Goal: Task Accomplishment & Management: Use online tool/utility

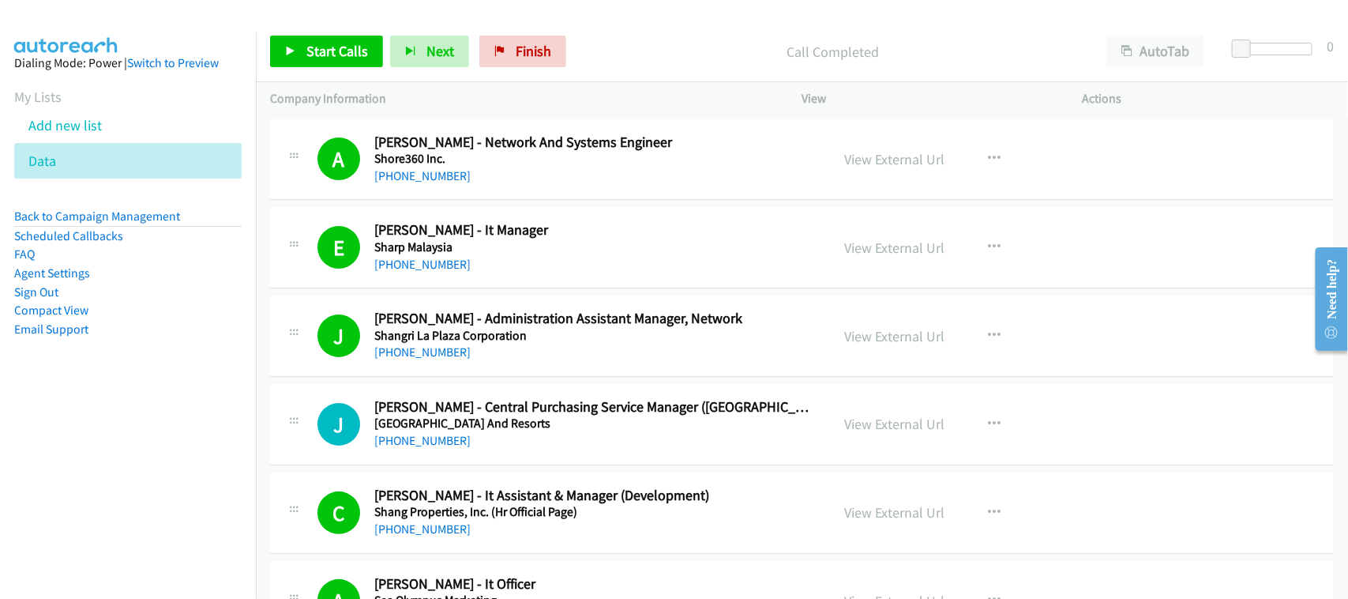
scroll to position [13424, 0]
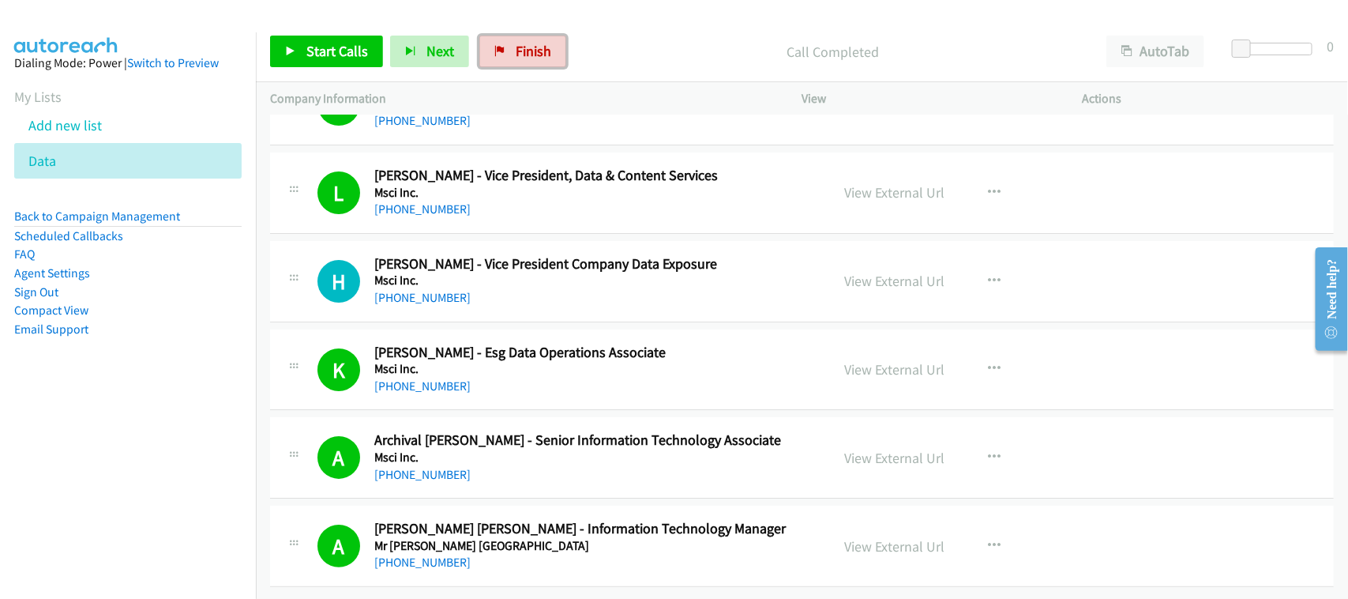
drag, startPoint x: 530, startPoint y: 51, endPoint x: 750, endPoint y: 60, distance: 220.5
click at [530, 51] on span "Finish" at bounding box center [534, 51] width 36 height 18
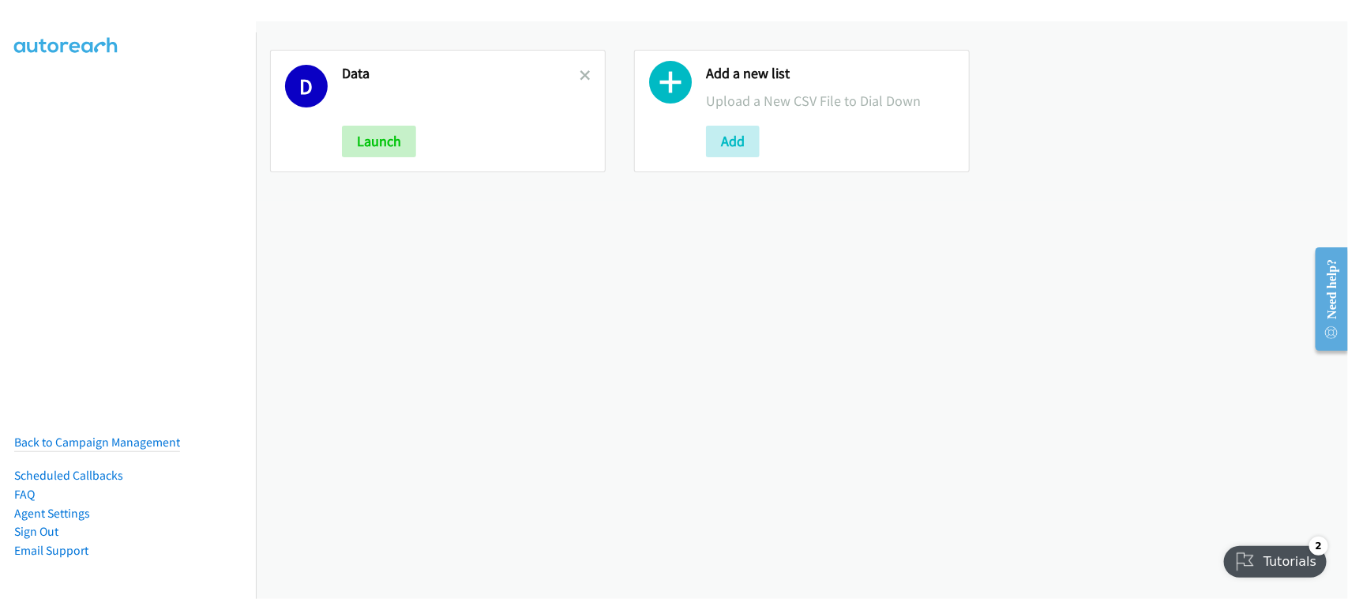
click at [580, 73] on icon at bounding box center [585, 76] width 11 height 11
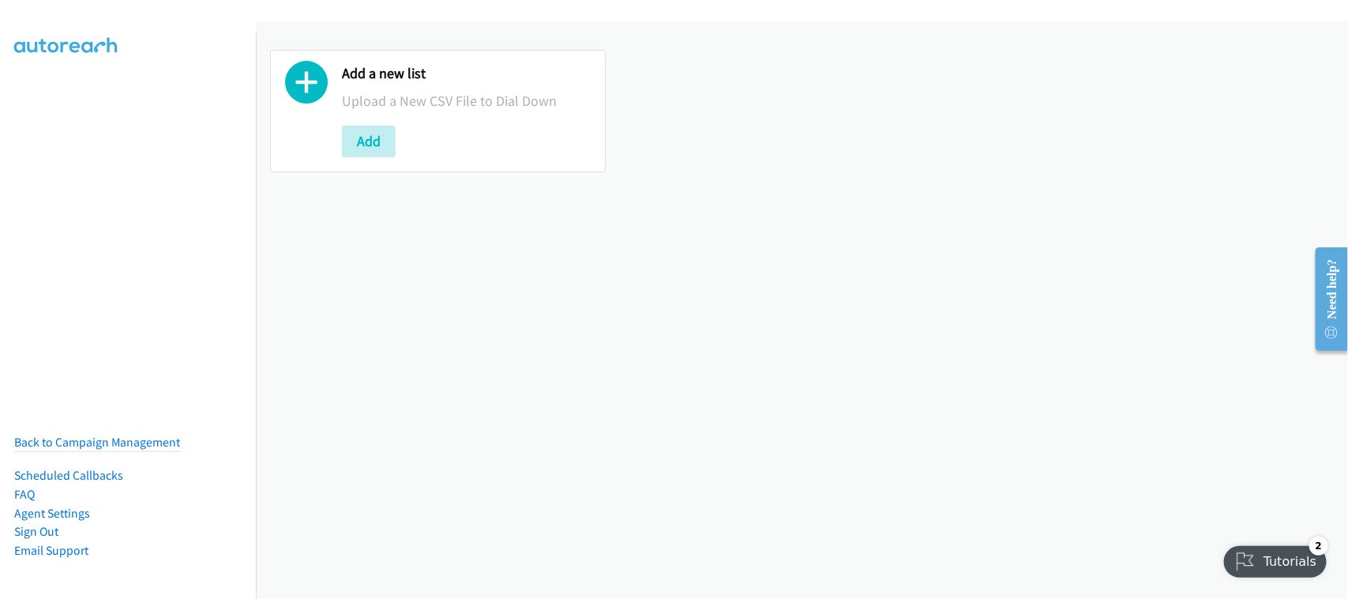
click at [423, 504] on div "Add a new list Upload a New CSV File to Dial Down Add" at bounding box center [802, 309] width 1092 height 577
click at [392, 385] on div "Add a new list Upload a New CSV File to Dial Down Add" at bounding box center [802, 309] width 1092 height 577
click at [409, 347] on div "Add a new list Upload a New CSV File to Dial Down Add" at bounding box center [802, 309] width 1092 height 577
drag, startPoint x: 376, startPoint y: 345, endPoint x: 296, endPoint y: 200, distance: 165.8
click at [376, 345] on div "Add a new list Upload a New CSV File to Dial Down Add" at bounding box center [802, 309] width 1092 height 577
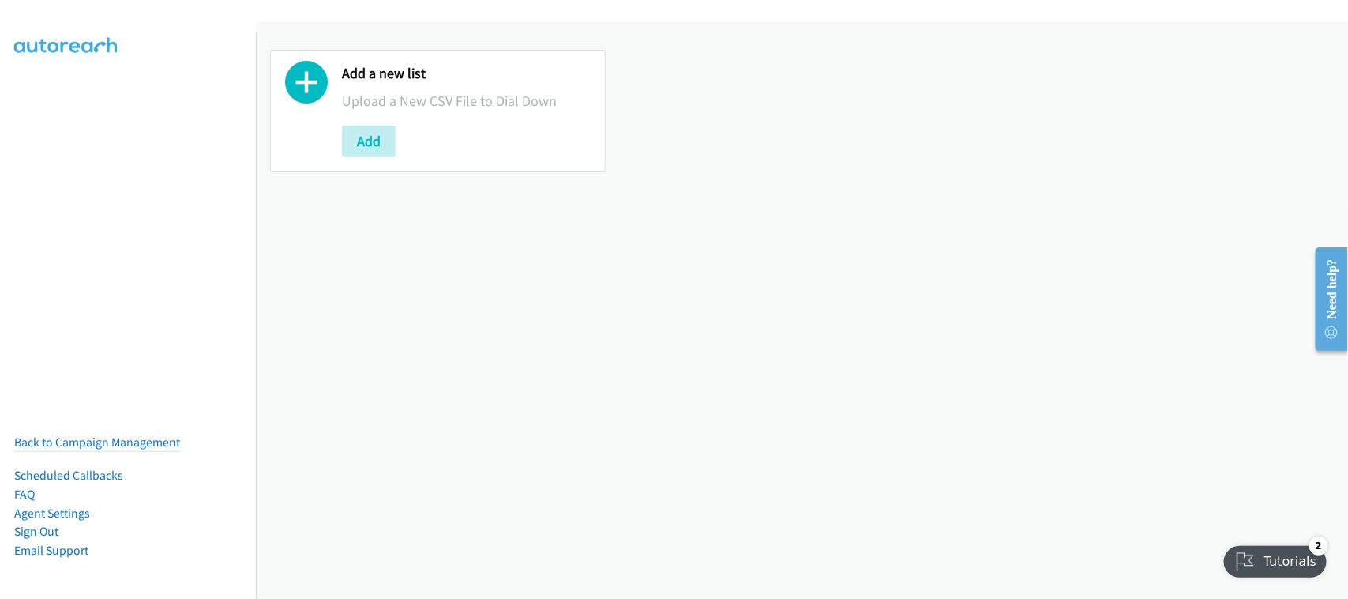
click at [448, 281] on div "Add a new list Upload a New CSV File to Dial Down Add" at bounding box center [802, 309] width 1092 height 577
drag, startPoint x: 451, startPoint y: 254, endPoint x: 439, endPoint y: 239, distance: 19.1
click at [451, 251] on div "Add a new list Upload a New CSV File to Dial Down Add" at bounding box center [802, 309] width 1092 height 577
click at [364, 143] on button "Add" at bounding box center [369, 142] width 54 height 32
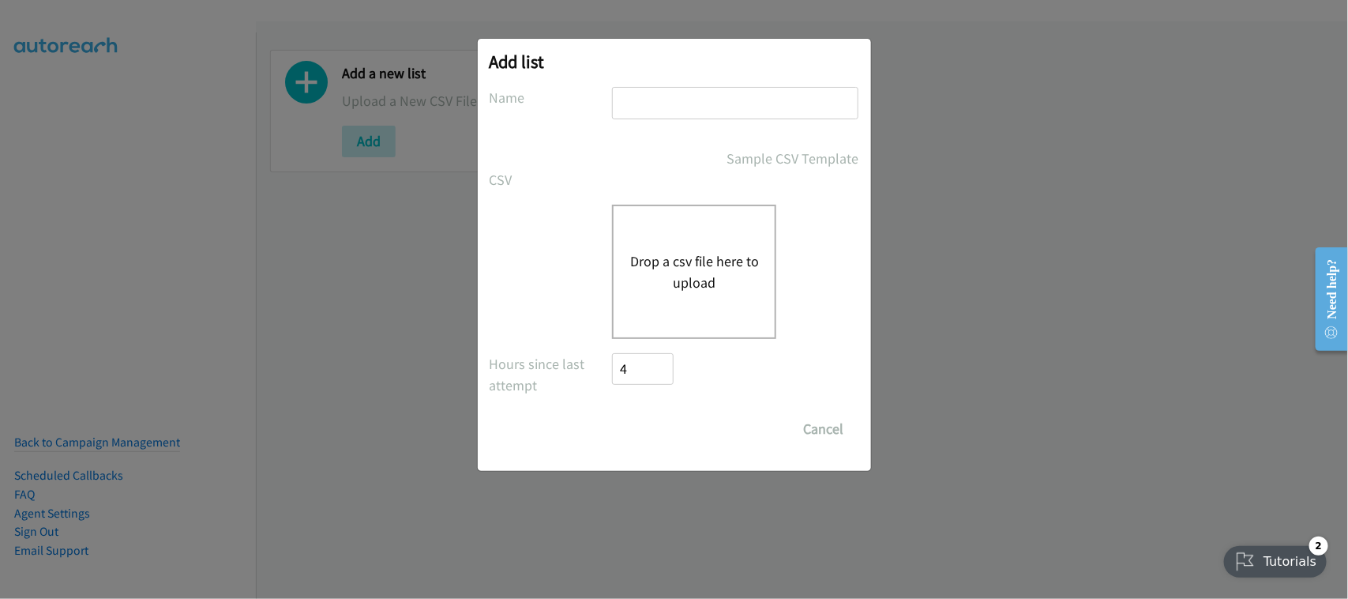
click at [646, 111] on input "text" at bounding box center [735, 103] width 246 height 32
type input "SF"
click at [693, 275] on button "Drop a csv file here to upload" at bounding box center [694, 271] width 130 height 43
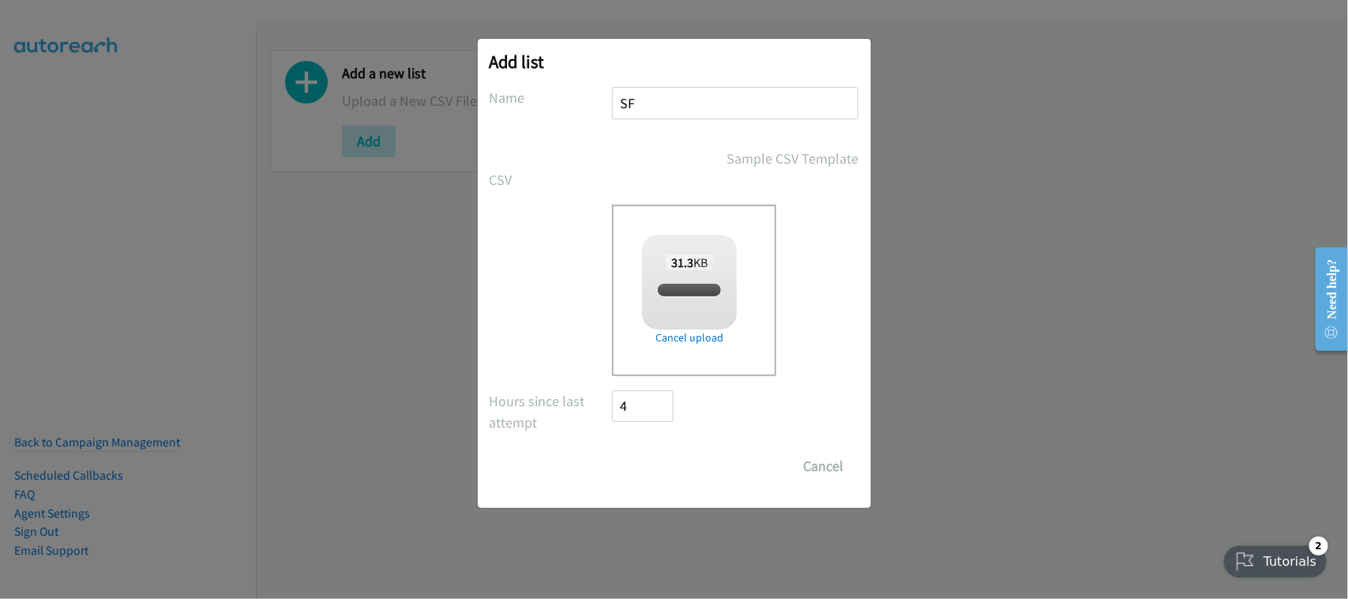
checkbox input "true"
click at [661, 453] on input "Save List" at bounding box center [654, 466] width 83 height 32
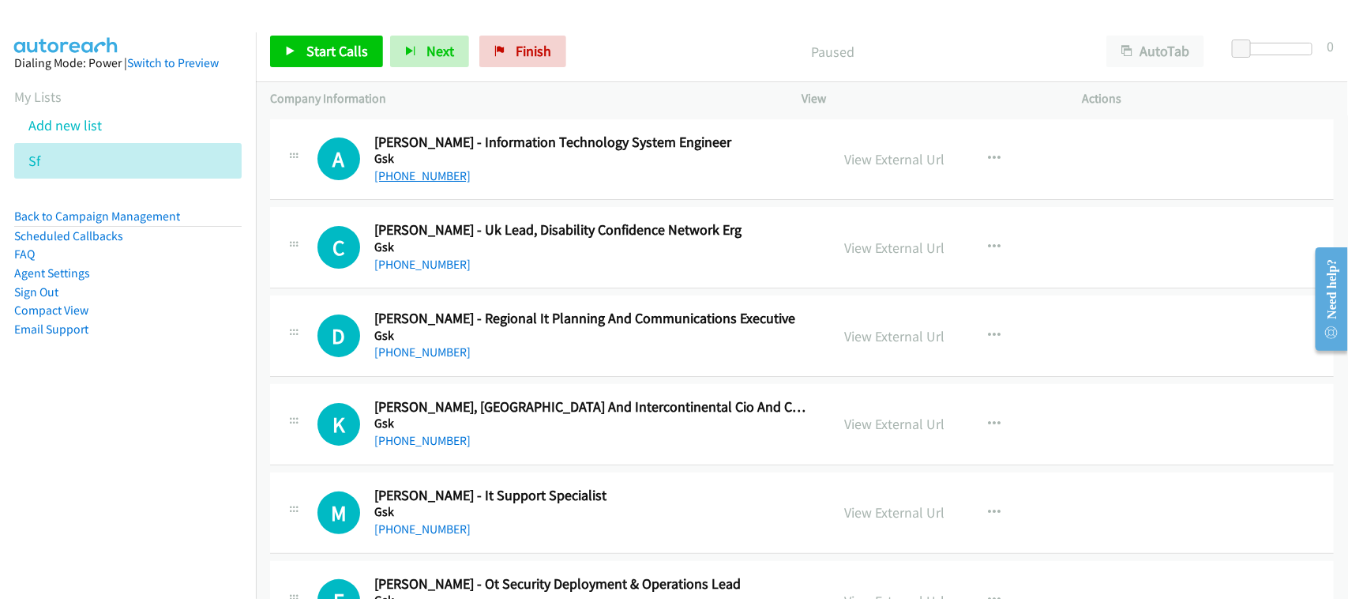
click at [433, 179] on link "+65 8298 4498" at bounding box center [422, 175] width 96 height 15
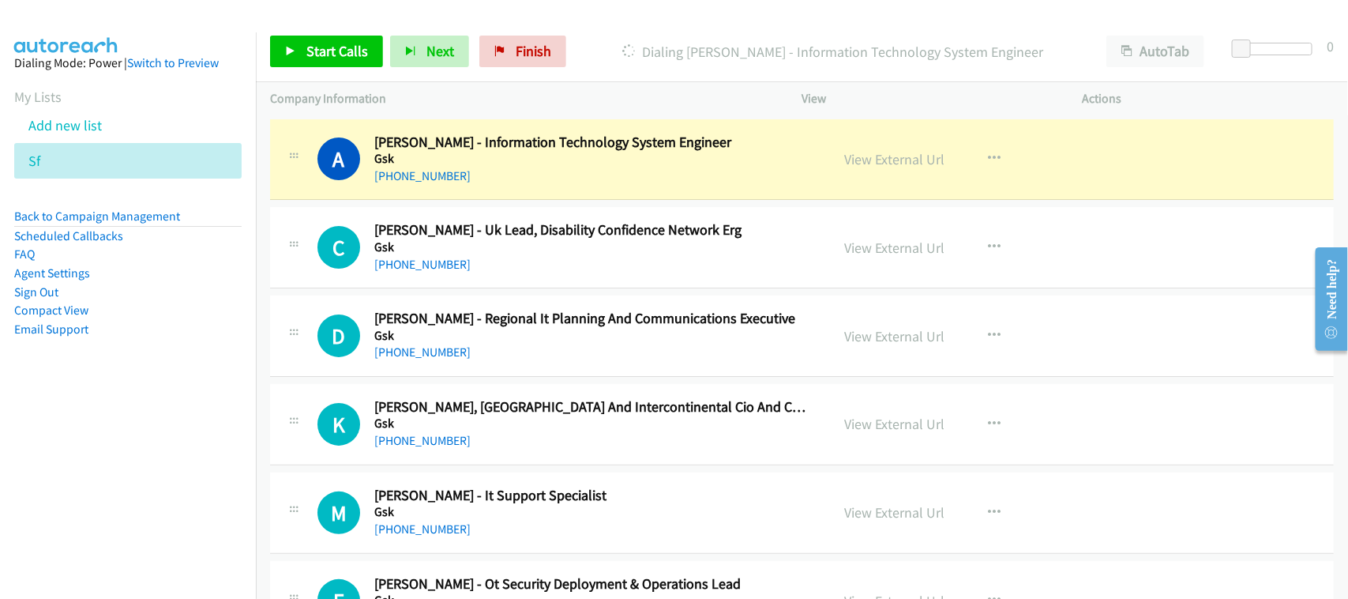
click at [512, 265] on div "+65 8237 4275" at bounding box center [591, 264] width 435 height 19
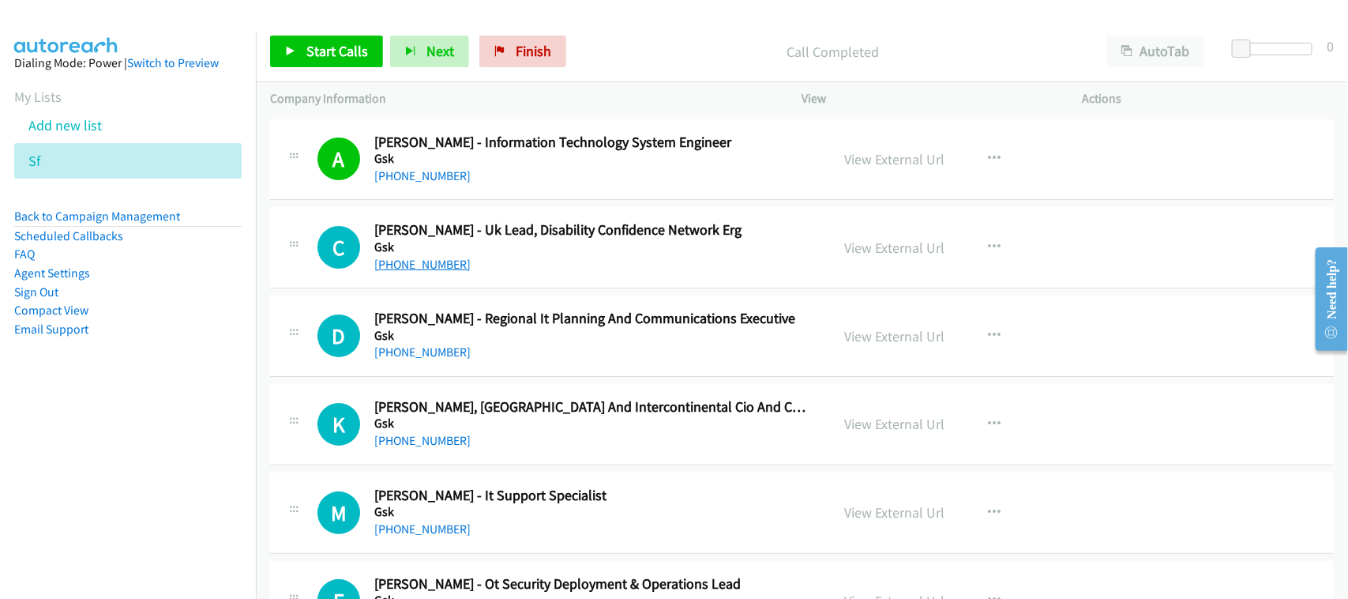
click at [444, 265] on link "+65 8237 4275" at bounding box center [422, 264] width 96 height 15
click at [513, 265] on div "+65 8237 4275" at bounding box center [591, 264] width 435 height 19
click at [419, 352] on link "+65 9622 2637" at bounding box center [422, 351] width 96 height 15
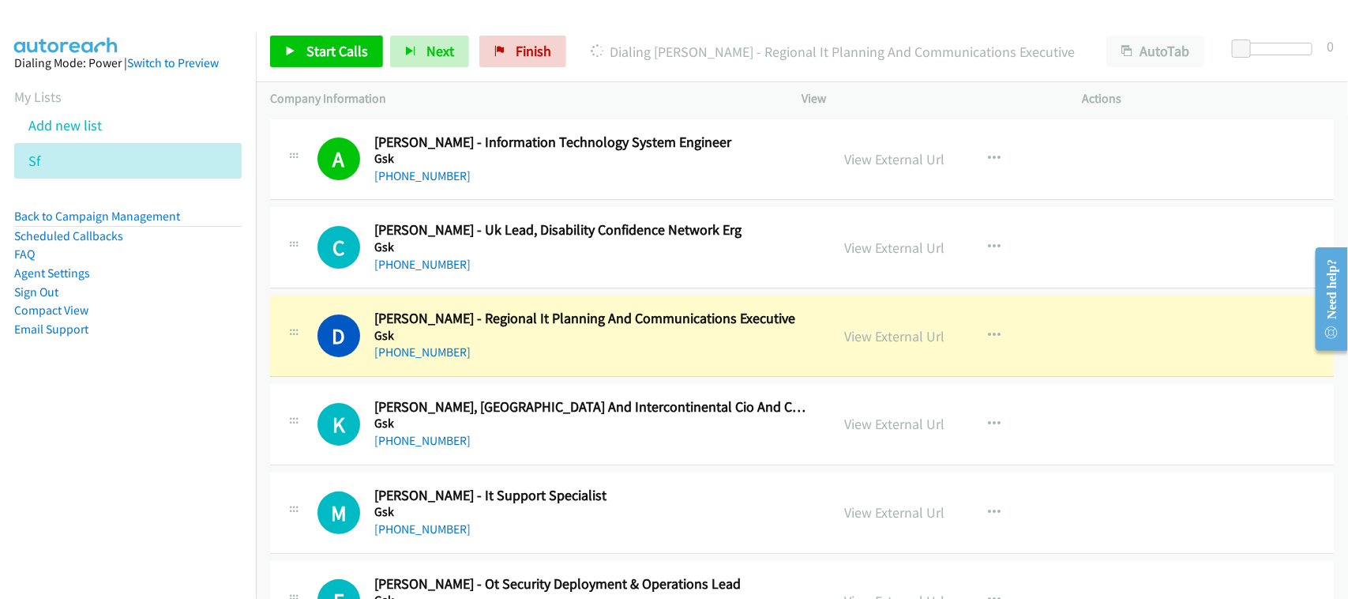
click at [538, 349] on div "+65 9622 2637" at bounding box center [591, 352] width 435 height 19
click at [517, 344] on div "+65 9622 2637" at bounding box center [591, 352] width 435 height 19
click at [889, 333] on link "View External Url" at bounding box center [895, 336] width 100 height 18
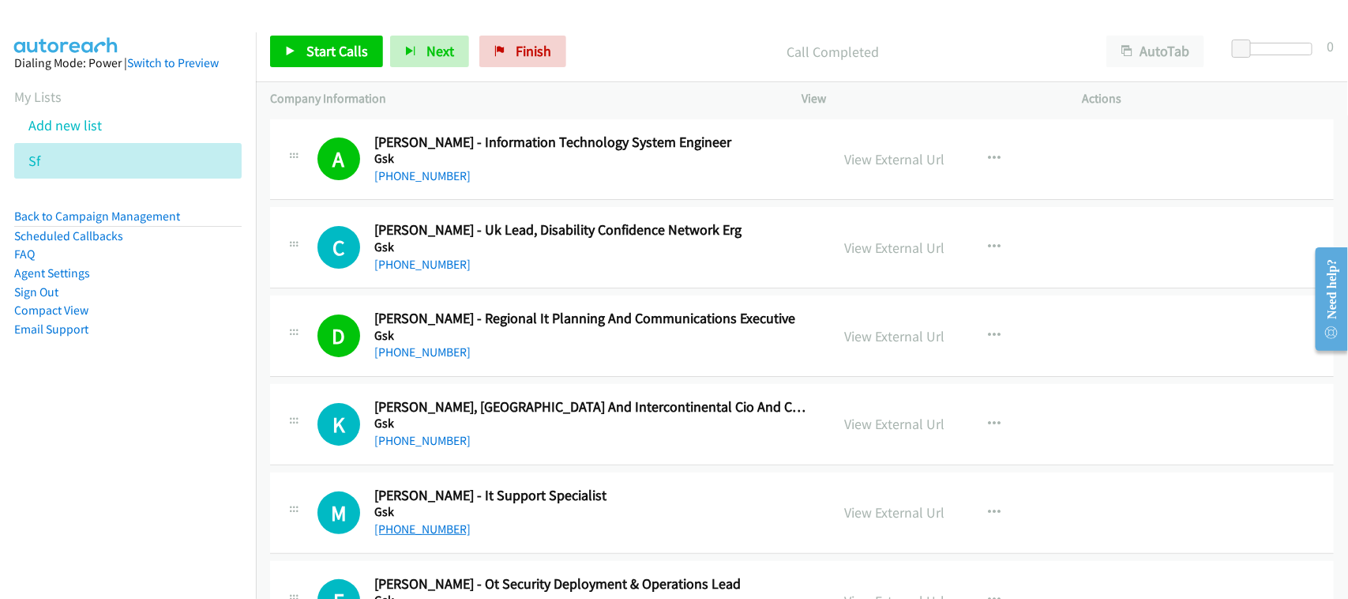
click at [428, 529] on link "+65 8755 7572" at bounding box center [422, 528] width 96 height 15
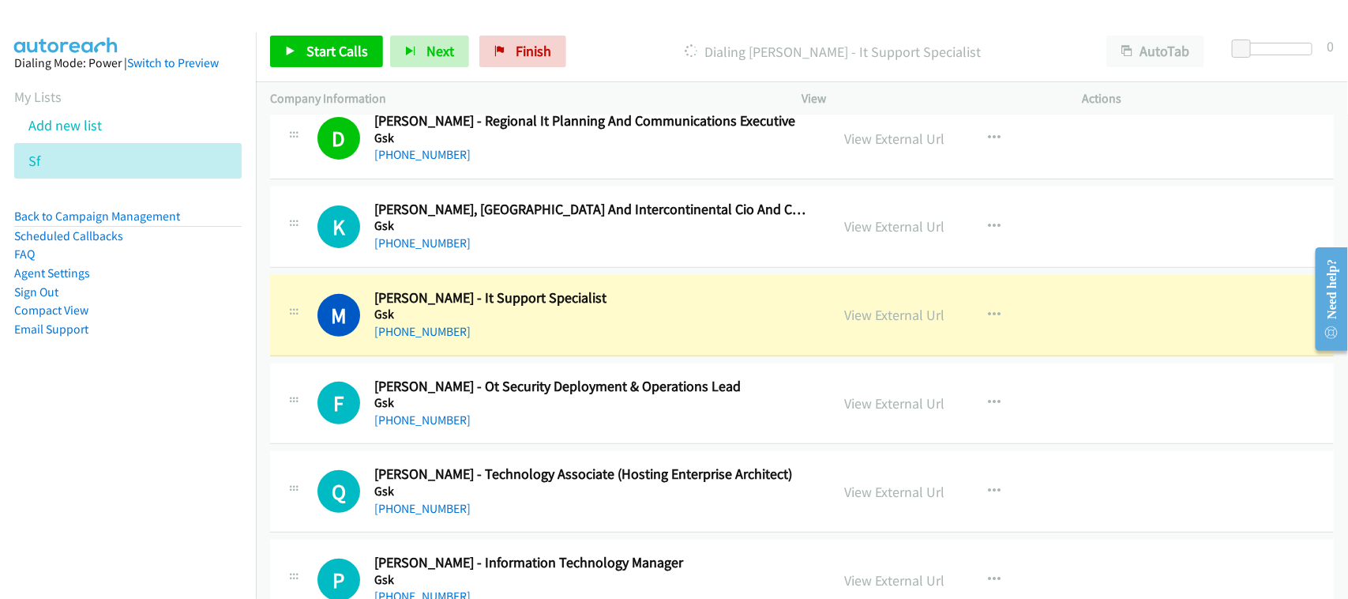
scroll to position [296, 0]
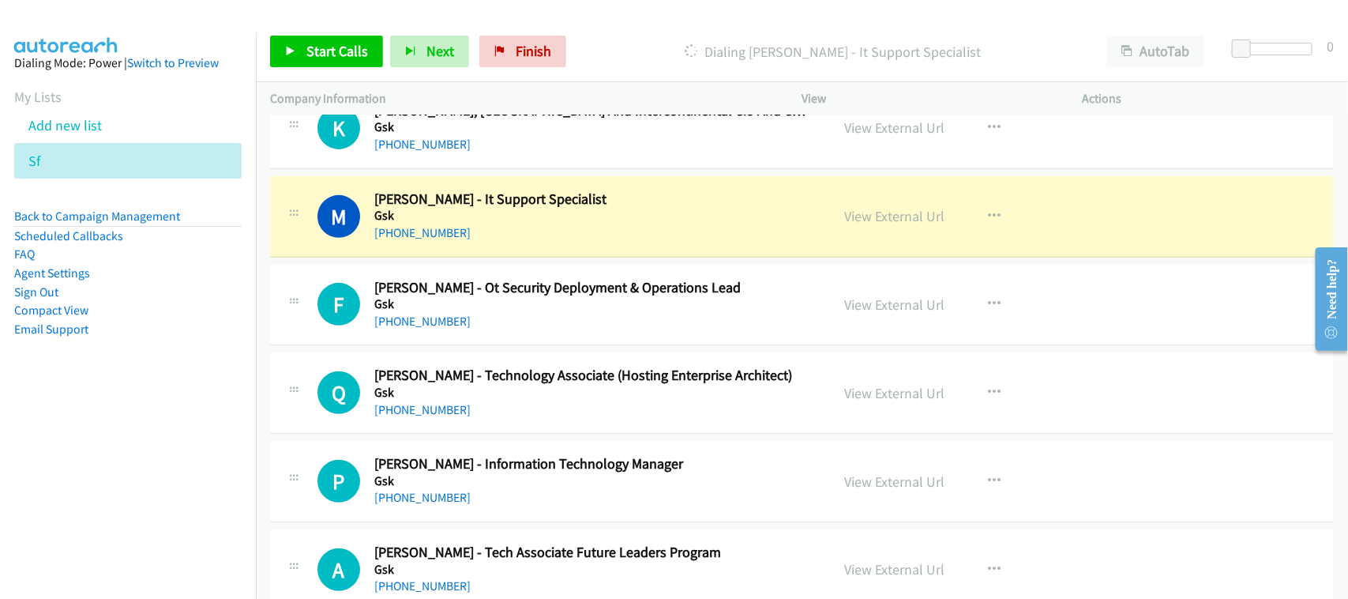
click at [502, 428] on div "Q Callback Scheduled Qian Qi Ngiam - Technology Associate (Hosting Enterprise A…" at bounding box center [802, 392] width 1064 height 81
click at [480, 210] on h5 "Gsk" at bounding box center [591, 216] width 435 height 16
click at [891, 215] on link "View External Url" at bounding box center [895, 216] width 100 height 18
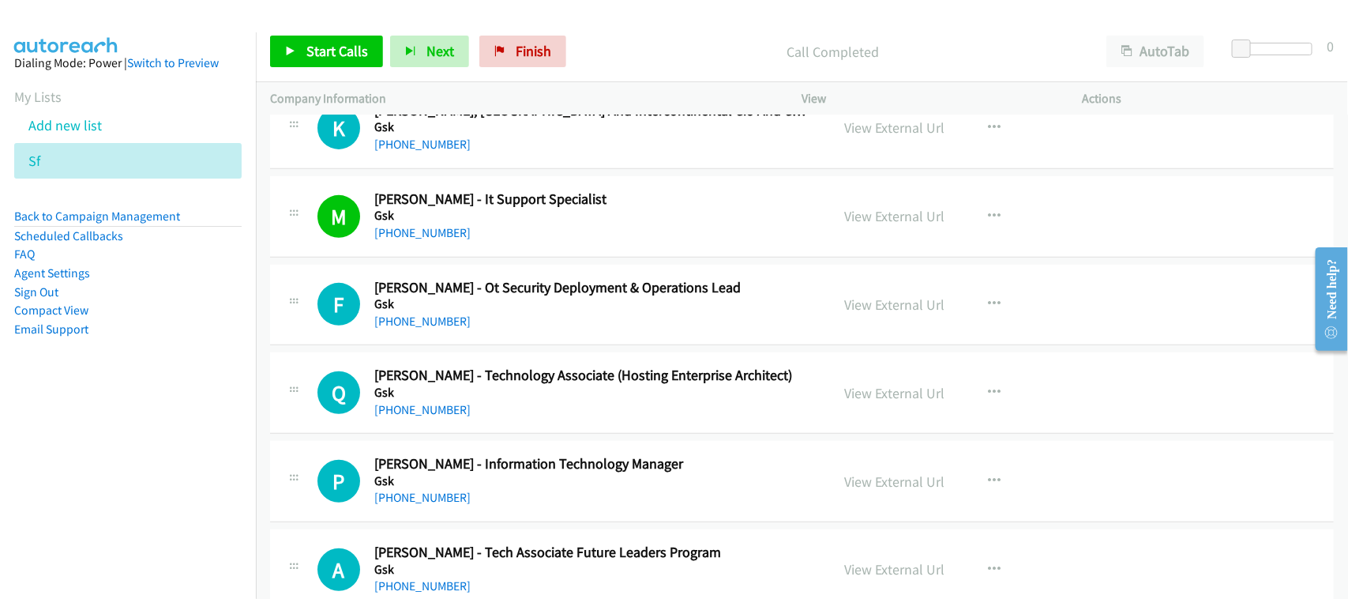
scroll to position [588, 0]
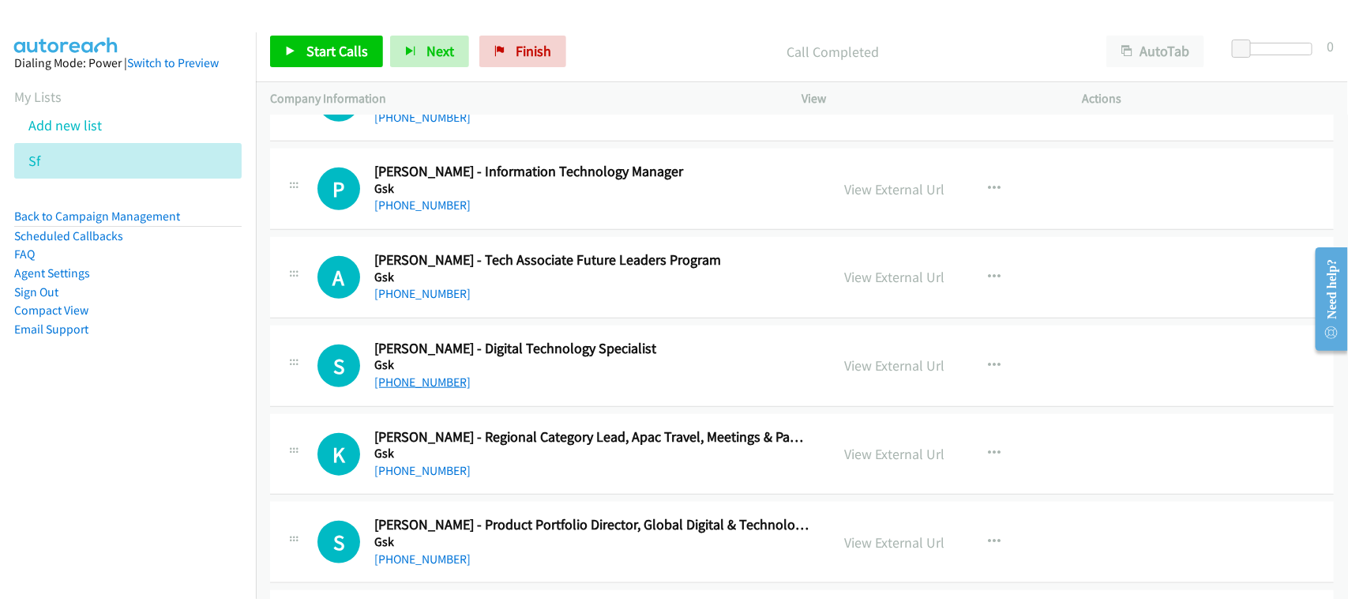
click at [438, 385] on link "+65 9621 4723" at bounding box center [422, 381] width 96 height 15
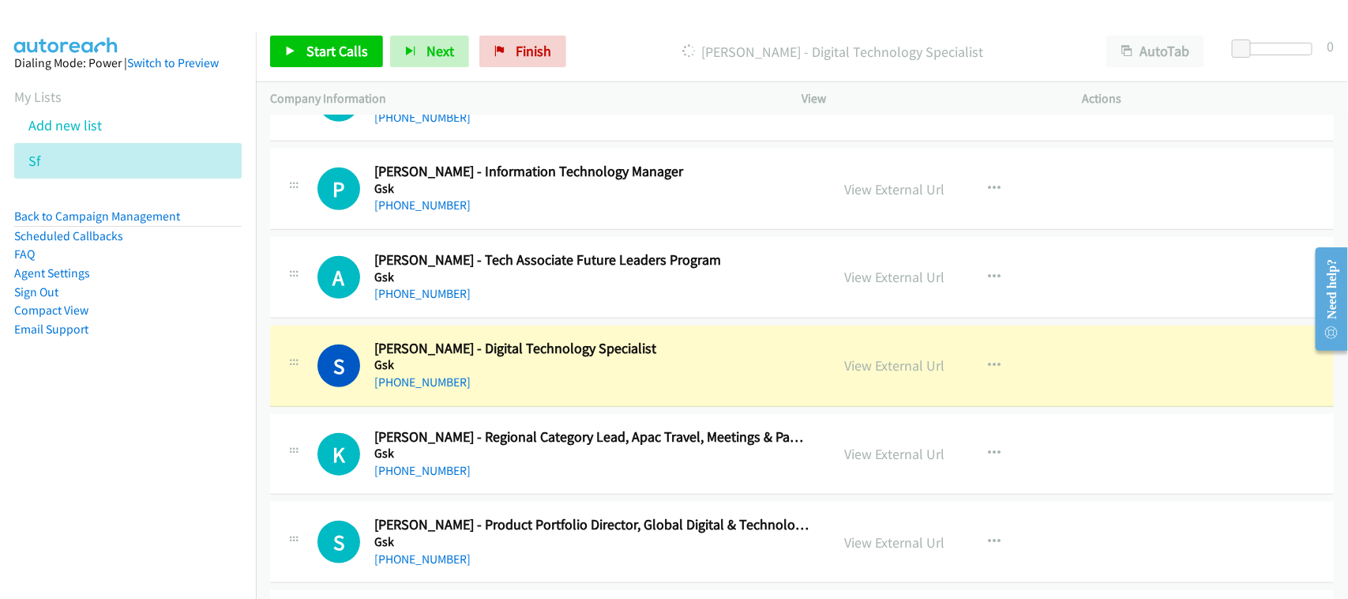
click at [506, 380] on div "+65 9621 4723" at bounding box center [591, 382] width 435 height 19
click at [851, 368] on link "View External Url" at bounding box center [895, 365] width 100 height 18
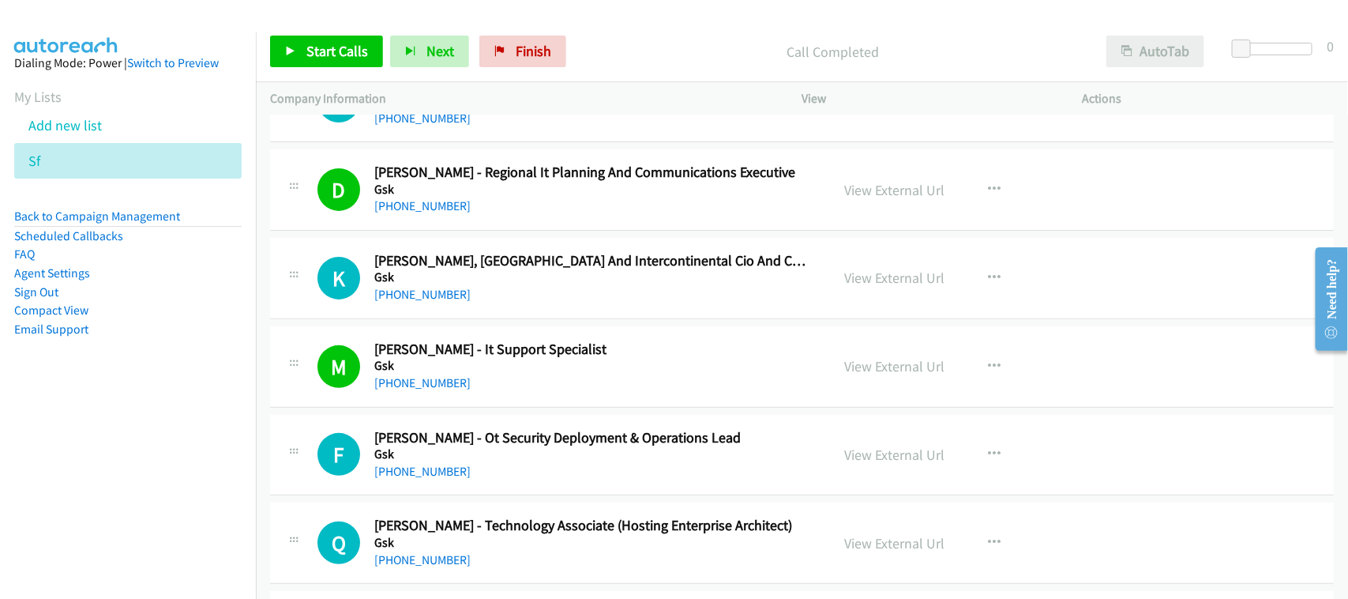
scroll to position [8814, 0]
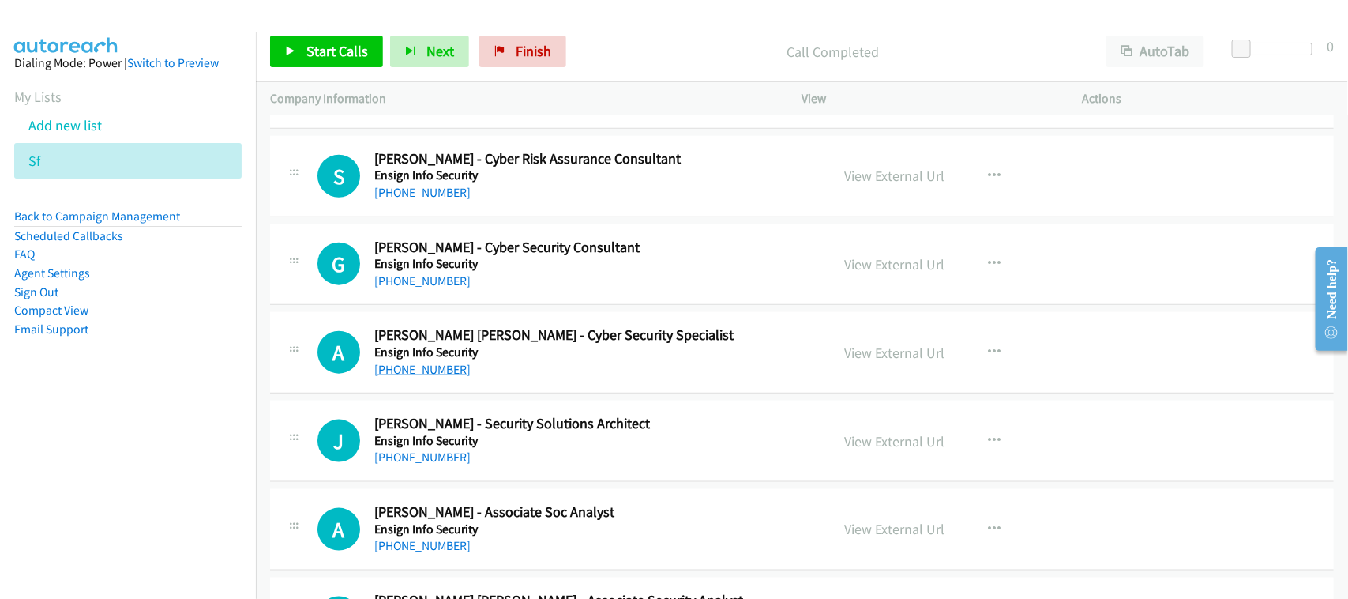
click at [419, 377] on link "+65 8163 2974" at bounding box center [422, 369] width 96 height 15
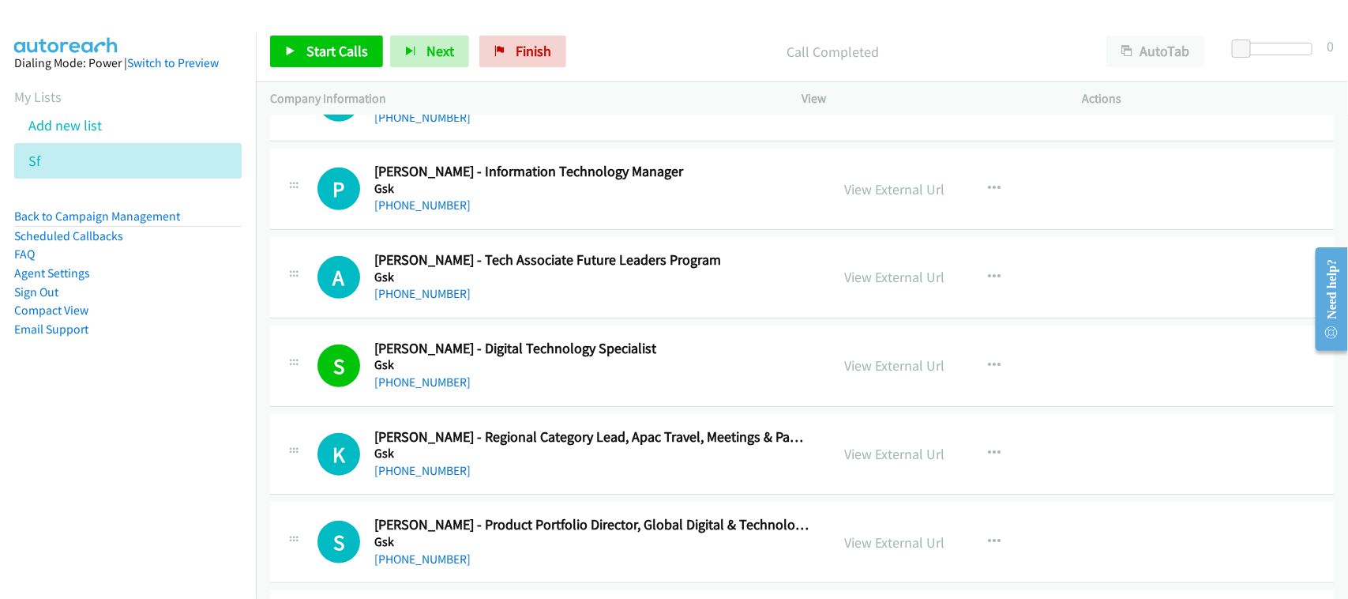
scroll to position [941, 0]
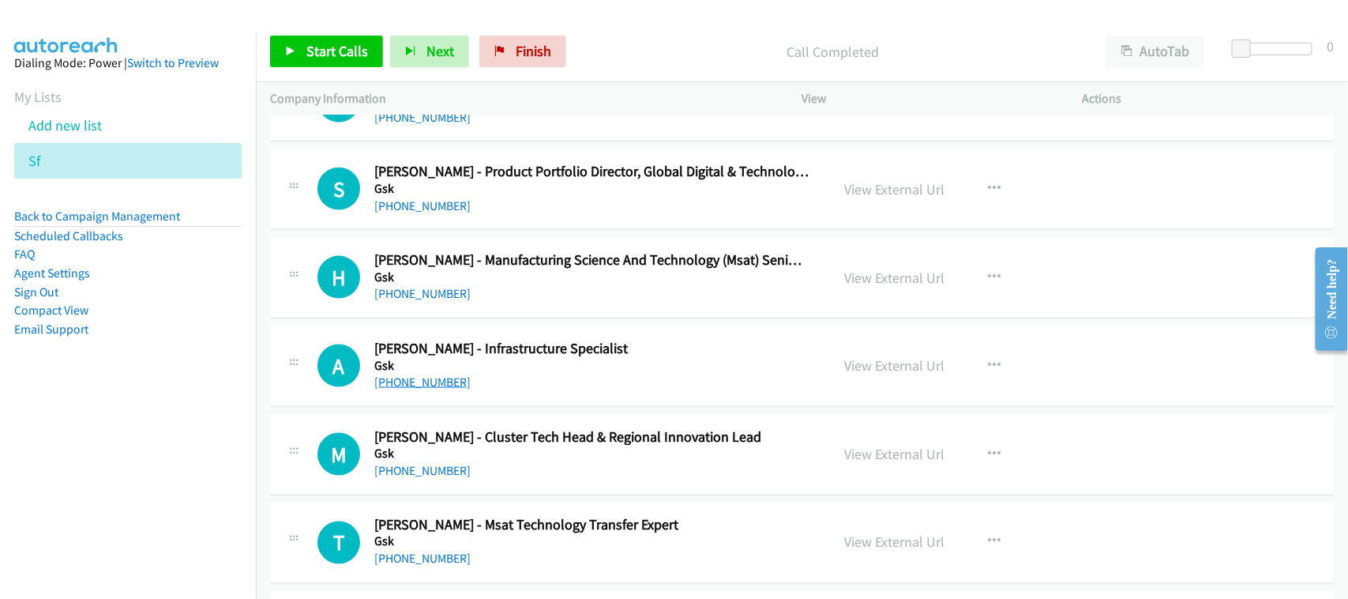
click at [443, 385] on link "+65 9177 3147" at bounding box center [422, 381] width 96 height 15
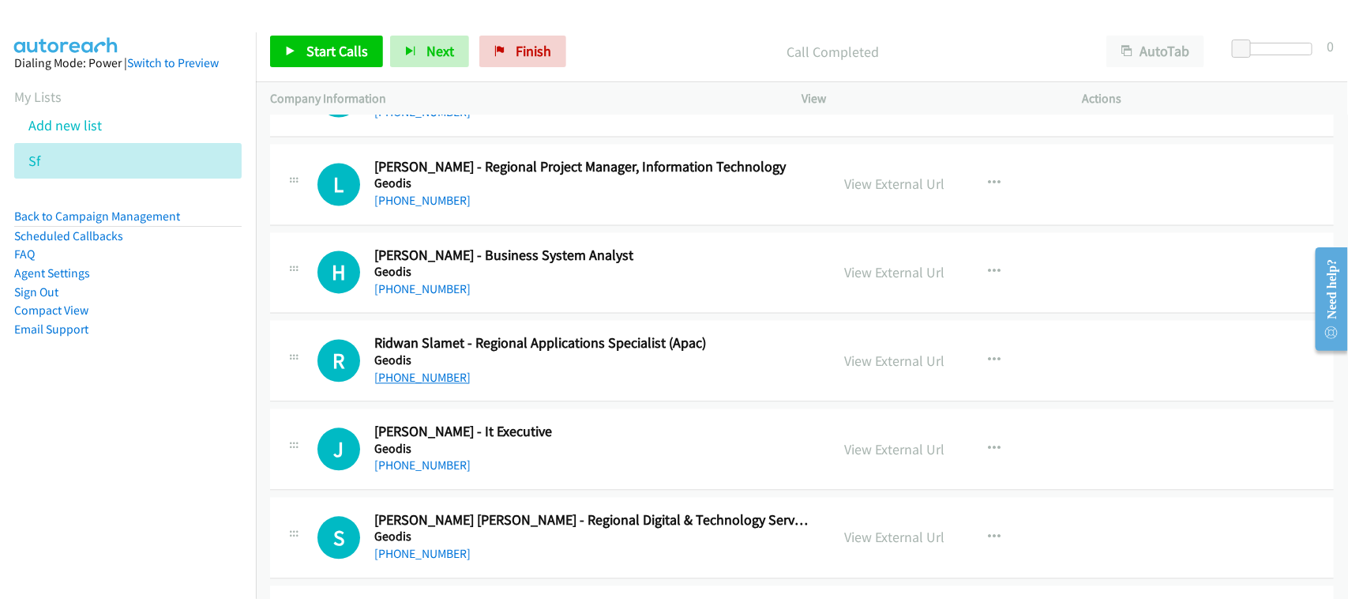
click at [405, 385] on link "+65 9098 0417" at bounding box center [422, 377] width 96 height 15
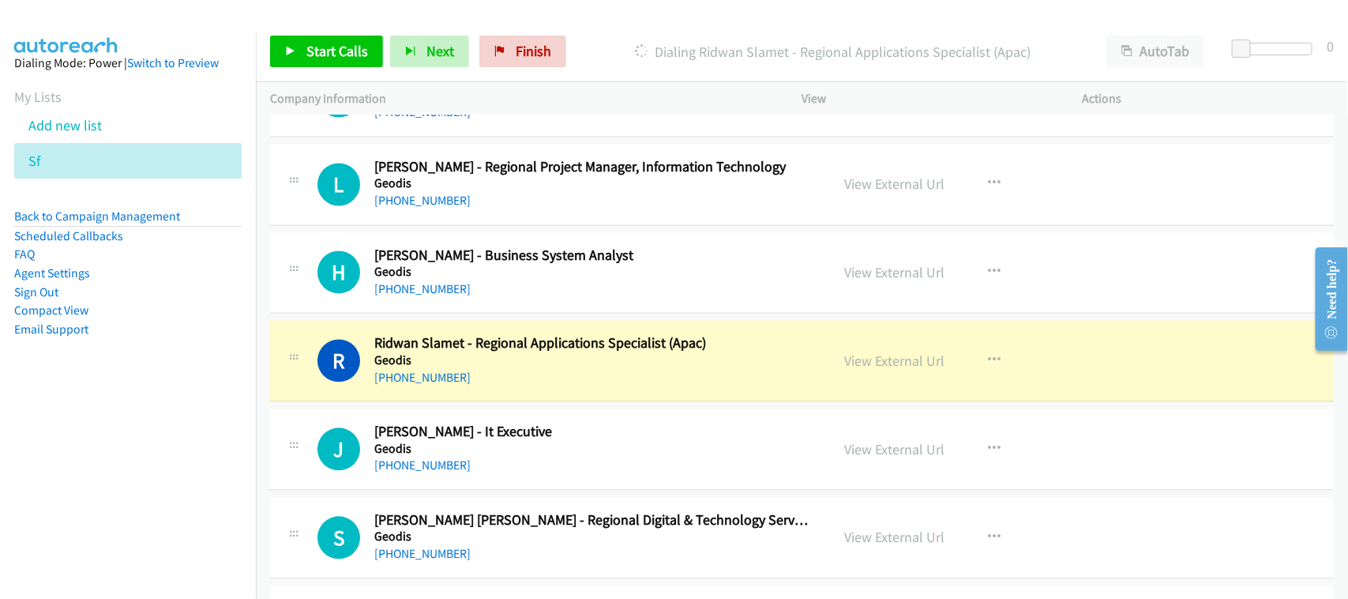
click at [519, 388] on div "+65 9098 0417" at bounding box center [591, 378] width 435 height 19
click at [862, 361] on link "View External Url" at bounding box center [895, 361] width 100 height 18
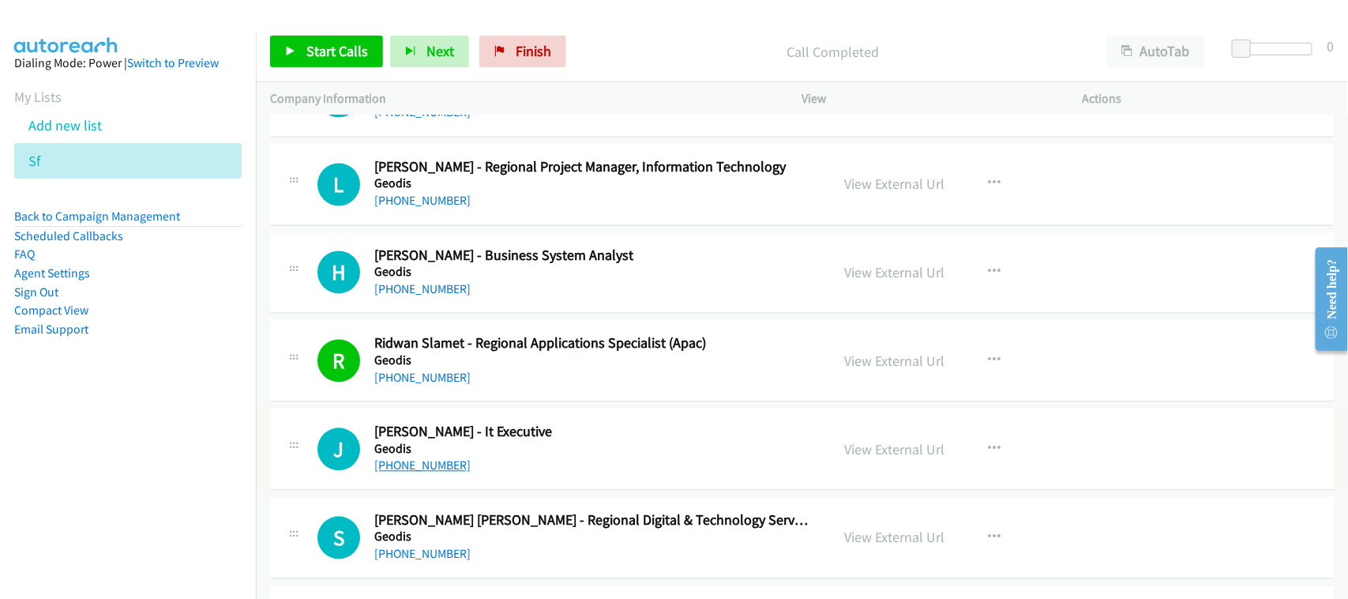
click at [421, 468] on link "+65 9068 3660" at bounding box center [422, 465] width 96 height 15
drag, startPoint x: 541, startPoint y: 471, endPoint x: 608, endPoint y: 424, distance: 81.7
click at [429, 297] on link "+65 9021 1061" at bounding box center [422, 289] width 96 height 15
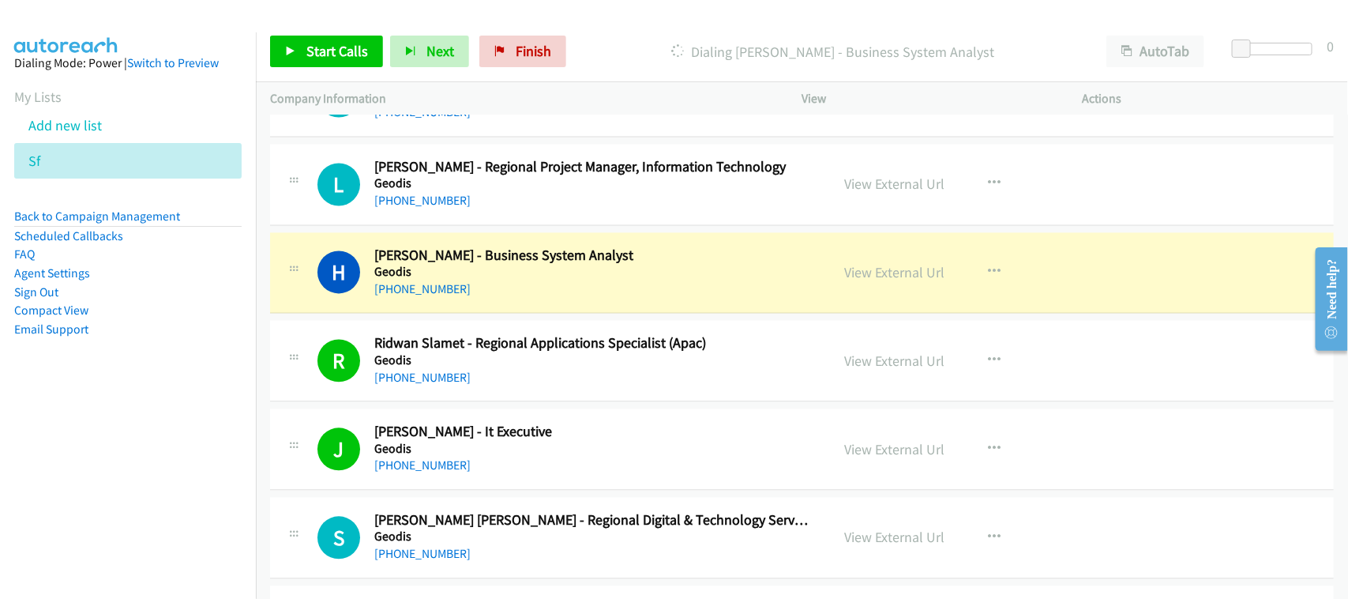
click at [507, 310] on div "H Callback Scheduled Htet Hsu - Business System Analyst Geodis Asia/Singapore +…" at bounding box center [802, 273] width 1064 height 81
click at [867, 280] on link "View External Url" at bounding box center [895, 273] width 100 height 18
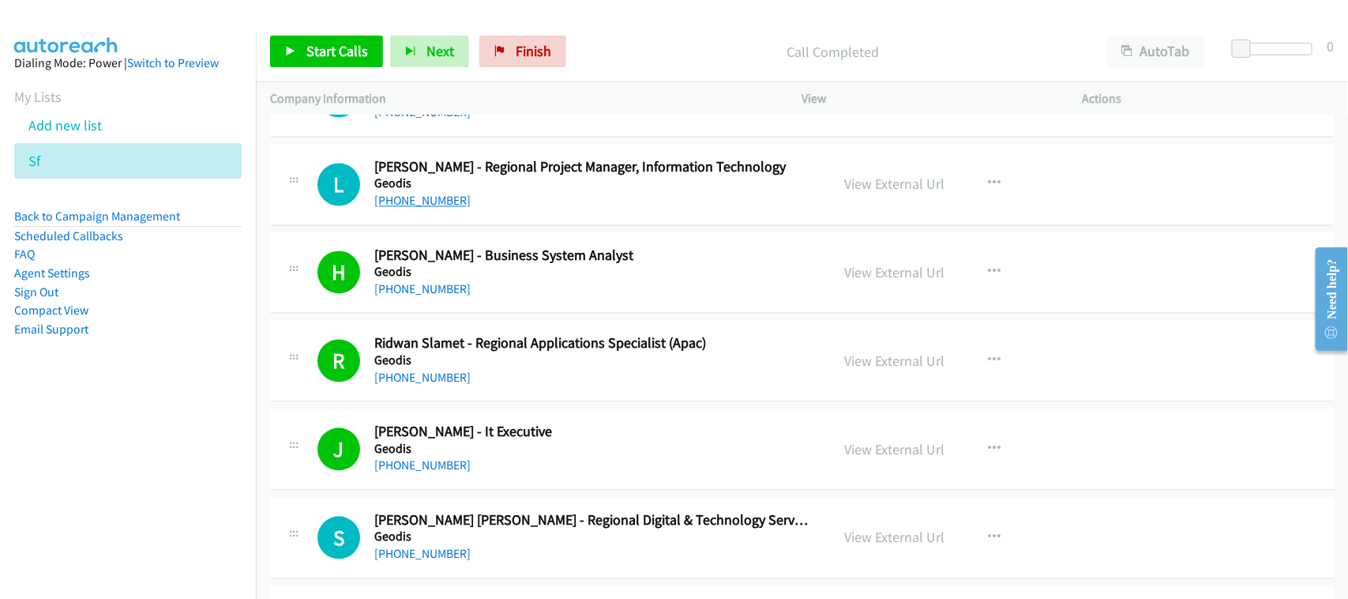
click at [409, 208] on link "+65 9297 4165" at bounding box center [422, 200] width 96 height 15
click at [191, 447] on nav "Dialing Mode: Power | Switch to Preview My Lists Add new list Sf Back to Campai…" at bounding box center [128, 331] width 257 height 599
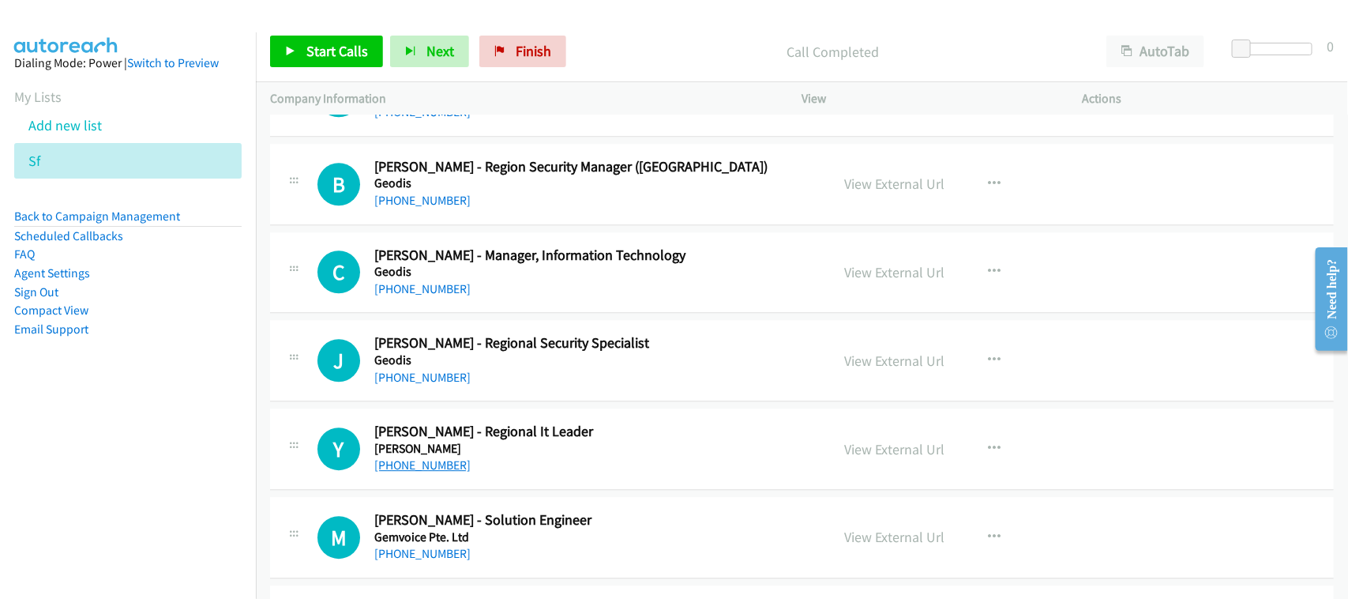
click at [430, 472] on link "+65 9819 6313" at bounding box center [422, 464] width 96 height 15
click at [419, 558] on link "+65 8823 9907" at bounding box center [422, 553] width 96 height 15
click at [419, 290] on link "+65 9185 9338" at bounding box center [422, 288] width 96 height 15
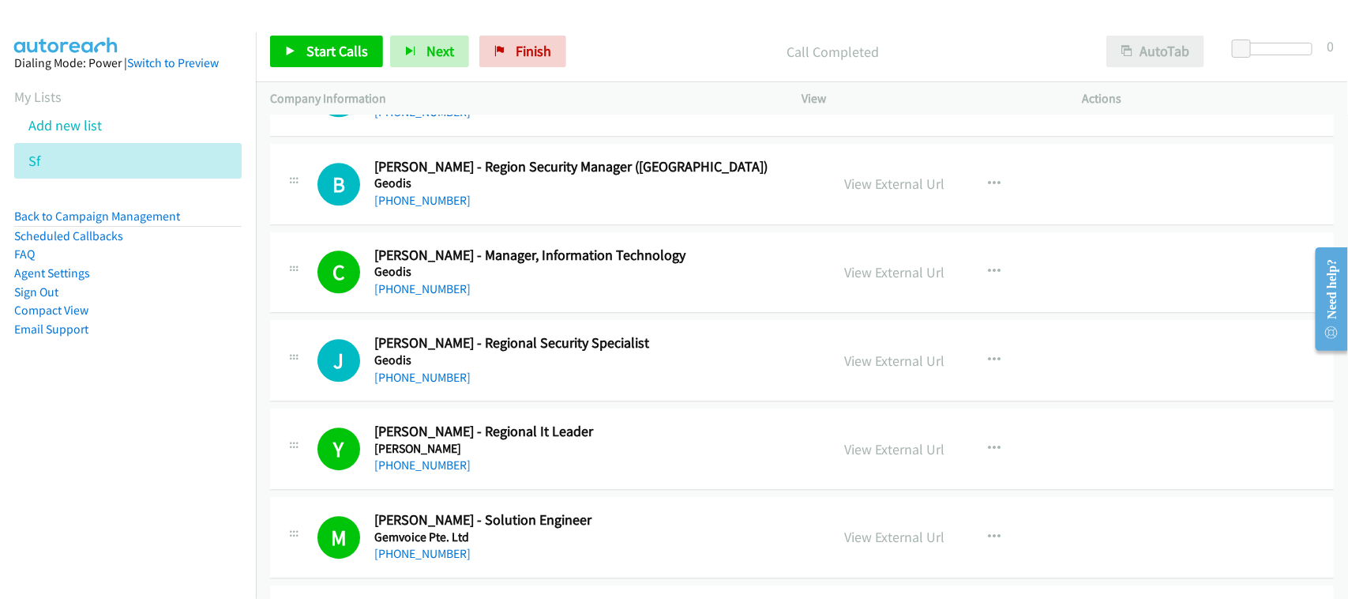
scroll to position [5718, 0]
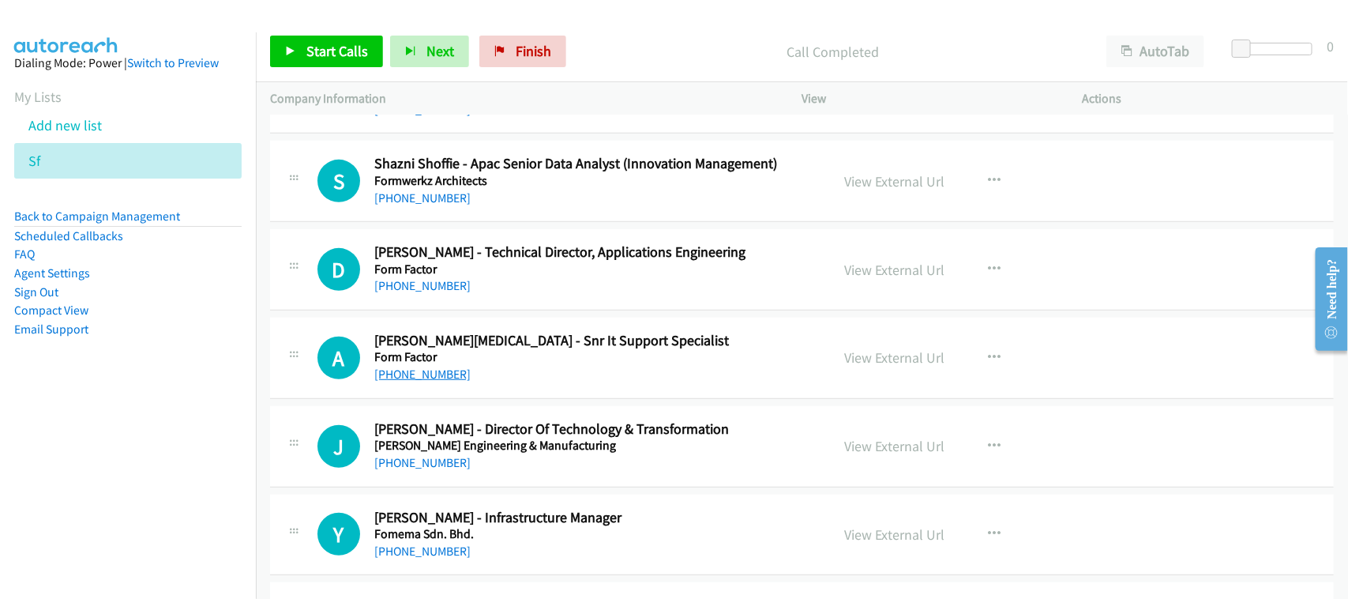
click at [413, 381] on link "+65 9693 9868" at bounding box center [422, 373] width 96 height 15
click at [491, 425] on div "J Callback Scheduled Joseph Wong - Director Of Technology & Transformation Fong…" at bounding box center [802, 446] width 1064 height 81
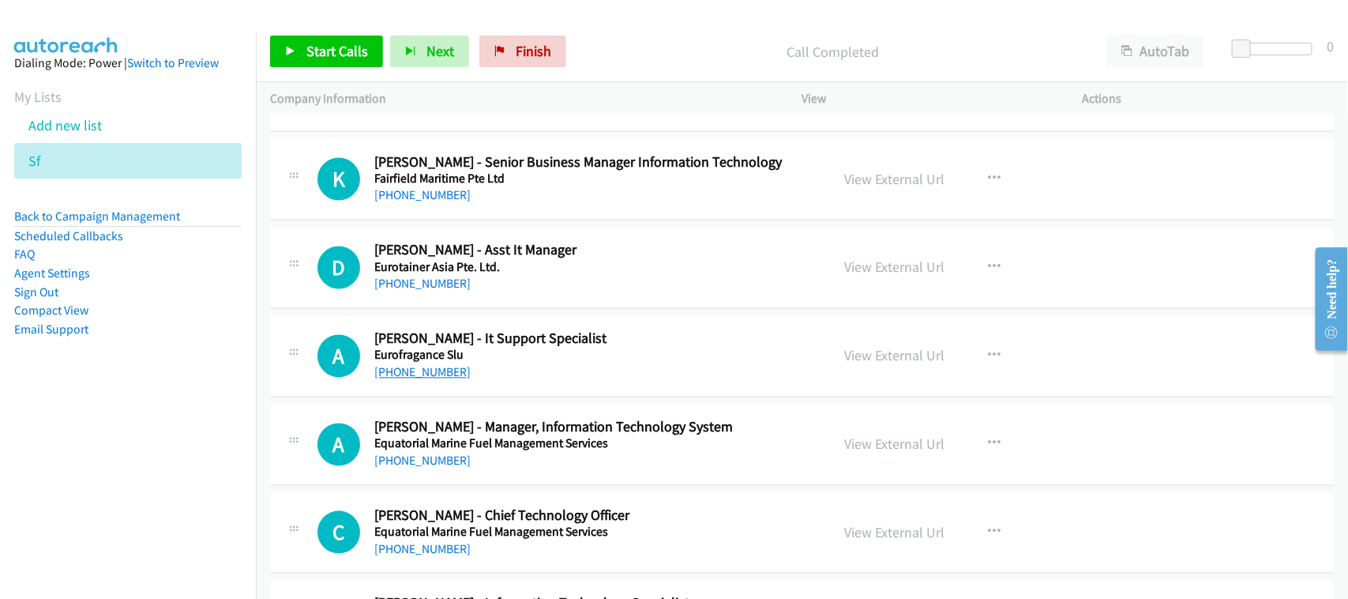
click at [384, 379] on link "+65 9667 0278" at bounding box center [422, 372] width 96 height 15
click at [490, 483] on div "A Callback Scheduled Alex Kum - Manager, Information Technology System Equatori…" at bounding box center [802, 444] width 1064 height 81
click at [411, 468] on link "+65 9106 1011" at bounding box center [422, 460] width 96 height 15
click at [432, 435] on h2 "Alex Kum - Manager, Information Technology System" at bounding box center [591, 428] width 435 height 18
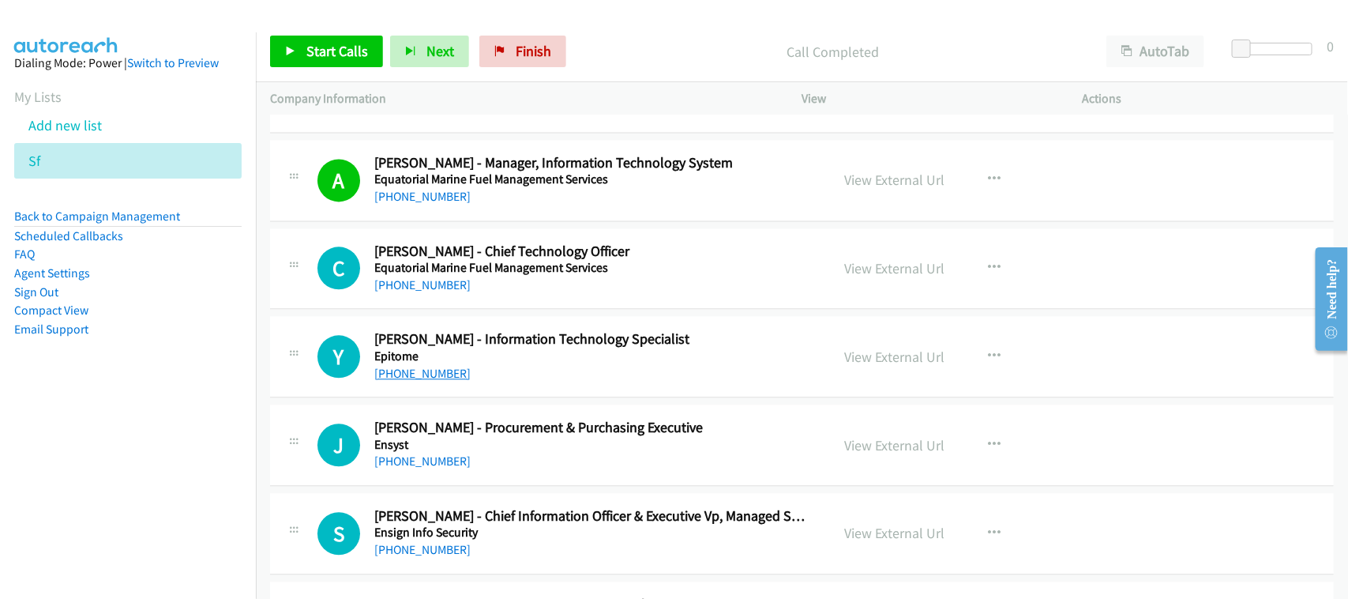
click at [408, 381] on link "+65 9863 4824" at bounding box center [422, 373] width 96 height 15
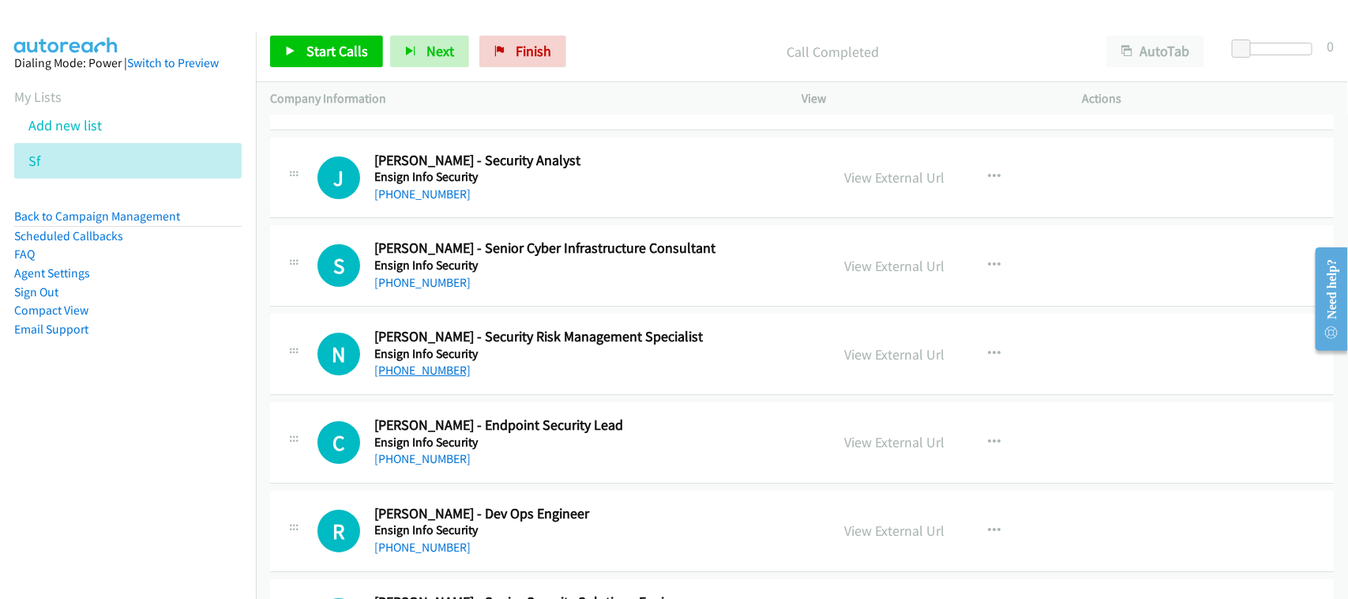
click at [434, 378] on link "+65 9107 8870" at bounding box center [422, 370] width 96 height 15
click at [494, 434] on h2 "Chew Yong - Endpoint Security Lead" at bounding box center [591, 425] width 435 height 18
click at [368, 464] on div "C" at bounding box center [345, 442] width 57 height 43
click at [379, 450] on h5 "Ensign Info Security" at bounding box center [591, 442] width 435 height 16
click at [381, 464] on link "+65 8218 5381" at bounding box center [422, 458] width 96 height 15
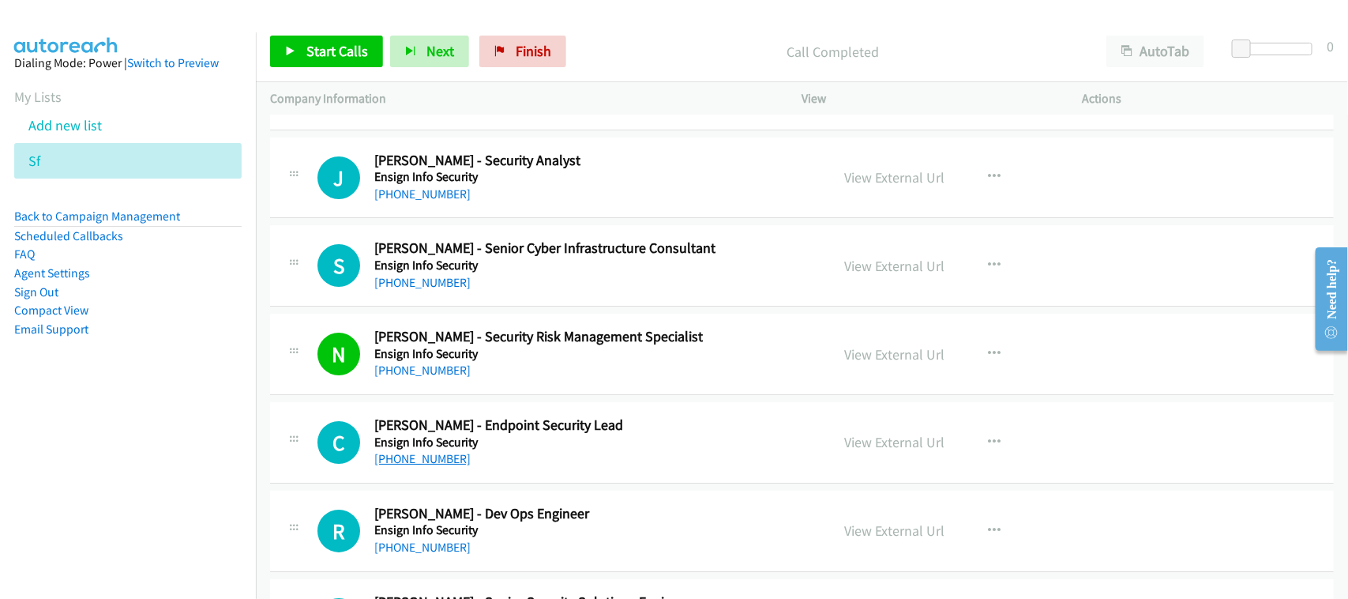
click at [430, 466] on link "+65 8218 5381" at bounding box center [422, 458] width 96 height 15
click at [438, 287] on link "+65 8338 6214" at bounding box center [422, 282] width 96 height 15
click at [484, 218] on div "J Callback Scheduled Jeremy Dorett - Security Analyst Ensign Info Security Asia…" at bounding box center [802, 177] width 1064 height 81
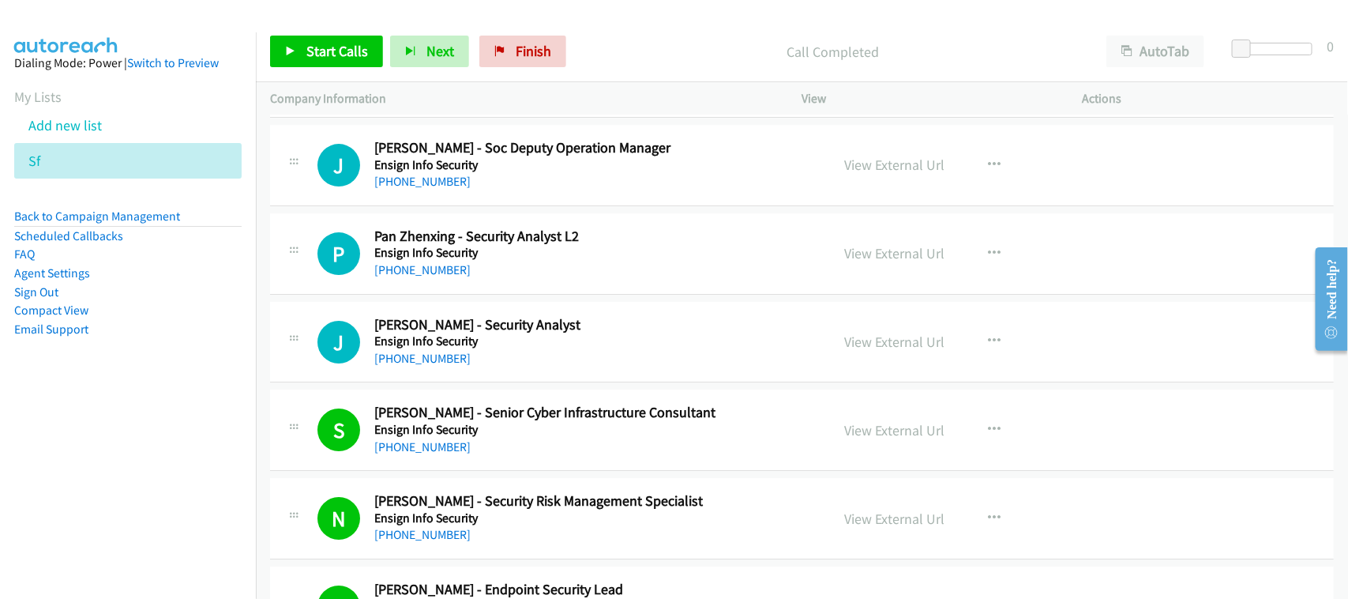
scroll to position [7732, 0]
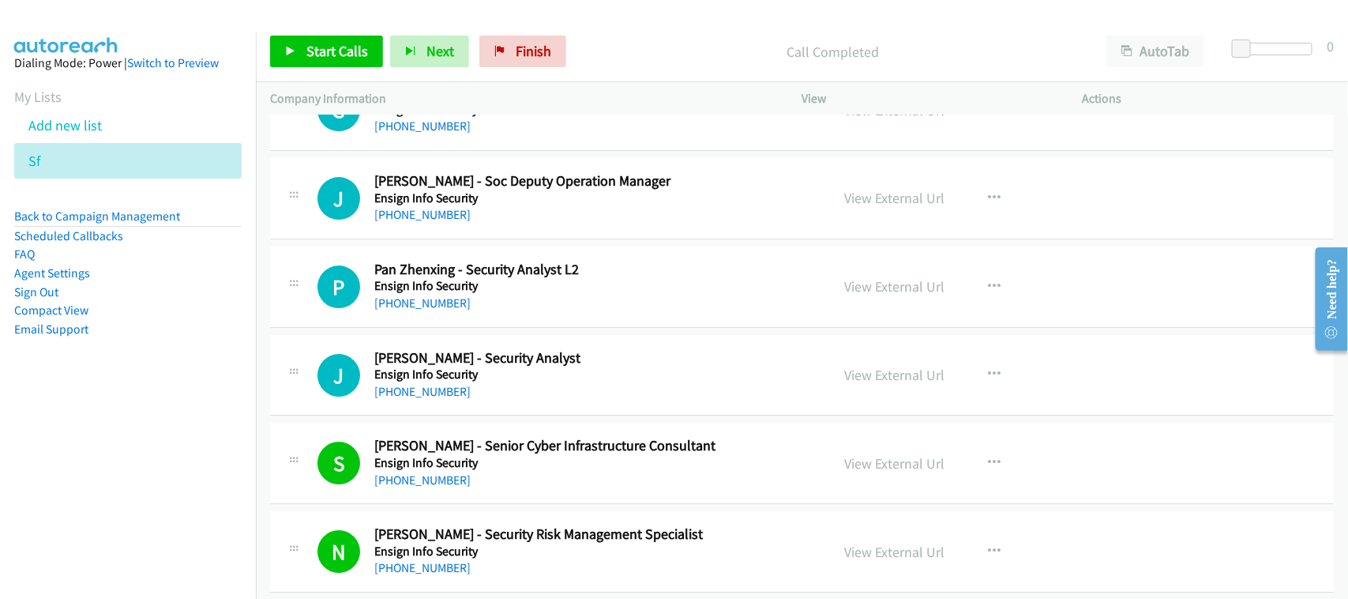
click at [500, 224] on div "+65 9636 6013" at bounding box center [591, 214] width 435 height 19
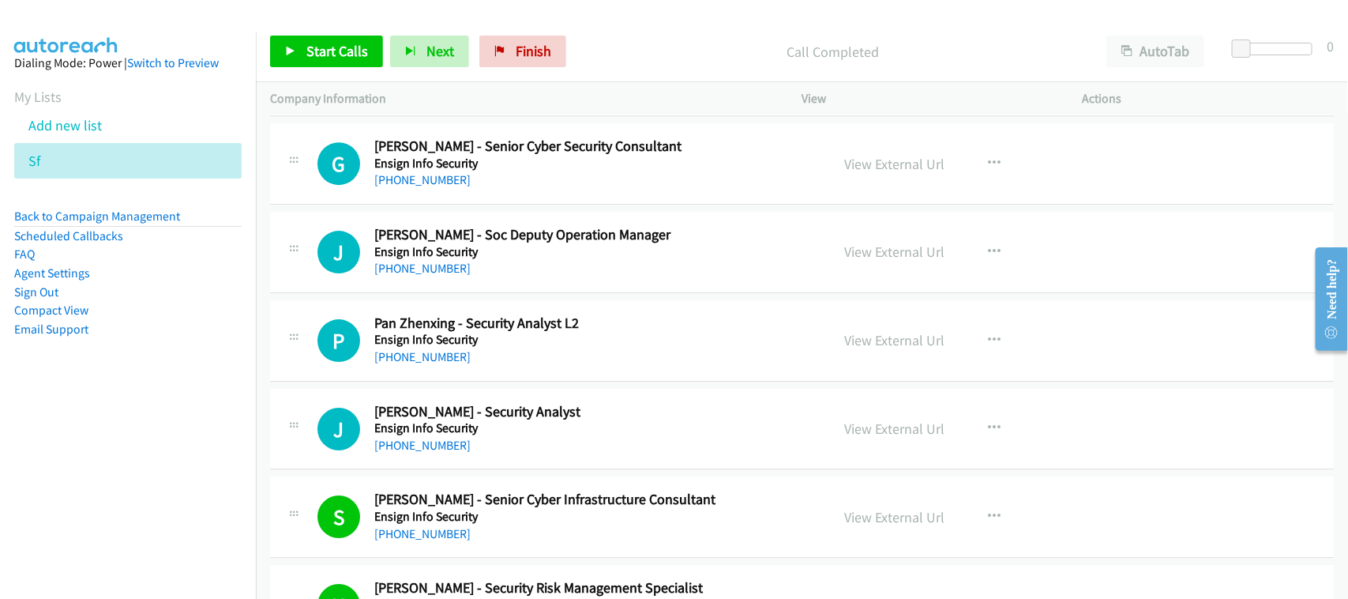
scroll to position [7633, 0]
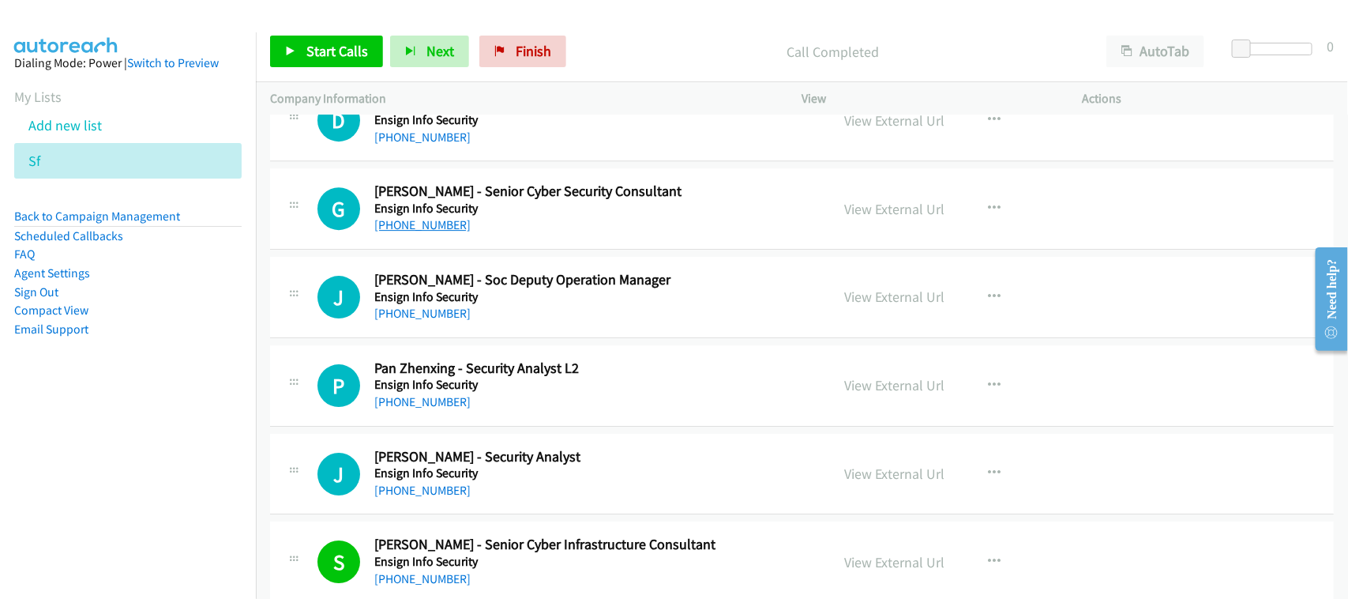
click at [436, 232] on link "+65 9126 4609" at bounding box center [422, 224] width 96 height 15
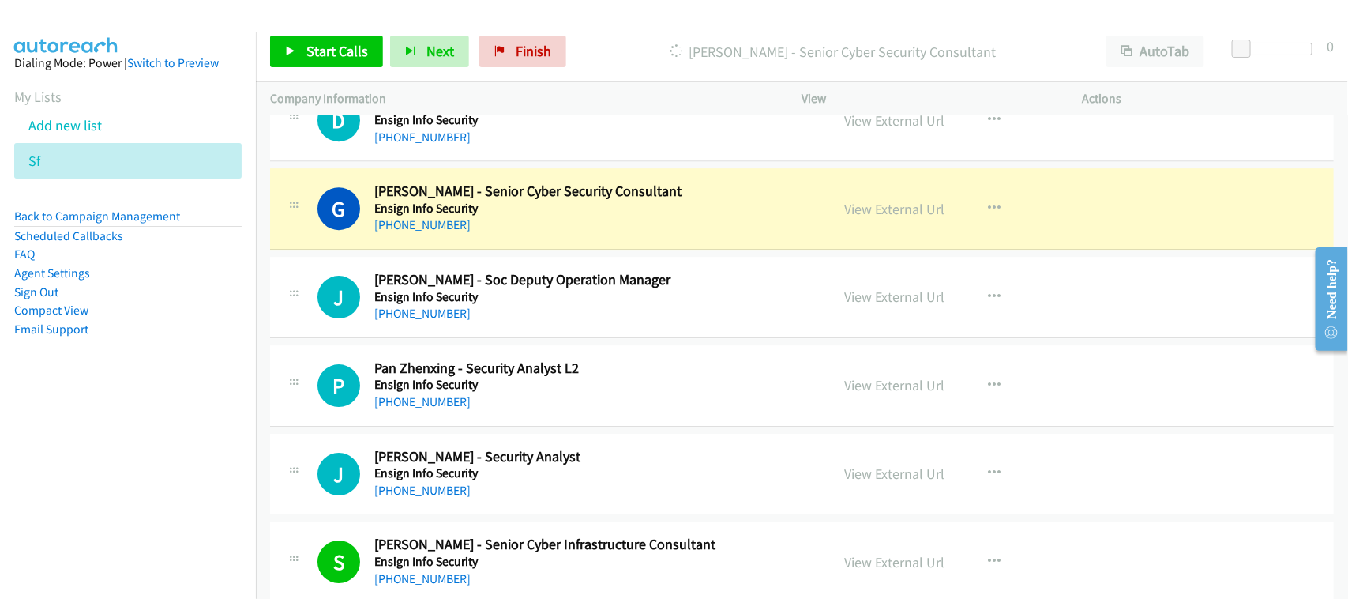
click at [511, 235] on div "+65 9126 4609" at bounding box center [591, 225] width 435 height 19
click at [877, 218] on link "View External Url" at bounding box center [895, 209] width 100 height 18
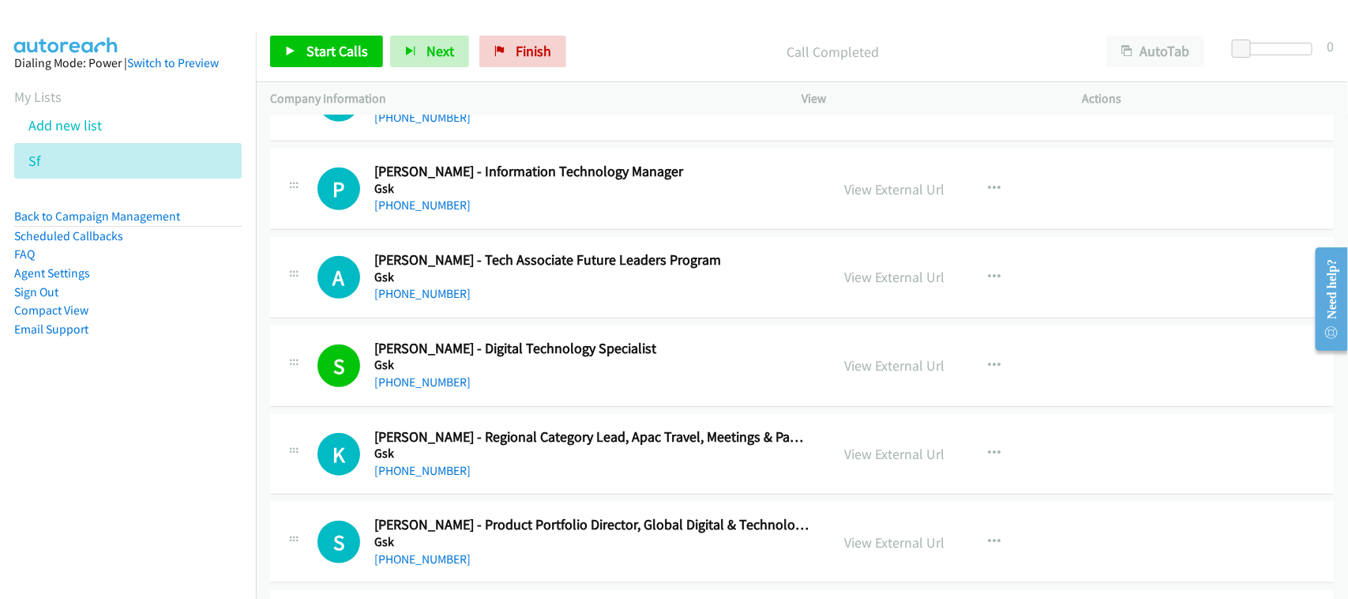
scroll to position [2357, 0]
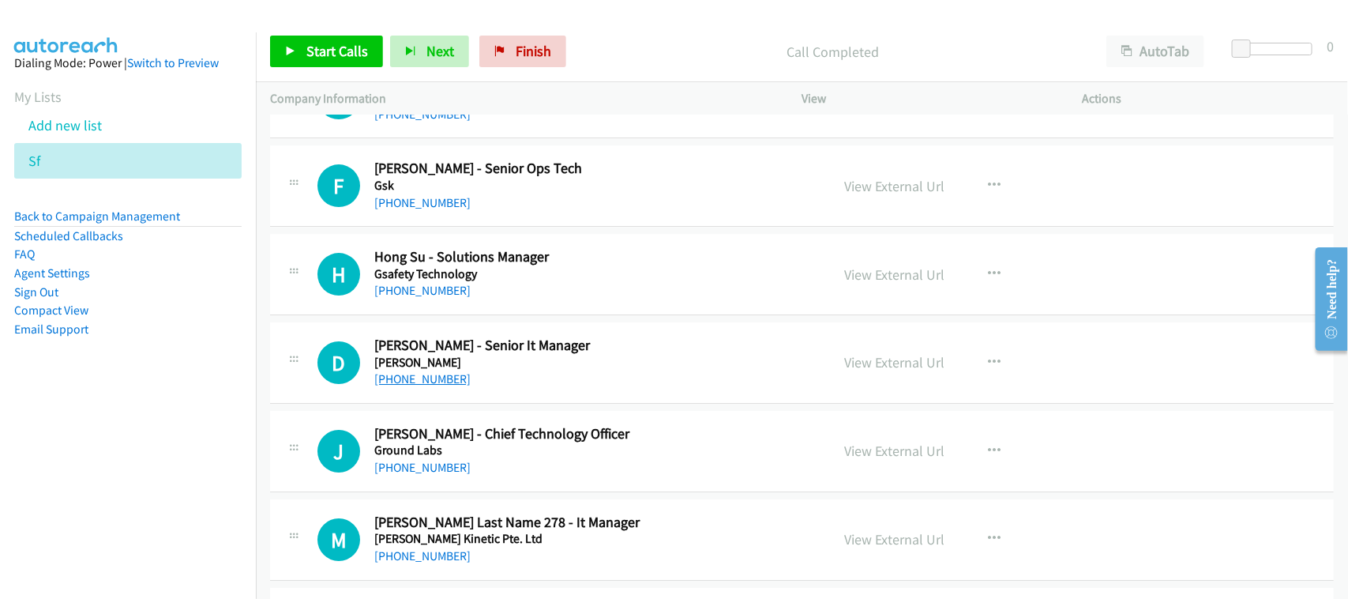
click at [409, 377] on link "+65 9753 4311" at bounding box center [422, 378] width 96 height 15
click at [531, 484] on div "J Callback Scheduled Jari Soini - Chief Technology Officer Ground Labs Asia/Sin…" at bounding box center [802, 451] width 1064 height 81
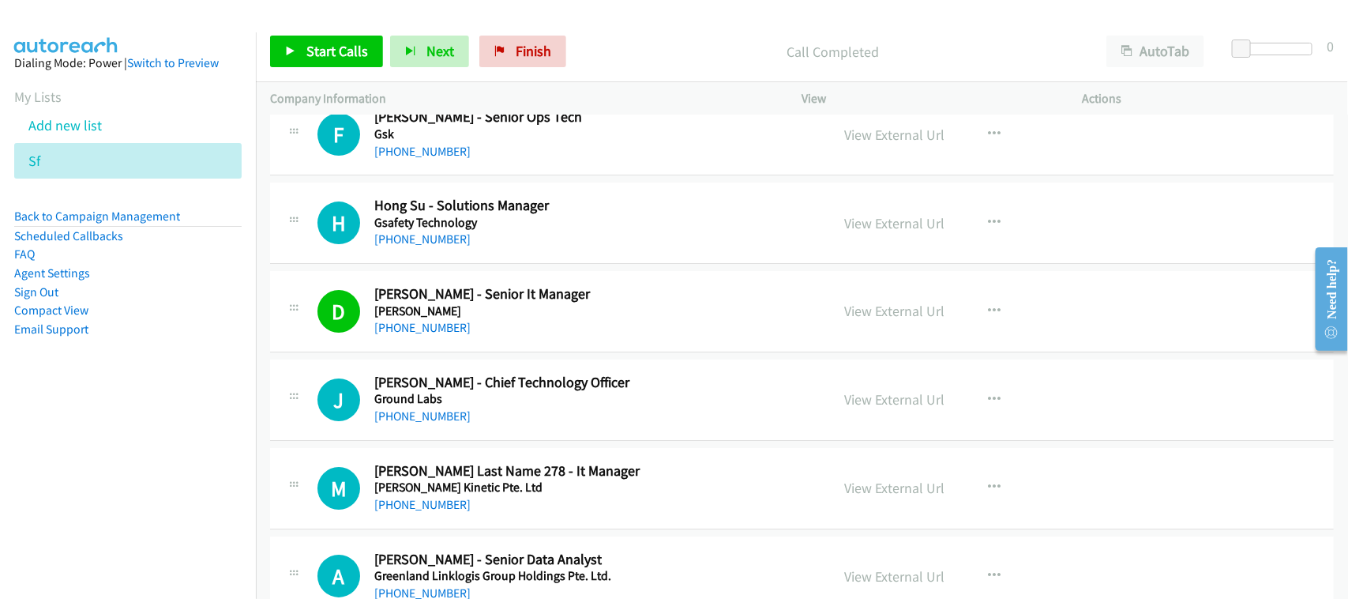
scroll to position [2456, 0]
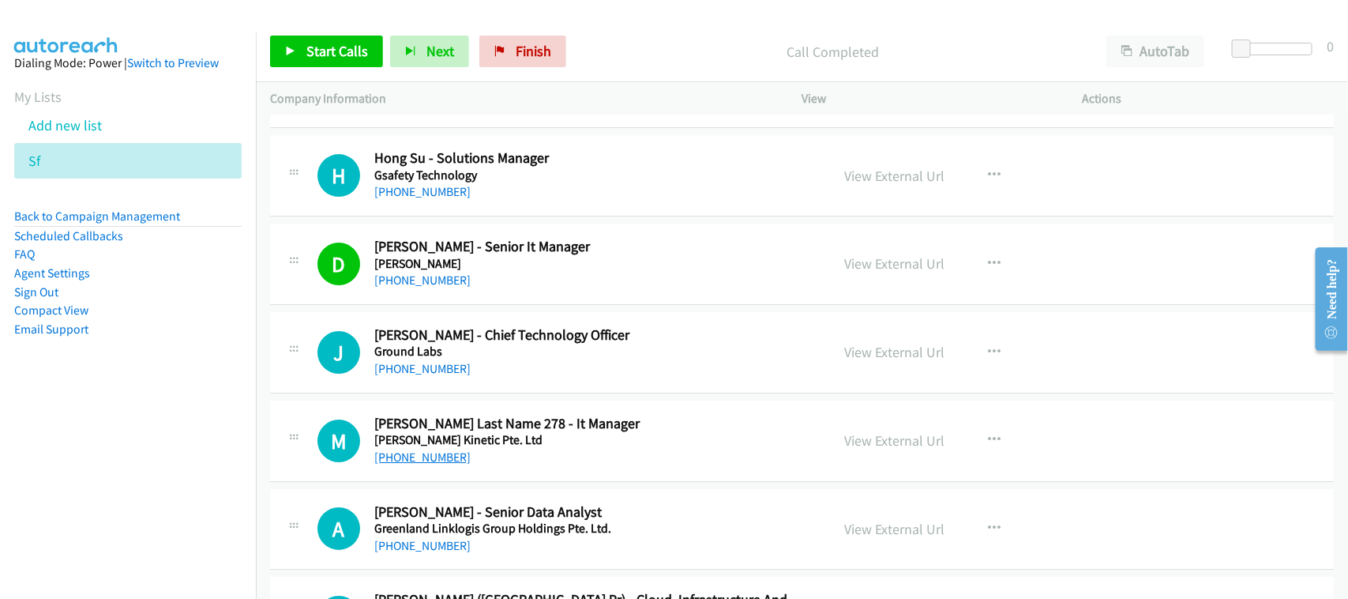
click at [431, 460] on link "+65 8200 4107" at bounding box center [422, 456] width 96 height 15
click at [517, 467] on div "+65 8200 4107" at bounding box center [591, 457] width 435 height 19
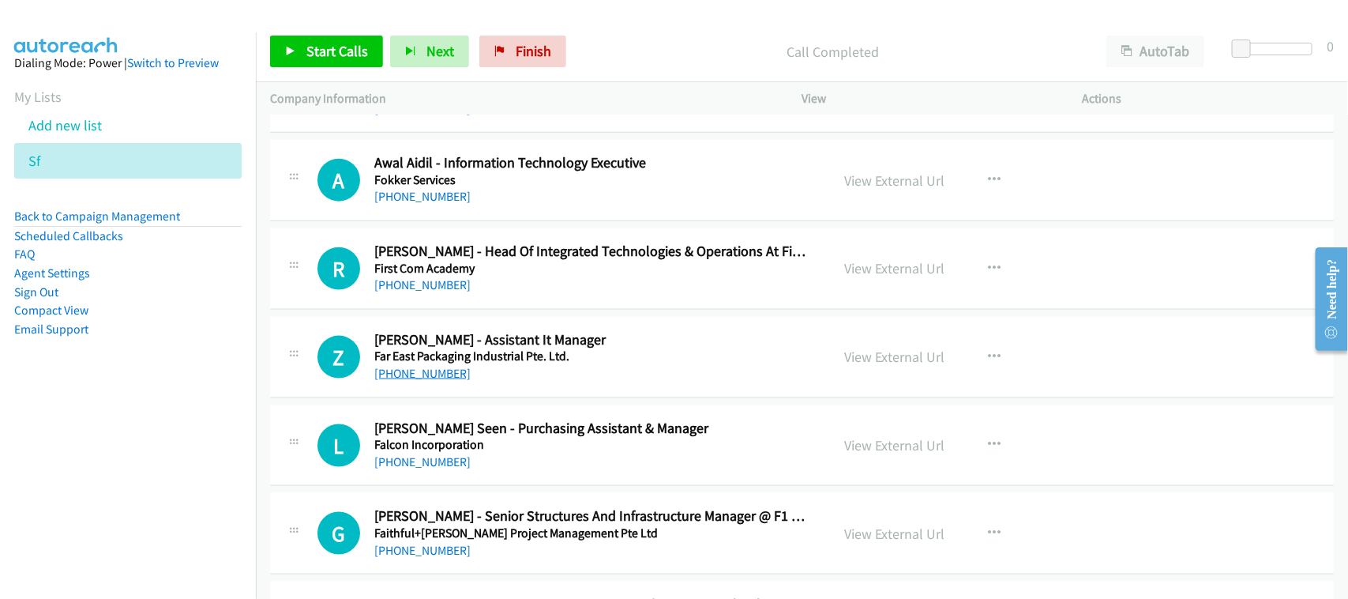
click at [416, 381] on link "+65 9337 0136" at bounding box center [422, 373] width 96 height 15
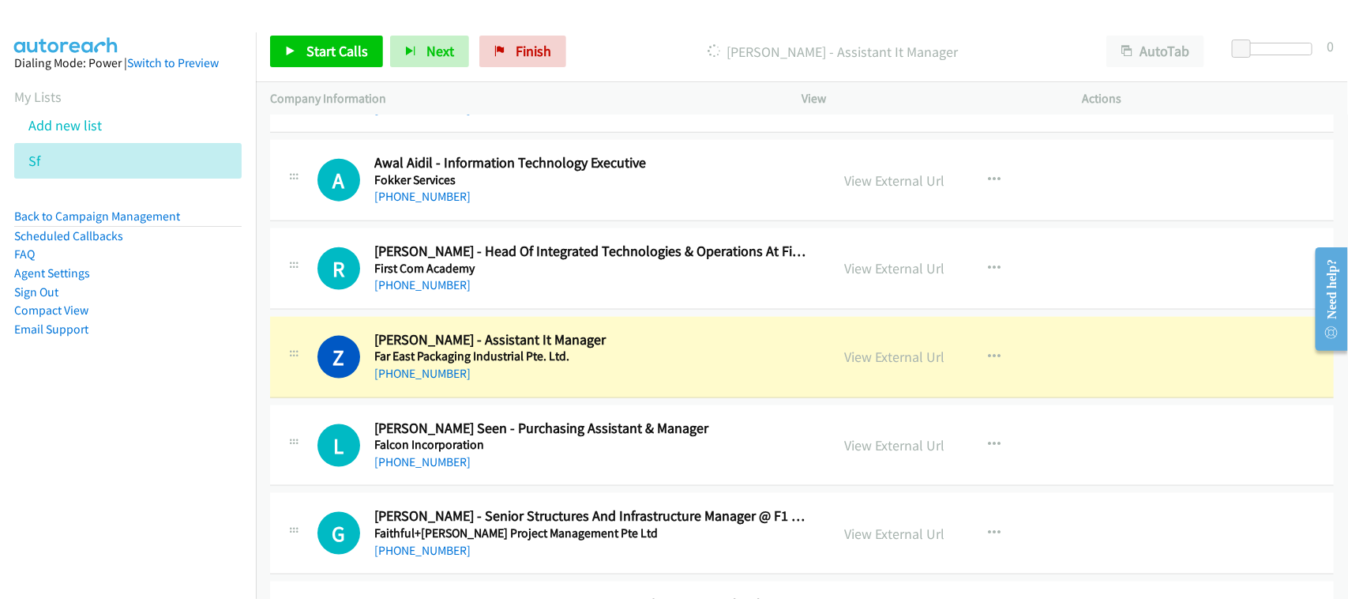
click at [516, 483] on div "L Callback Scheduled Lau Seen - Purchasing Assistant & Manager Falcon Incorpora…" at bounding box center [802, 445] width 1064 height 81
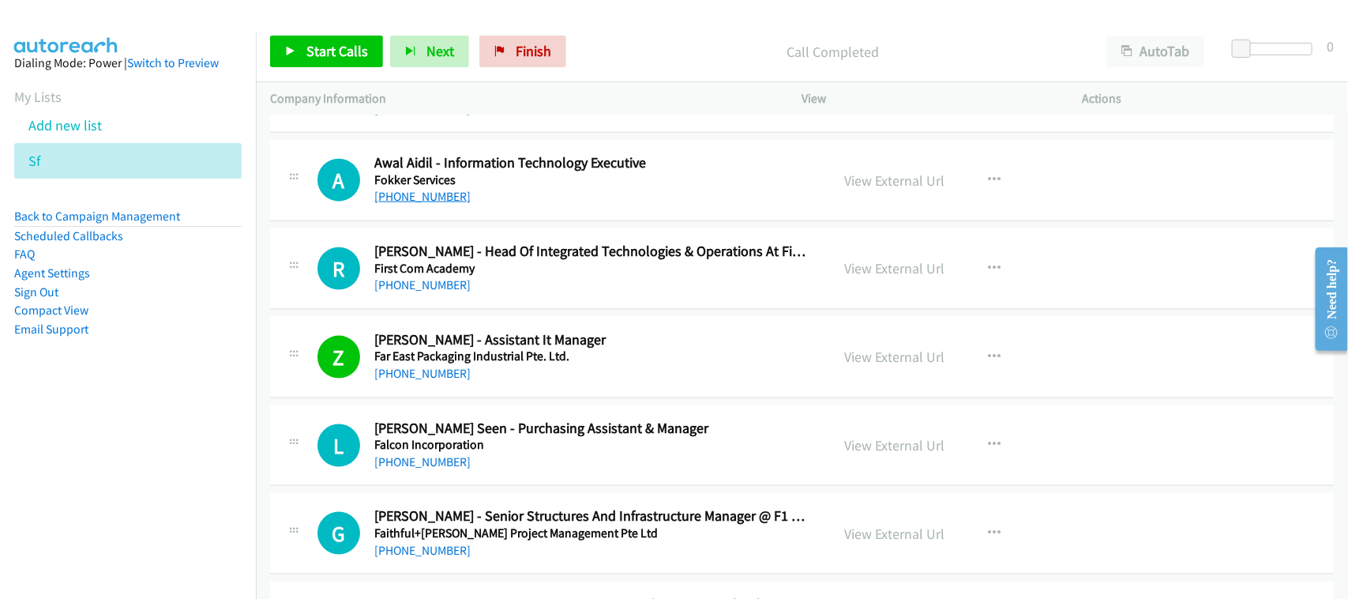
click at [440, 204] on link "+65 8321 5100" at bounding box center [422, 196] width 96 height 15
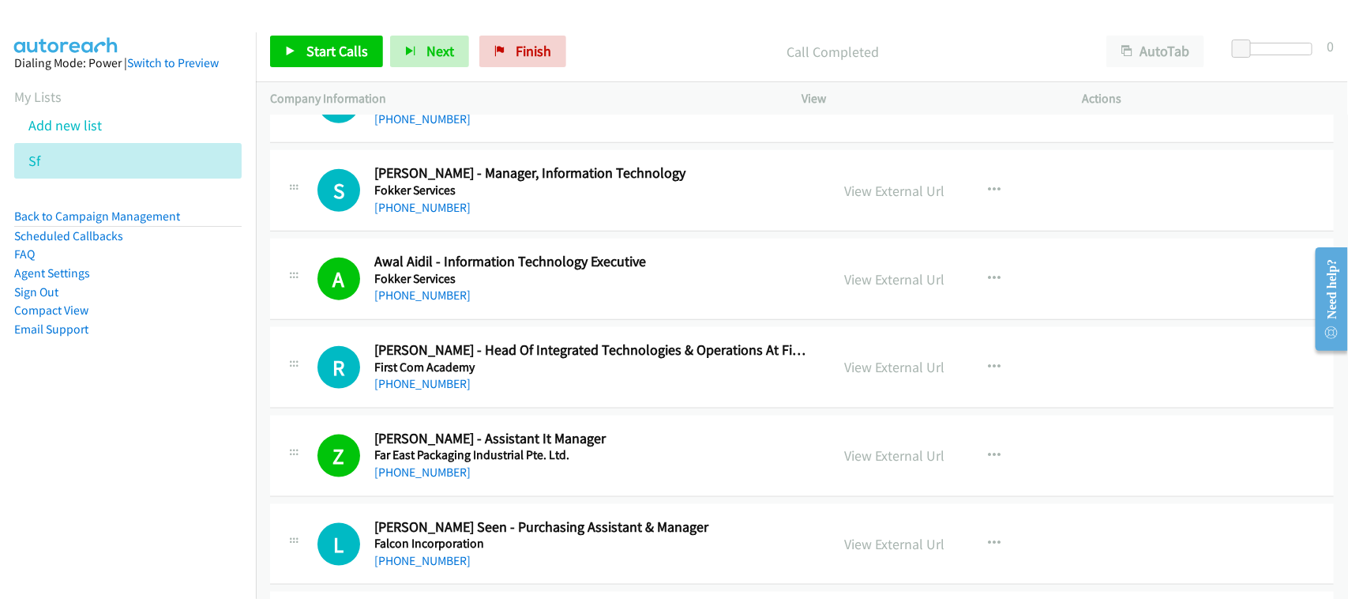
scroll to position [6150, 0]
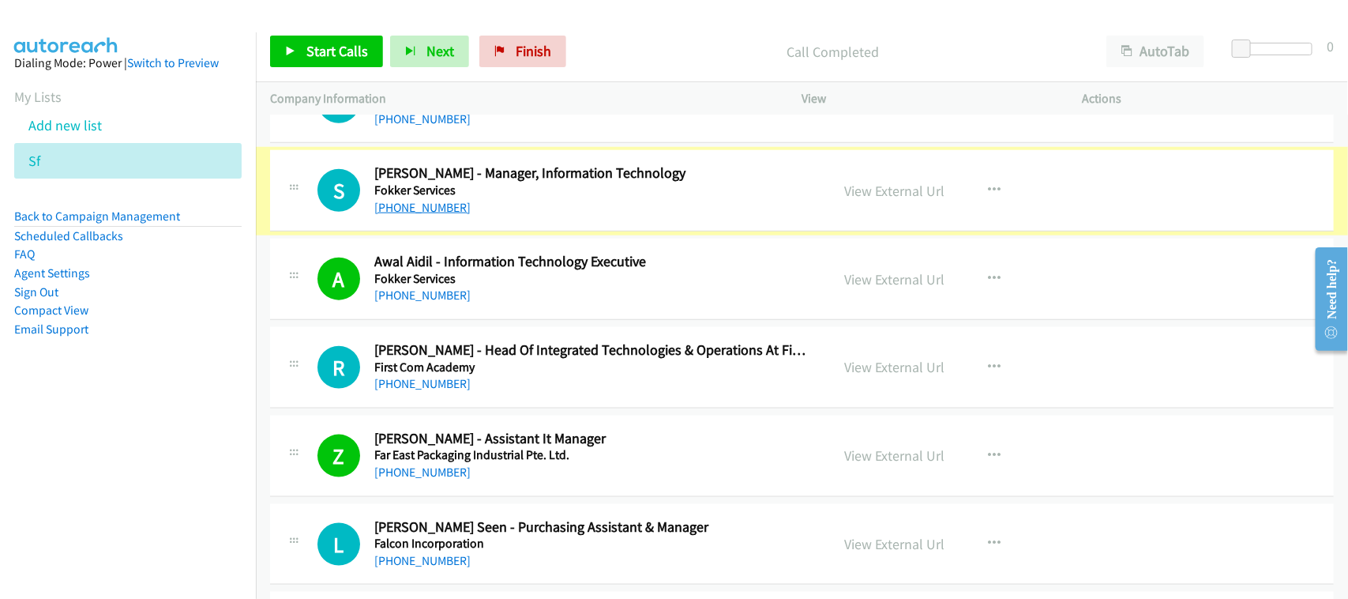
click at [420, 209] on link "+65 9233 4508" at bounding box center [422, 207] width 96 height 15
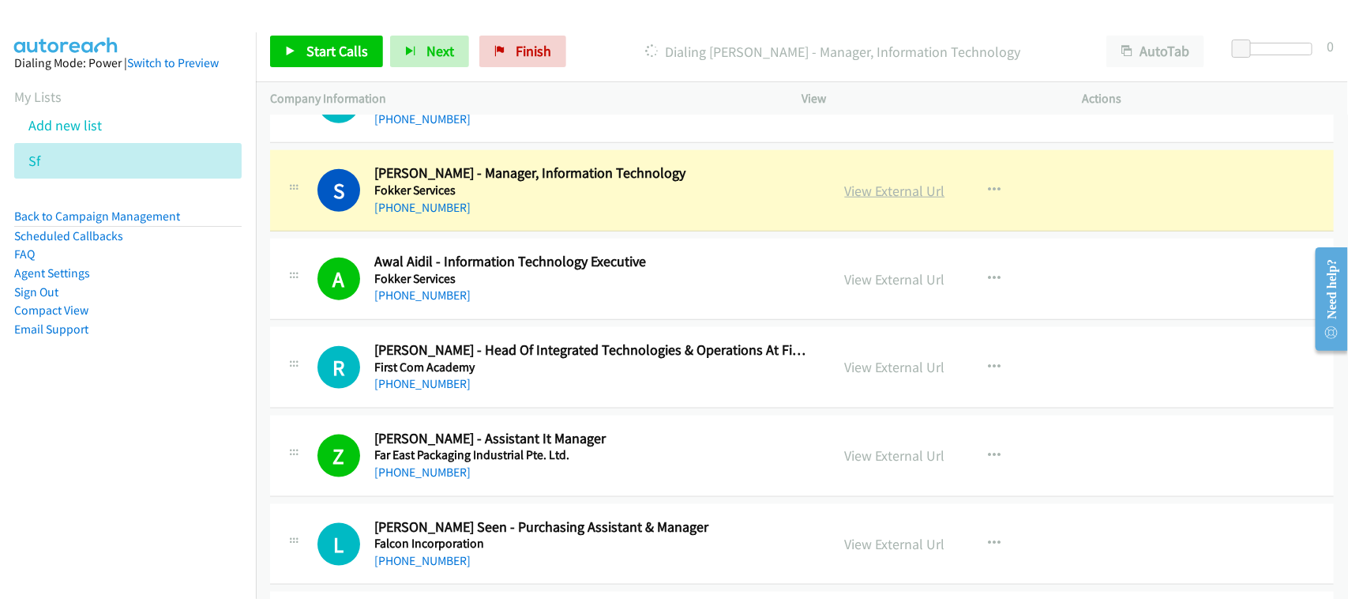
click at [904, 200] on link "View External Url" at bounding box center [895, 191] width 100 height 18
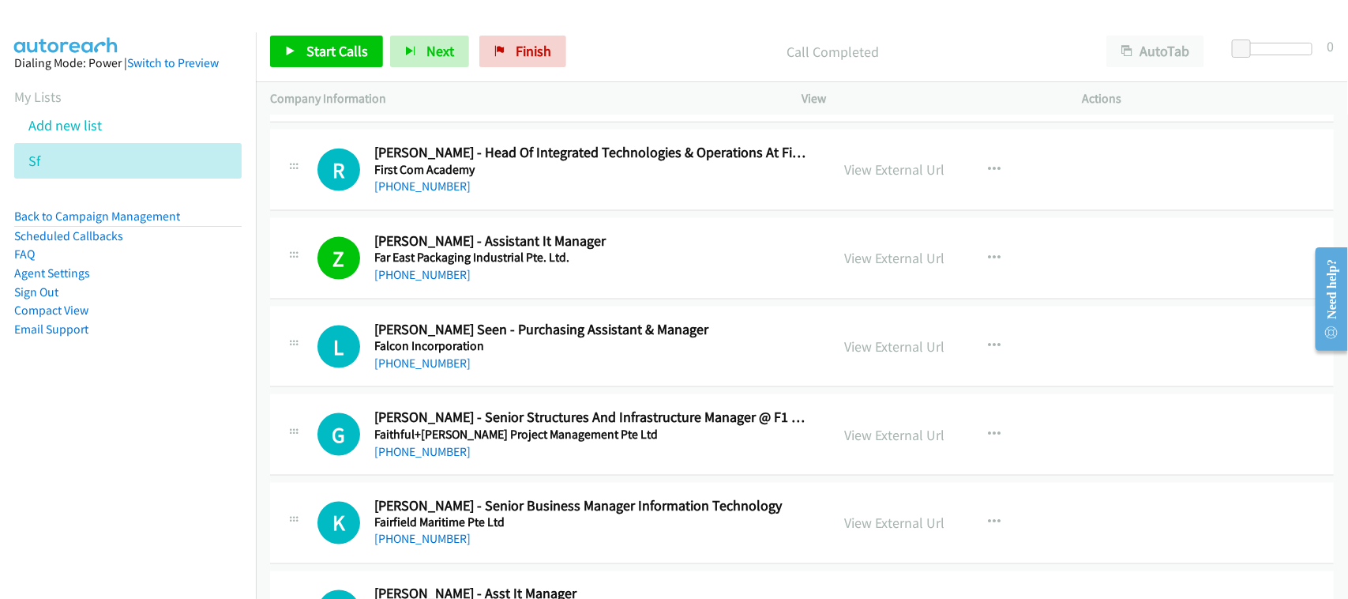
scroll to position [6602, 0]
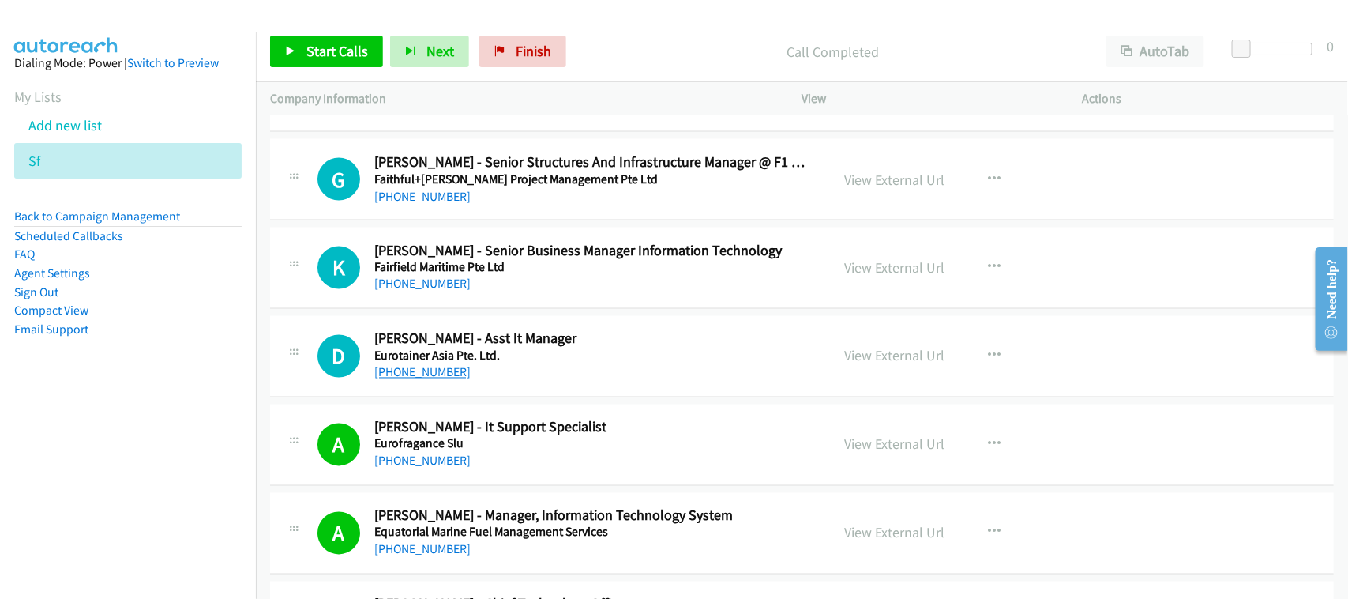
click at [419, 377] on link "+65 9621 7347" at bounding box center [422, 372] width 96 height 15
click at [479, 309] on div "K Callback Scheduled Kathy Miller - Senior Business Manager Information Technol…" at bounding box center [802, 267] width 1064 height 81
click at [407, 291] on link "+65 8481 0591" at bounding box center [422, 283] width 96 height 15
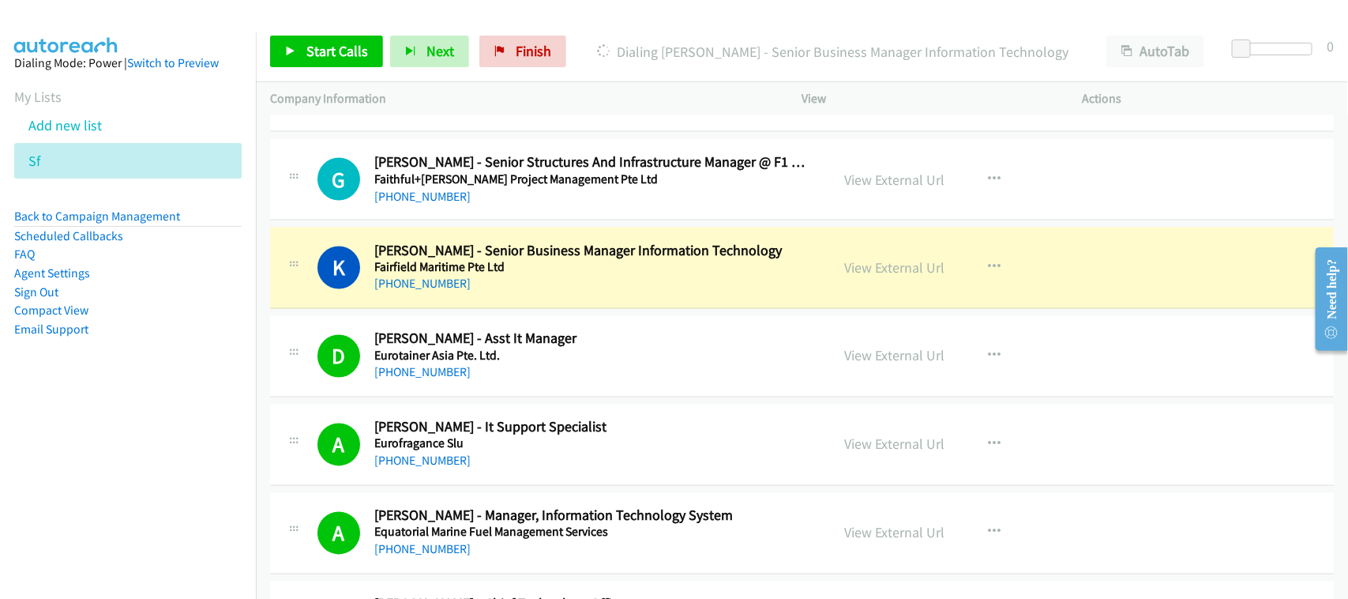
click at [547, 285] on div "+65 8481 0591" at bounding box center [591, 284] width 435 height 19
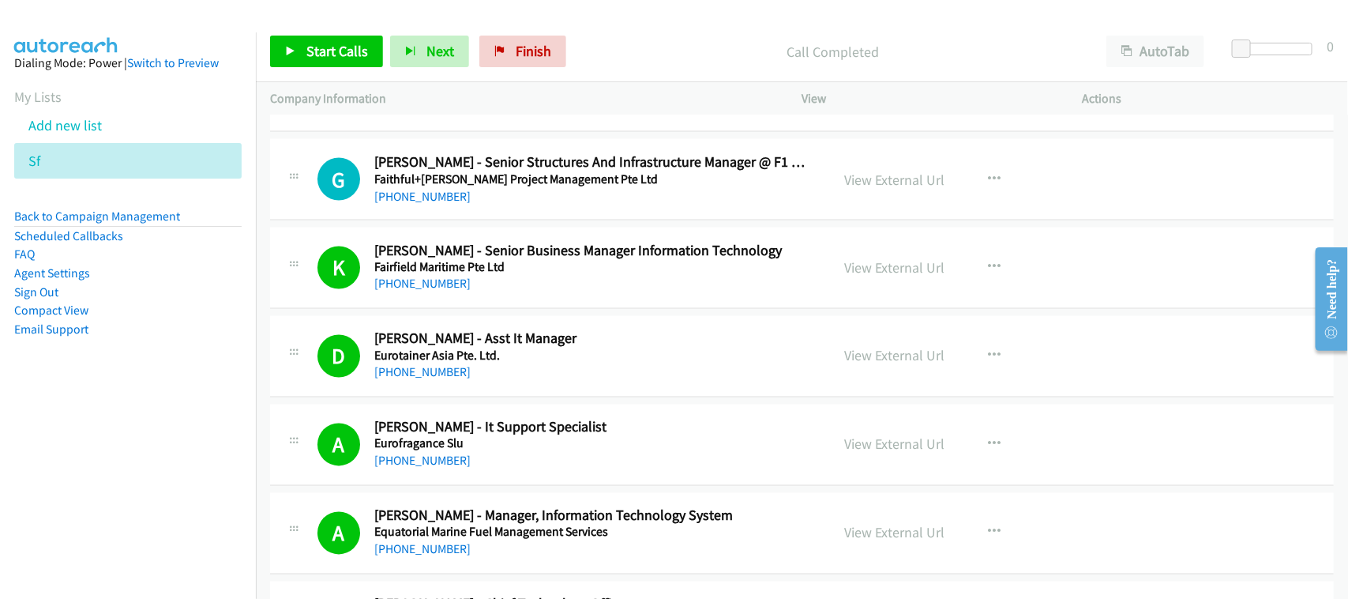
click at [521, 294] on div "+65 8481 0591" at bounding box center [591, 284] width 435 height 19
click at [873, 275] on link "View External Url" at bounding box center [895, 268] width 100 height 18
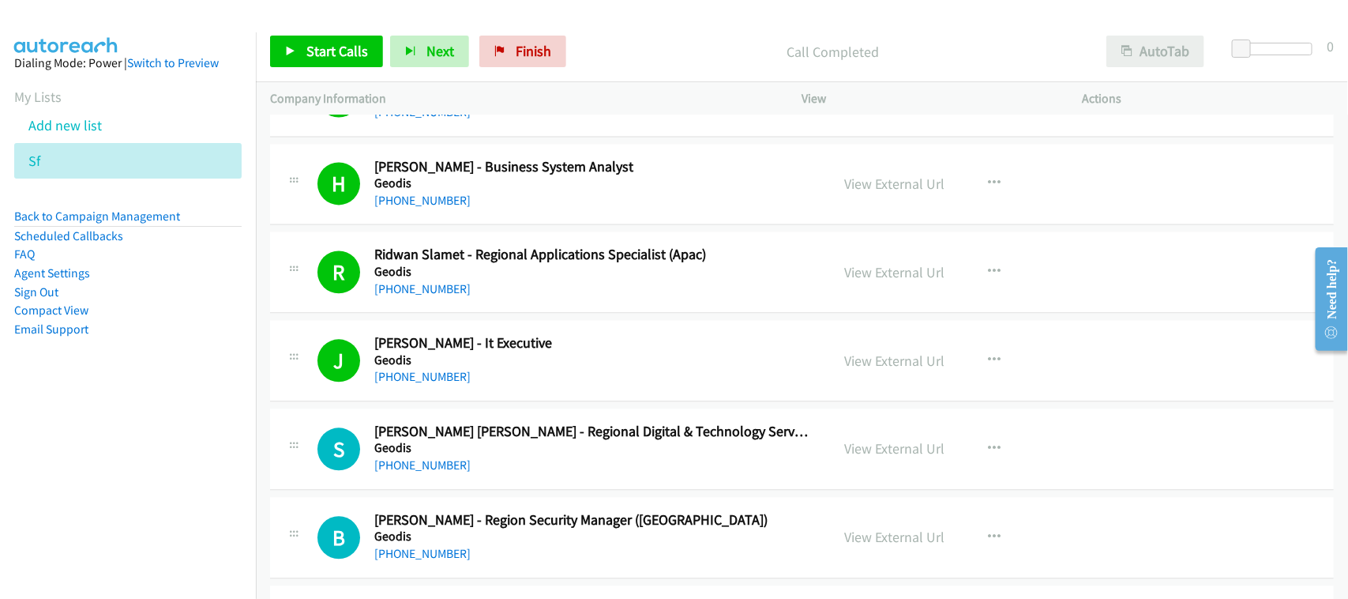
scroll to position [5187, 0]
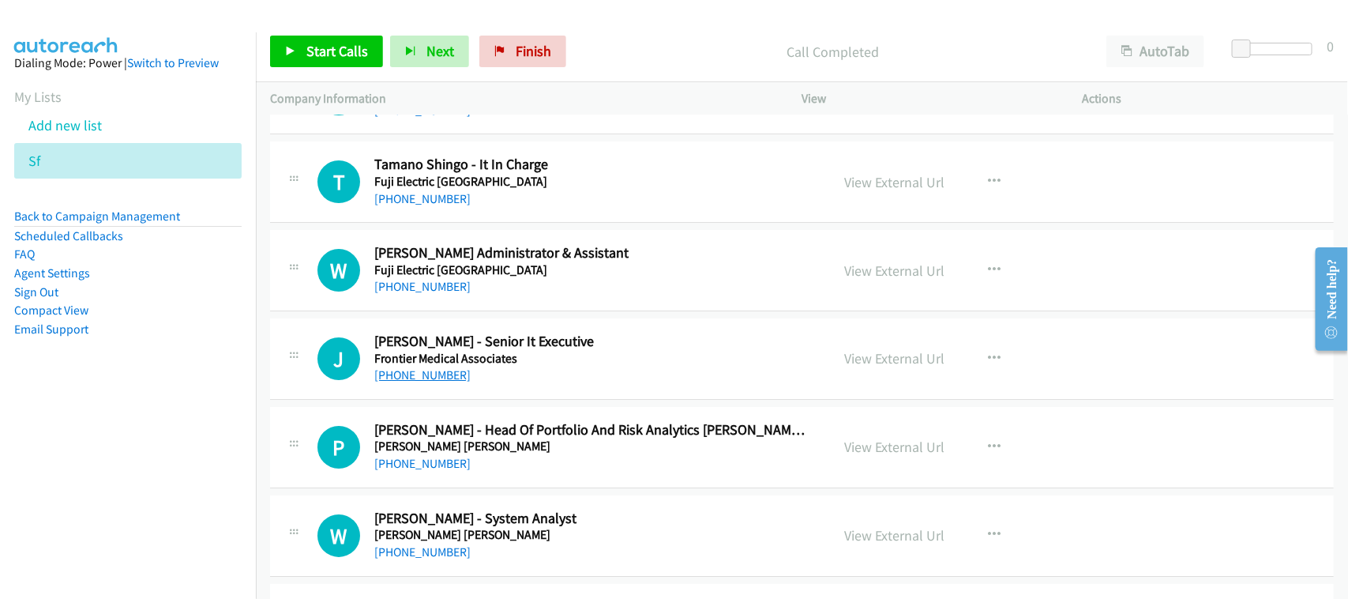
click at [400, 381] on link "+65 9010 7355" at bounding box center [422, 374] width 96 height 15
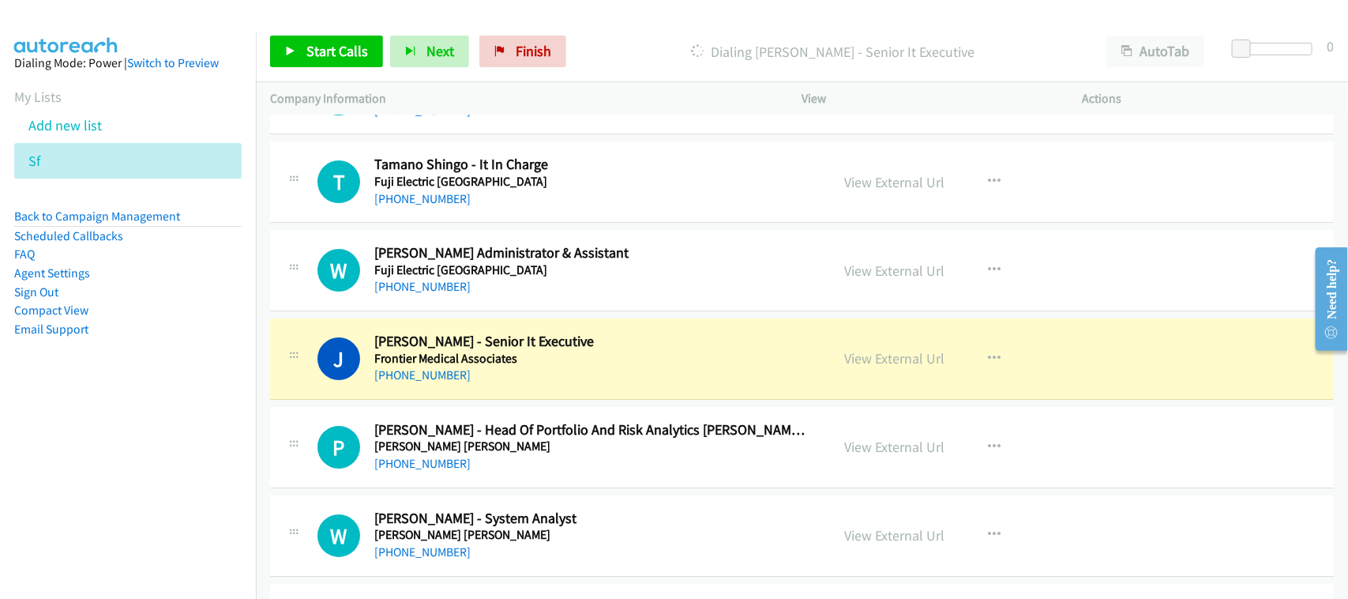
click at [471, 395] on div "J Callback Scheduled Jia Jun Lucas Ho - Senior It Executive Frontier Medical As…" at bounding box center [802, 358] width 1064 height 81
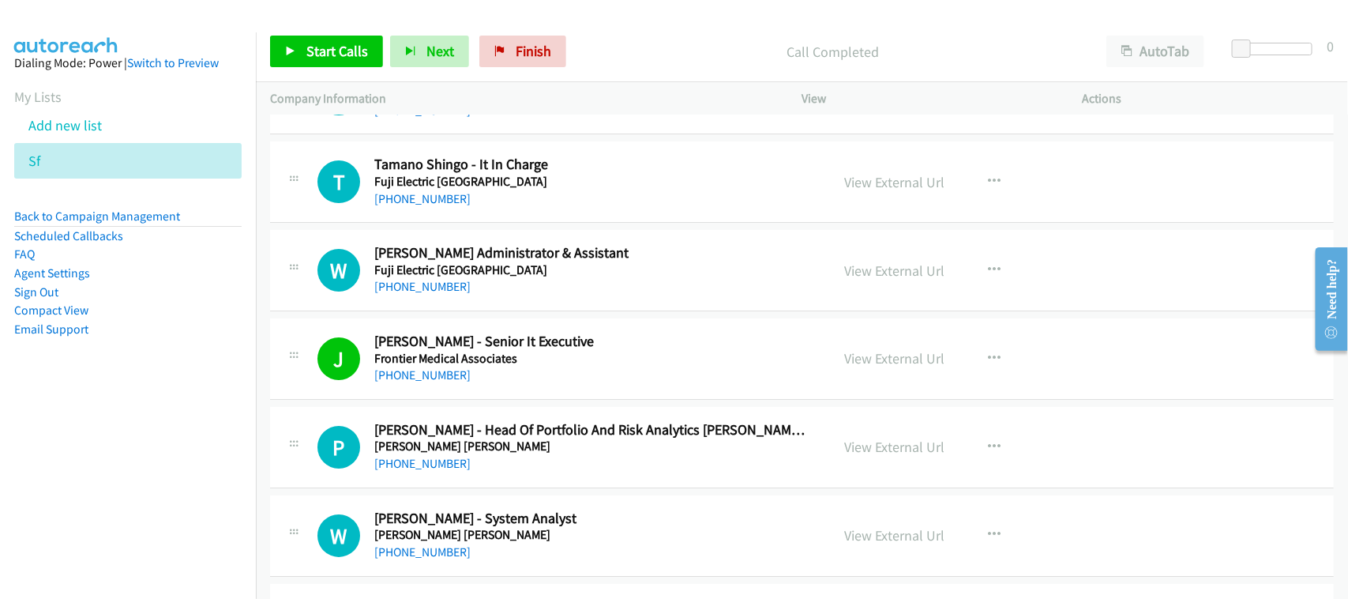
click at [508, 395] on div "J Callback Scheduled Jia Jun Lucas Ho - Senior It Executive Frontier Medical As…" at bounding box center [802, 358] width 1064 height 81
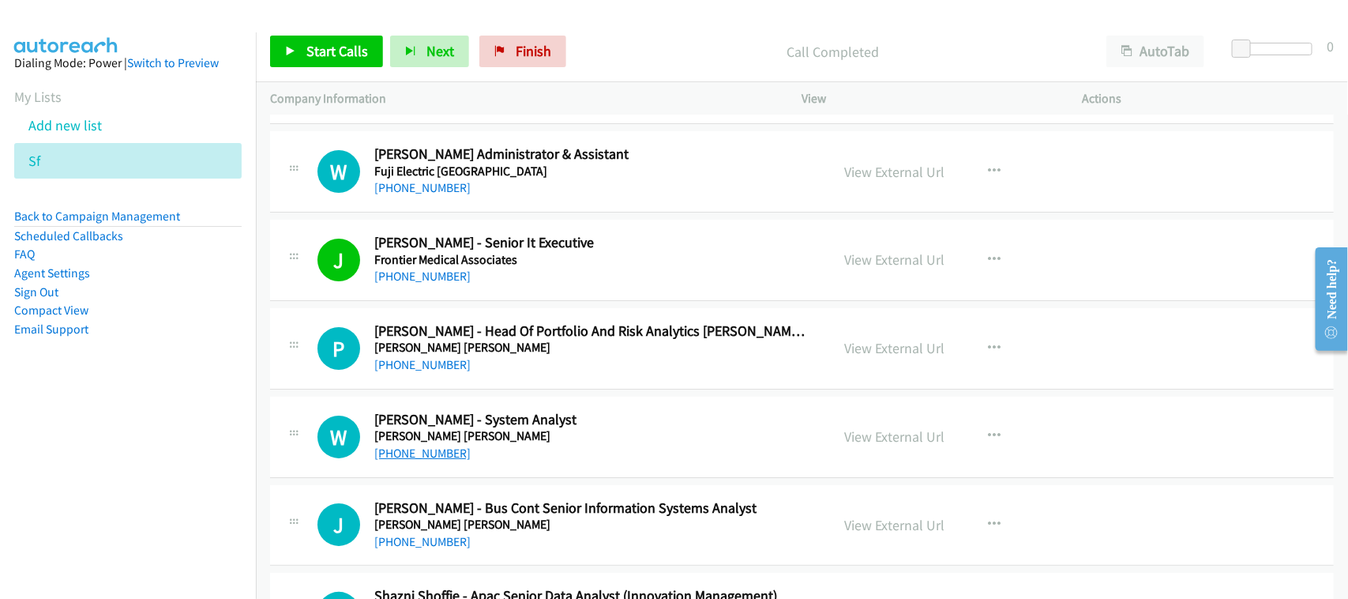
click at [421, 460] on link "+65 9727 3309" at bounding box center [422, 452] width 96 height 15
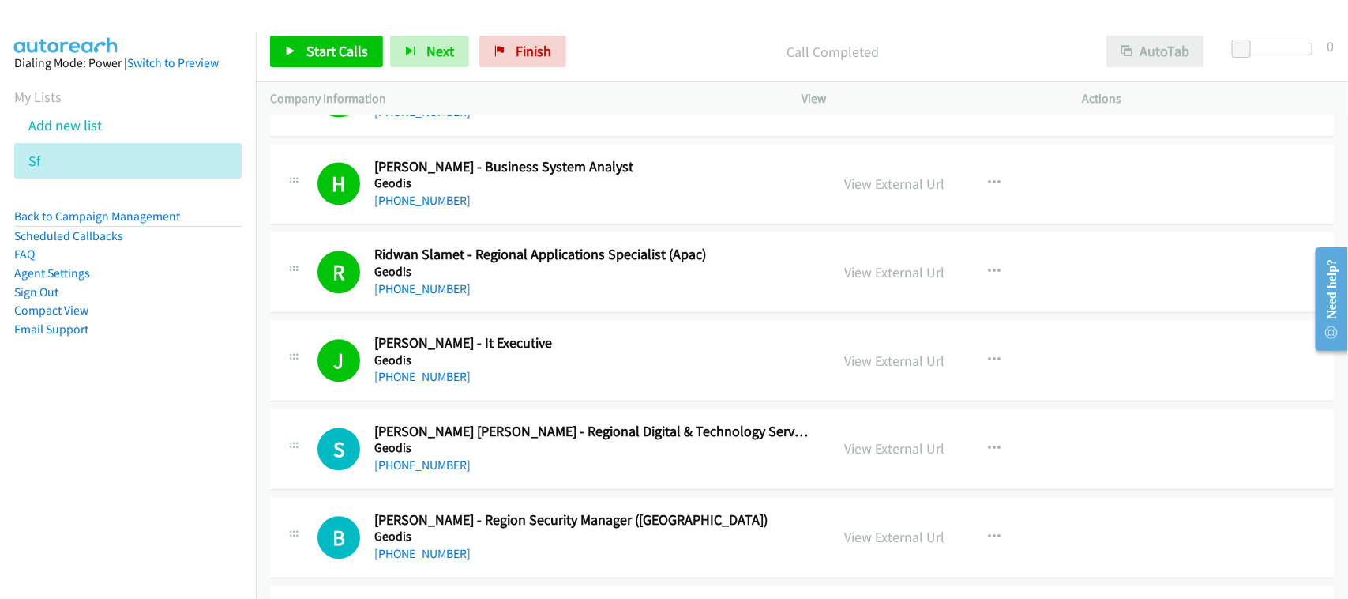
scroll to position [5187, 0]
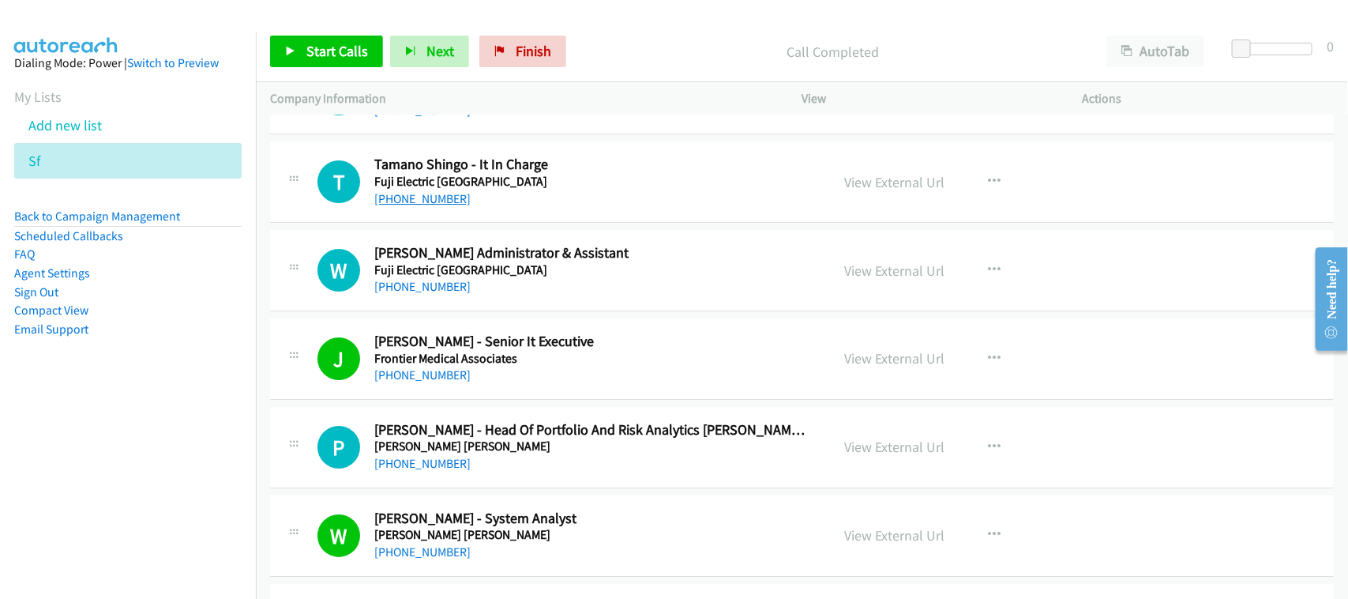
click at [397, 206] on link "+65 9771 7421" at bounding box center [422, 198] width 96 height 15
click at [523, 400] on div "J Callback Scheduled Jia Jun Lucas Ho - Senior It Executive Frontier Medical As…" at bounding box center [802, 358] width 1064 height 81
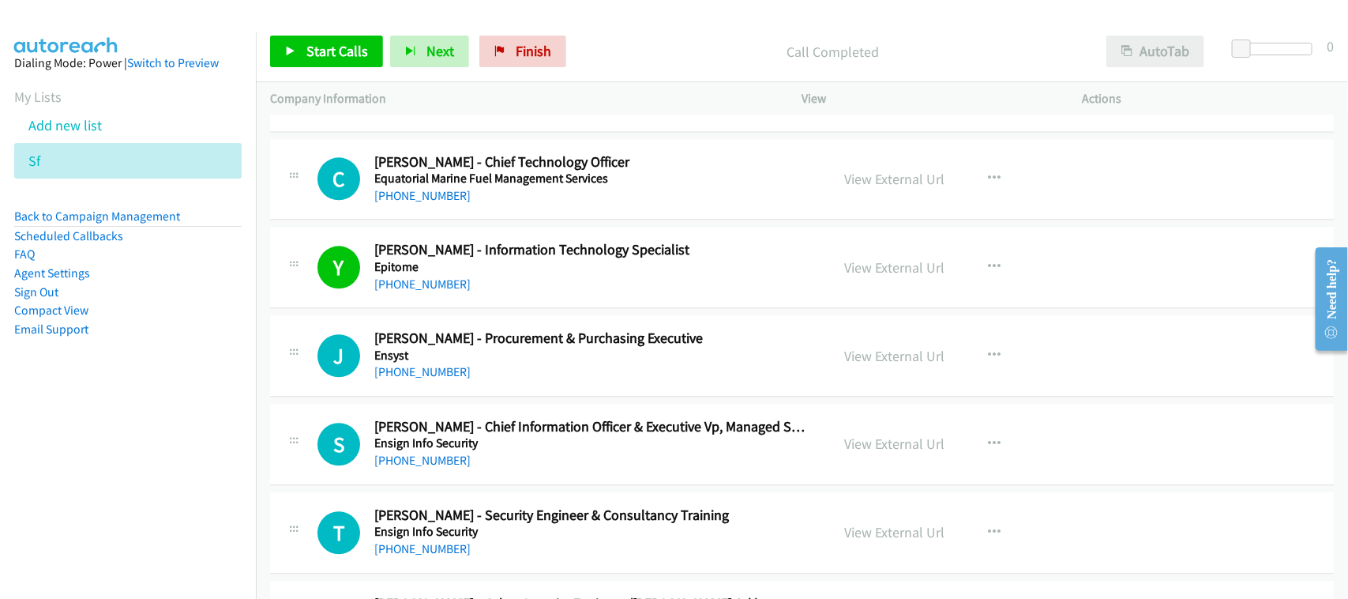
scroll to position [0, 0]
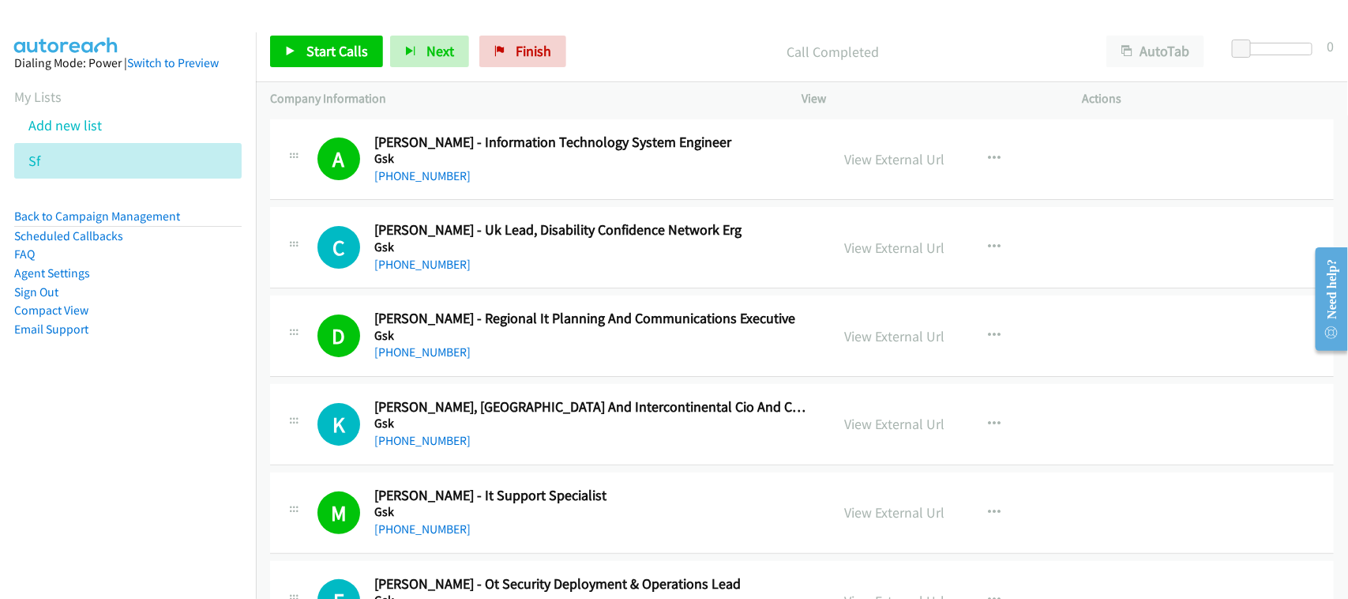
click at [1039, 28] on div "Start Calls Pause Next Finish Call Completed AutoTab AutoTab 0" at bounding box center [802, 51] width 1092 height 61
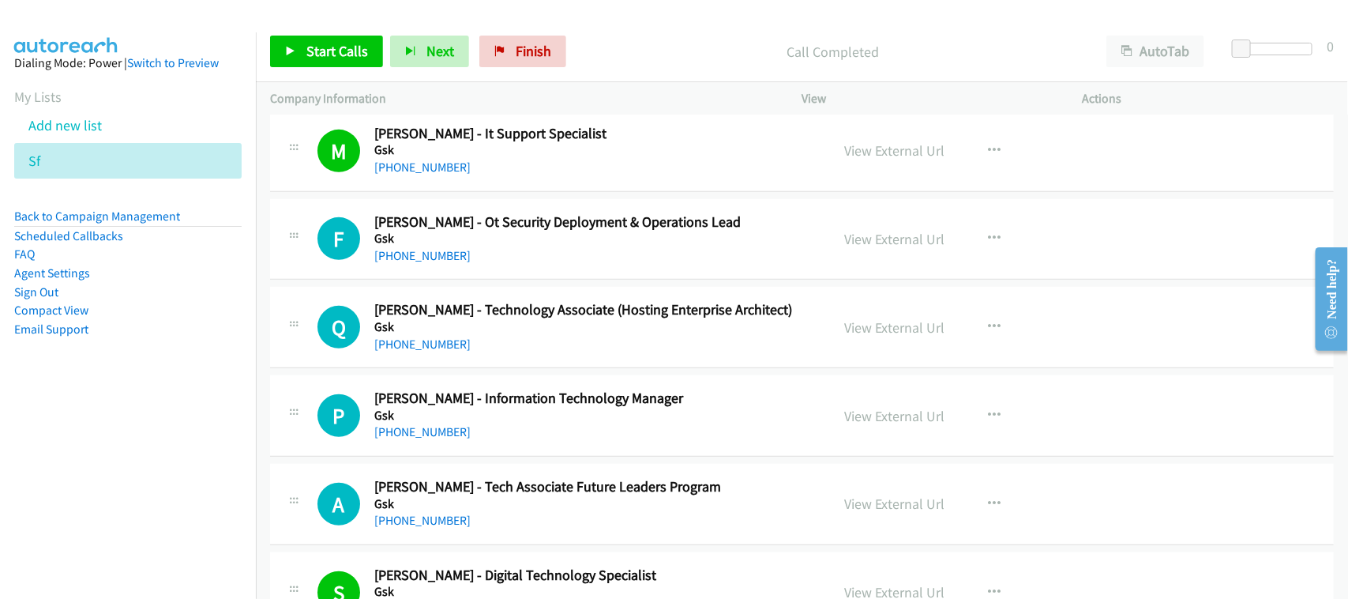
scroll to position [395, 0]
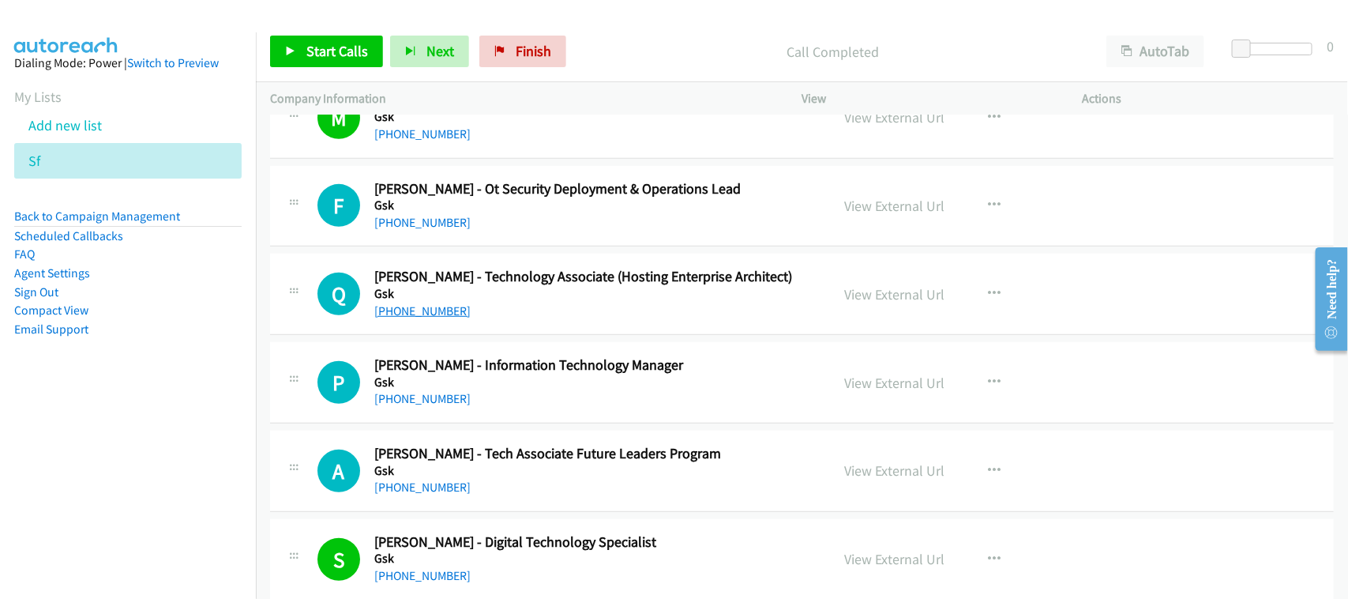
click at [403, 314] on link "+65 9829 0481" at bounding box center [422, 310] width 96 height 15
click at [430, 408] on div "+65 8751 5798" at bounding box center [591, 398] width 435 height 19
click at [425, 400] on link "+65 8751 5798" at bounding box center [422, 398] width 96 height 15
click at [468, 225] on div "+65 9686 5185" at bounding box center [591, 222] width 435 height 19
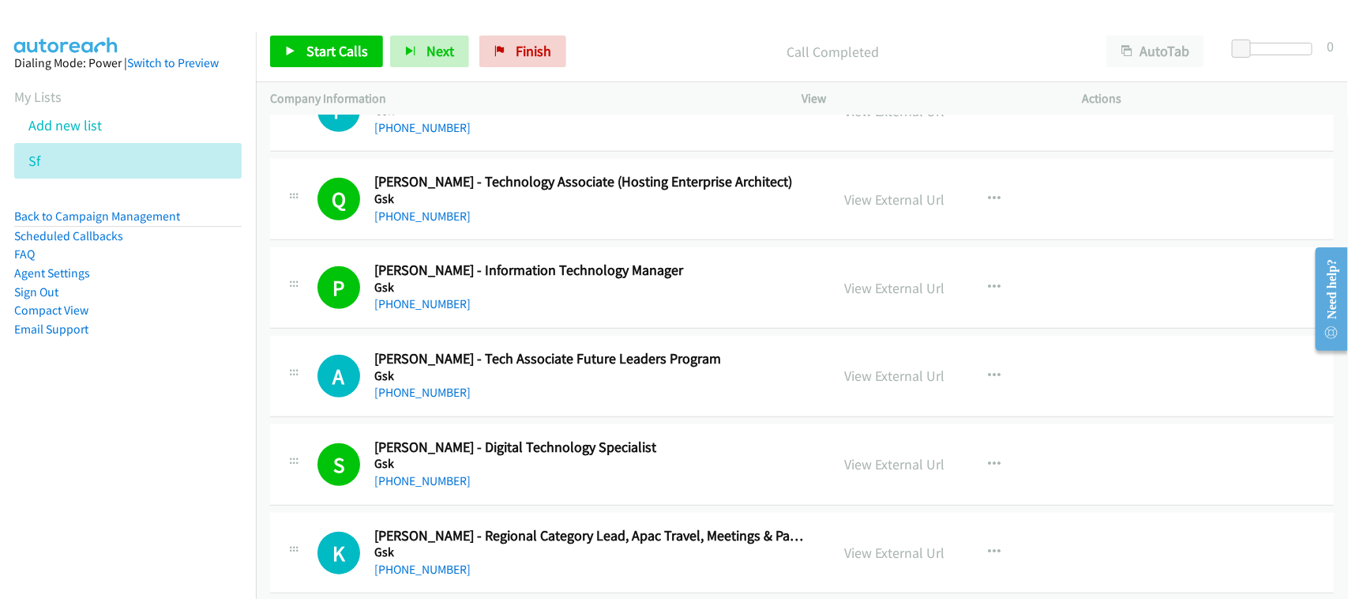
scroll to position [592, 0]
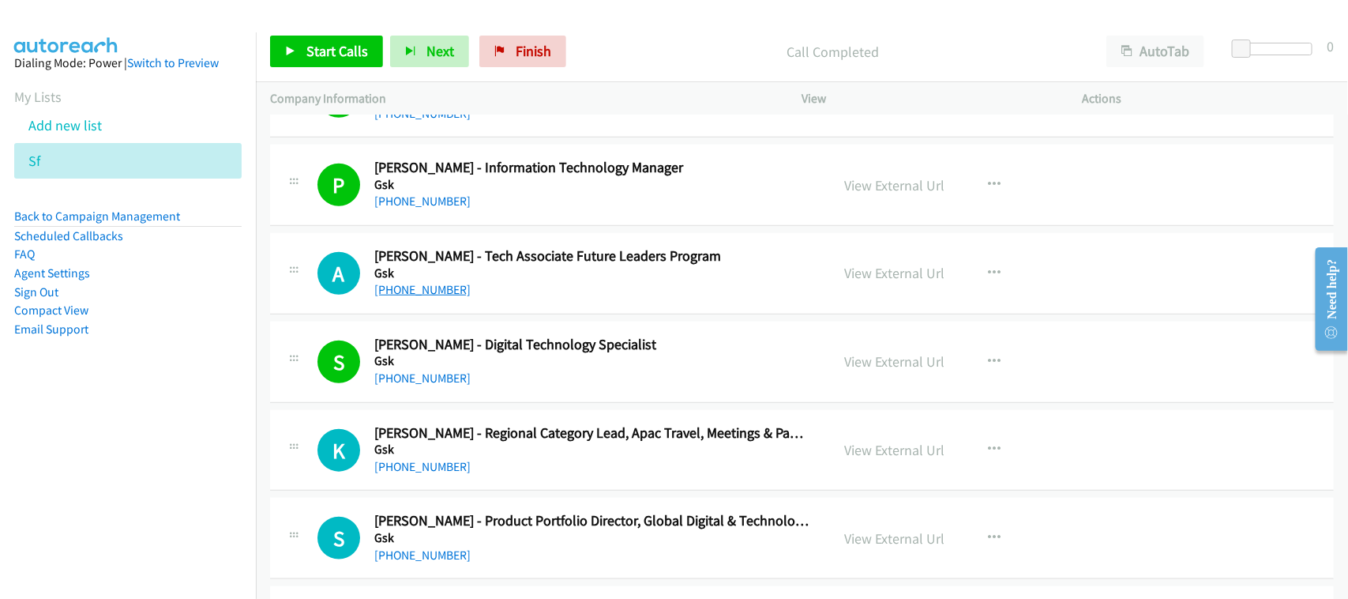
click at [419, 292] on link "+65 9621 1568" at bounding box center [422, 289] width 96 height 15
click at [432, 290] on link "+65 9621 1568" at bounding box center [422, 289] width 96 height 15
click at [479, 412] on div "K Callback Scheduled Kieran Tempest - Regional Category Lead, Apac Travel, Meet…" at bounding box center [802, 450] width 1064 height 81
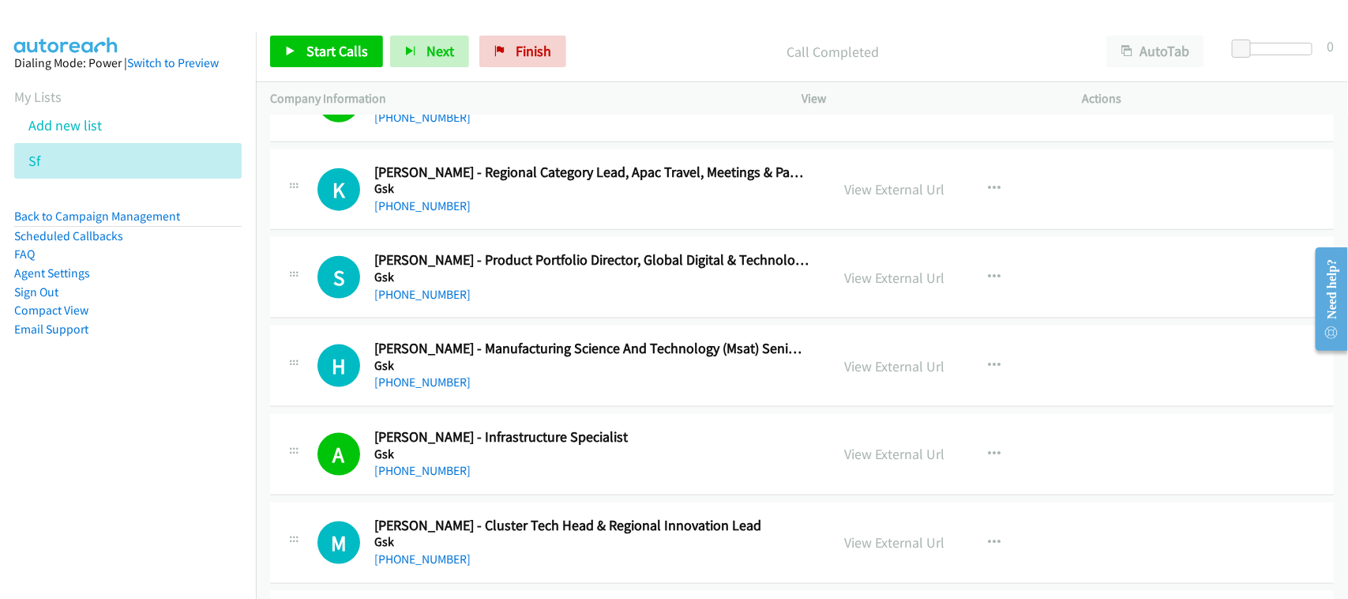
scroll to position [888, 0]
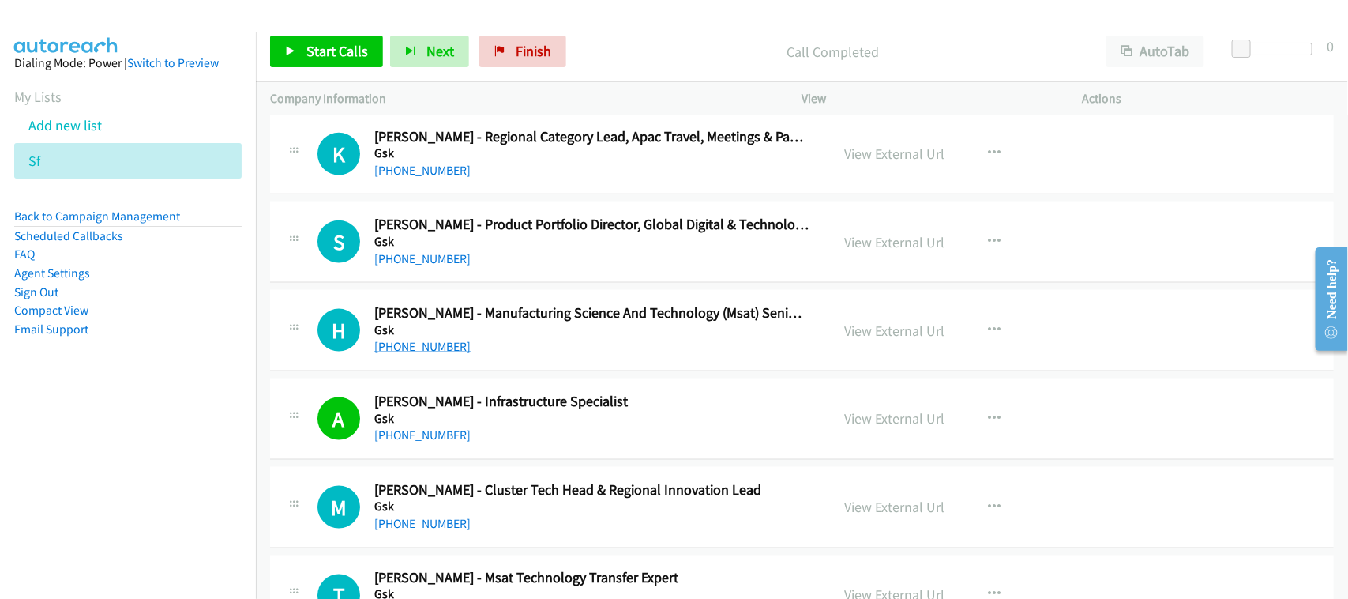
click at [408, 346] on link "+65 9177 6410" at bounding box center [422, 346] width 96 height 15
click at [459, 463] on td "A Callback Scheduled Aran Earl Aldovino - Infrastructure Specialist Gsk Asia/Si…" at bounding box center [802, 419] width 1092 height 88
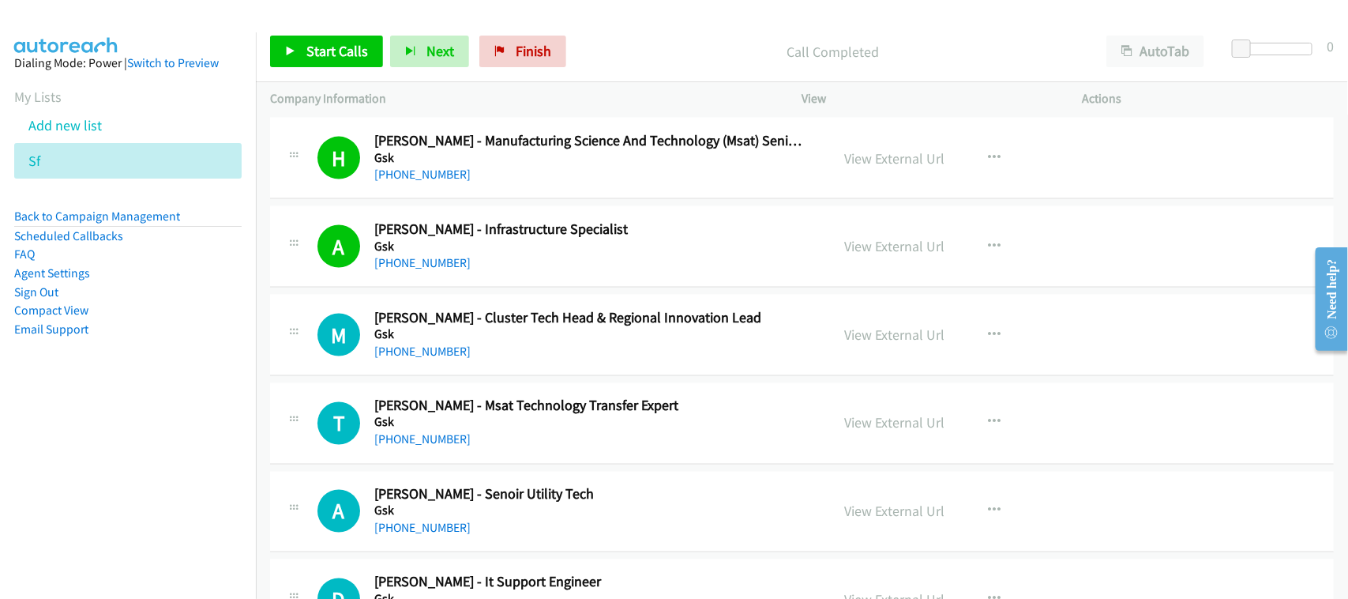
scroll to position [1086, 0]
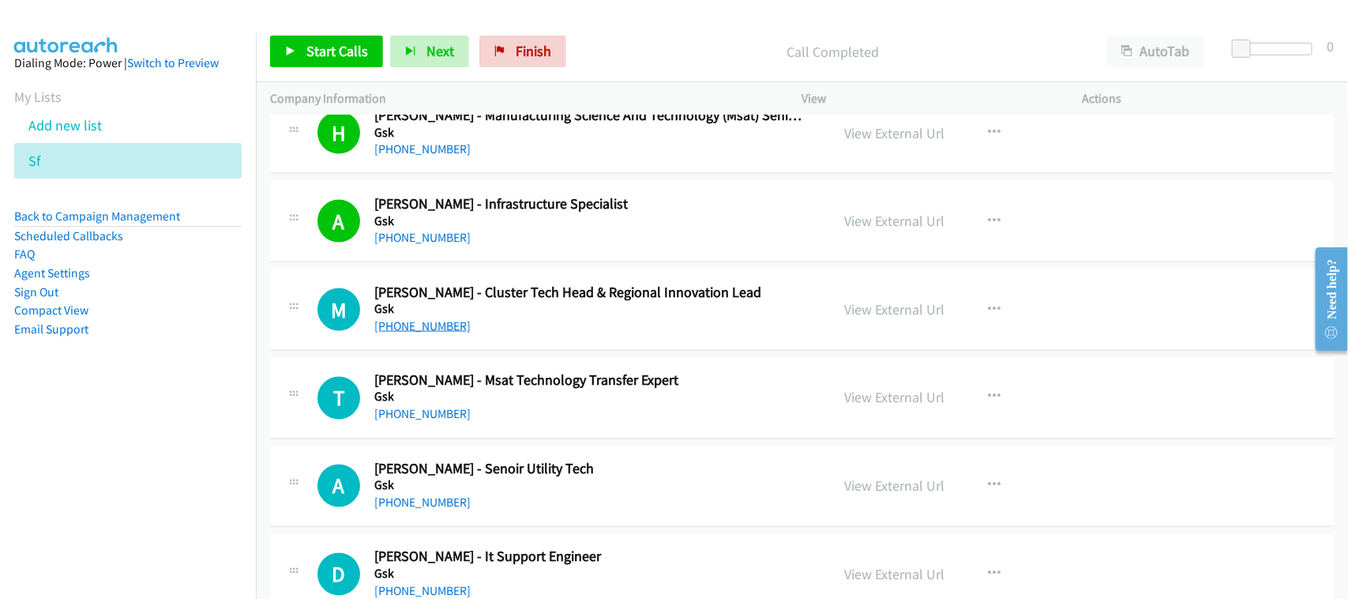
click at [396, 329] on link "+65 9818 6014" at bounding box center [422, 325] width 96 height 15
click at [480, 412] on div "+65 9228 4386" at bounding box center [591, 414] width 435 height 19
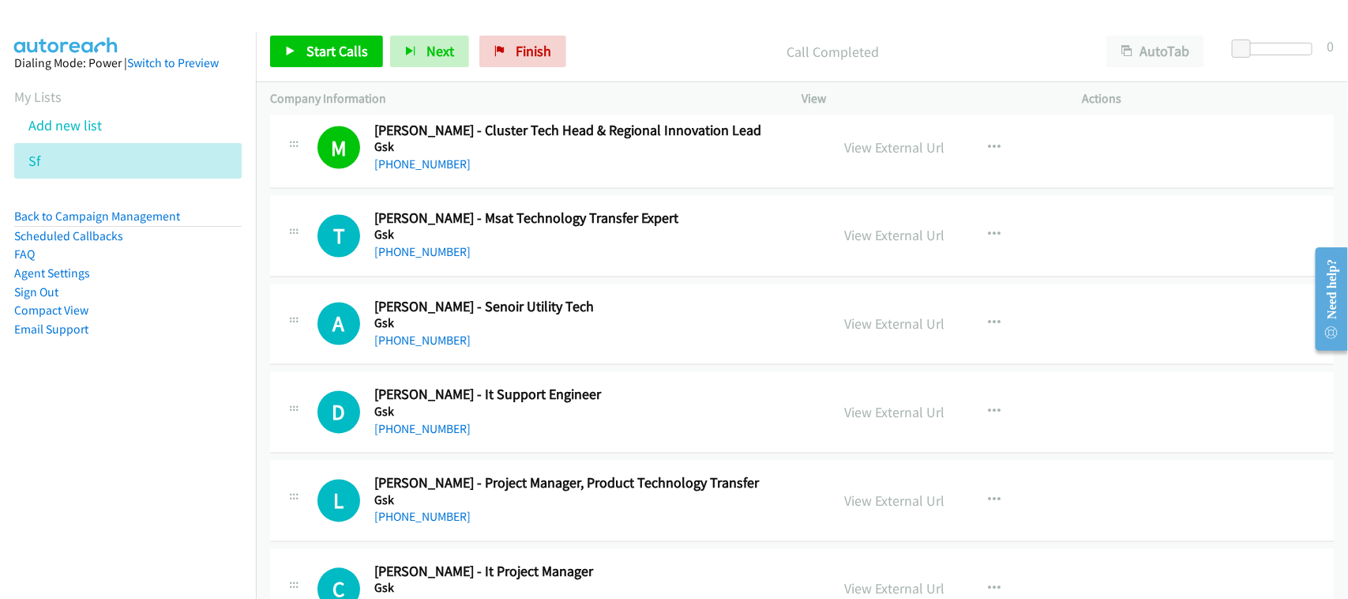
scroll to position [1283, 0]
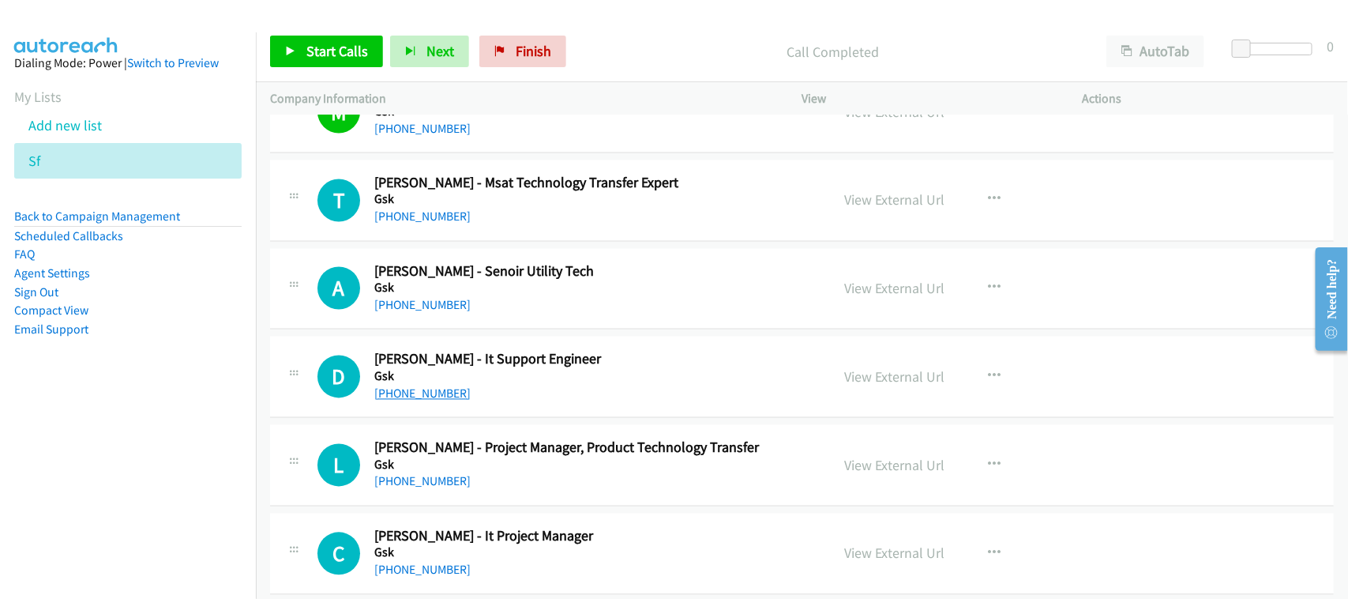
click at [427, 391] on link "+65 8181 3400" at bounding box center [422, 393] width 96 height 15
click at [416, 306] on link "+65 9238 5414" at bounding box center [422, 305] width 96 height 15
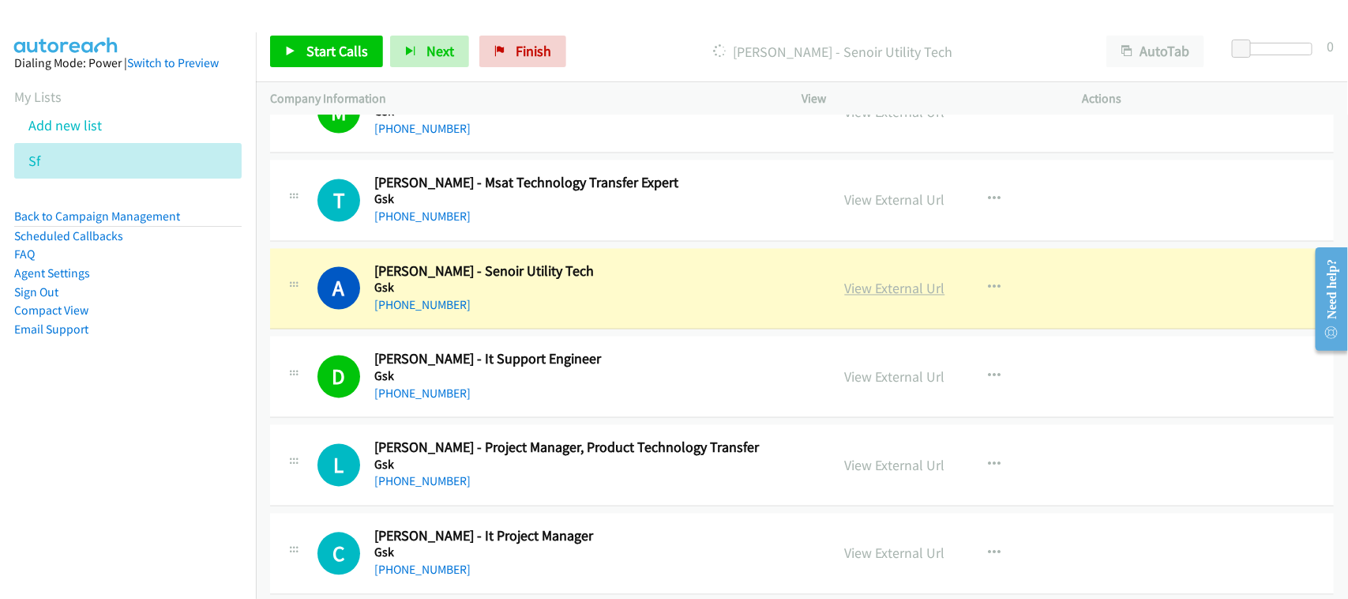
click at [854, 296] on link "View External Url" at bounding box center [895, 289] width 100 height 18
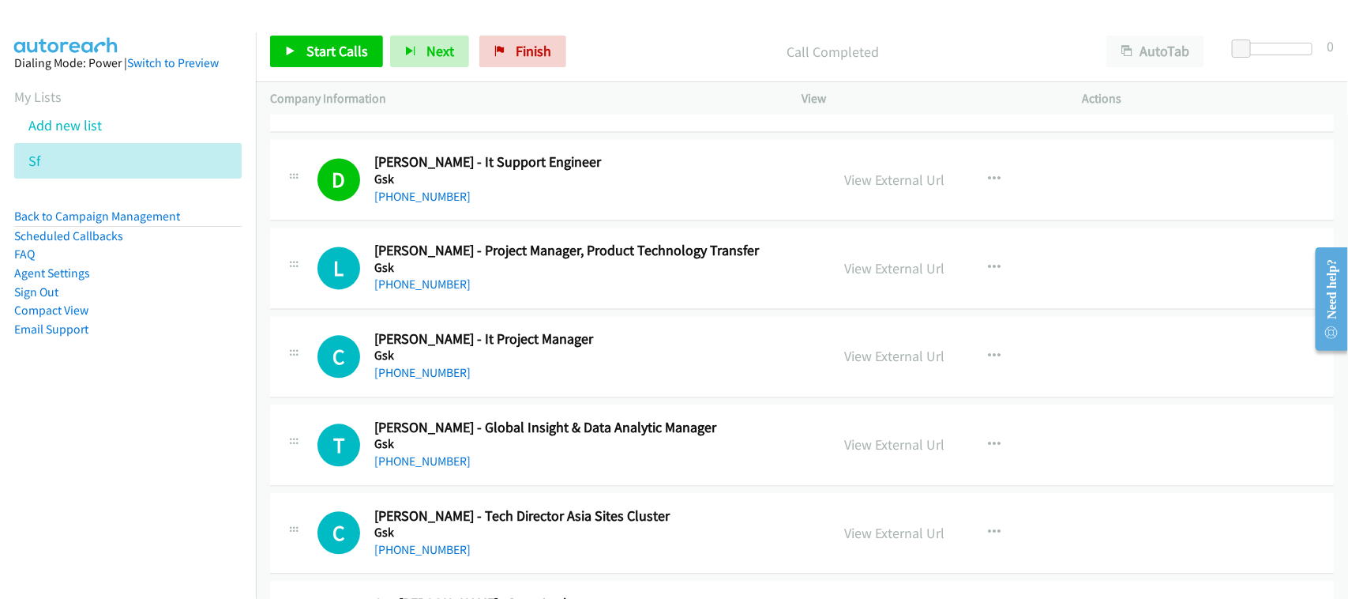
scroll to position [1580, 0]
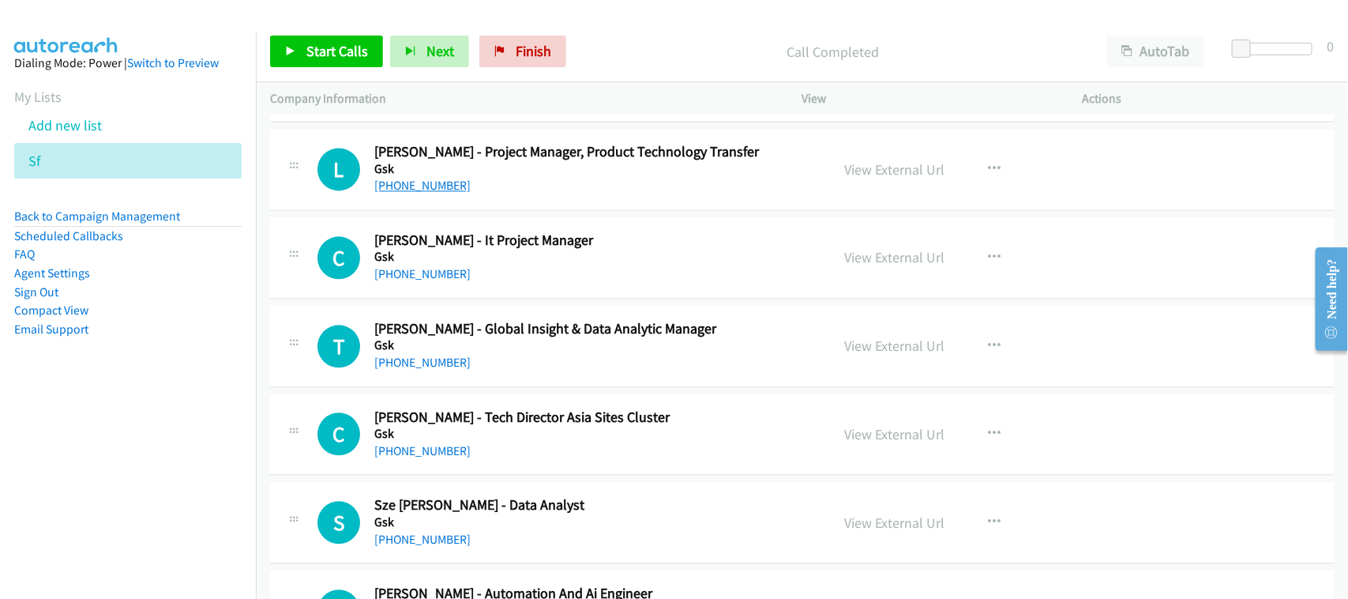
click at [431, 186] on link "+65 9850 3468" at bounding box center [422, 185] width 96 height 15
click at [433, 276] on link "+65 9488 2014" at bounding box center [422, 273] width 96 height 15
click at [419, 281] on link "+65 9488 2014" at bounding box center [422, 273] width 96 height 15
click at [483, 279] on div "+65 9488 2014" at bounding box center [591, 274] width 435 height 19
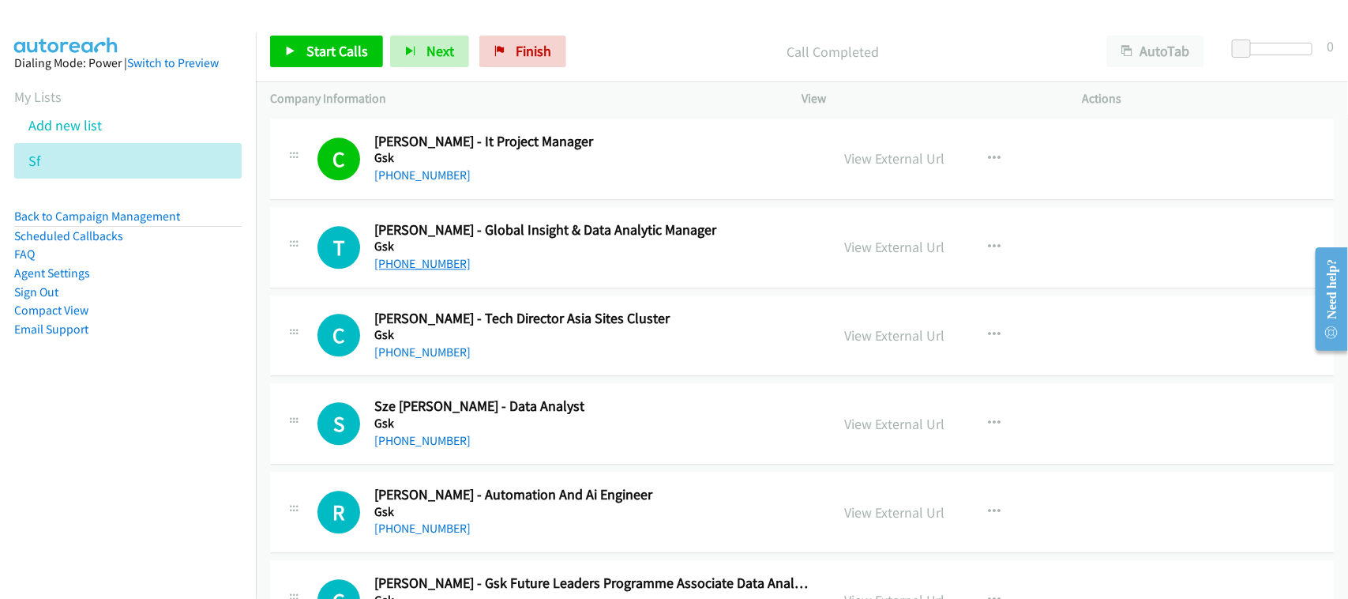
click at [404, 265] on link "+65 9180 4633" at bounding box center [422, 263] width 96 height 15
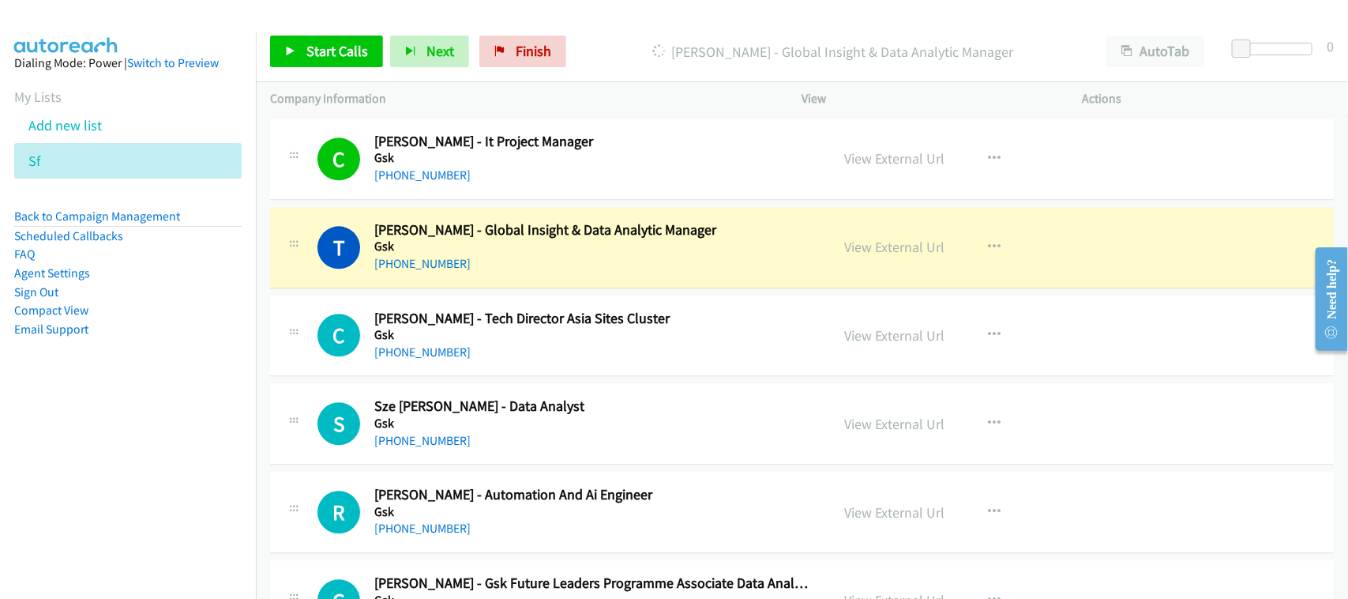
click at [535, 265] on div "+65 9180 4633" at bounding box center [591, 263] width 435 height 19
click at [866, 246] on link "View External Url" at bounding box center [895, 247] width 100 height 18
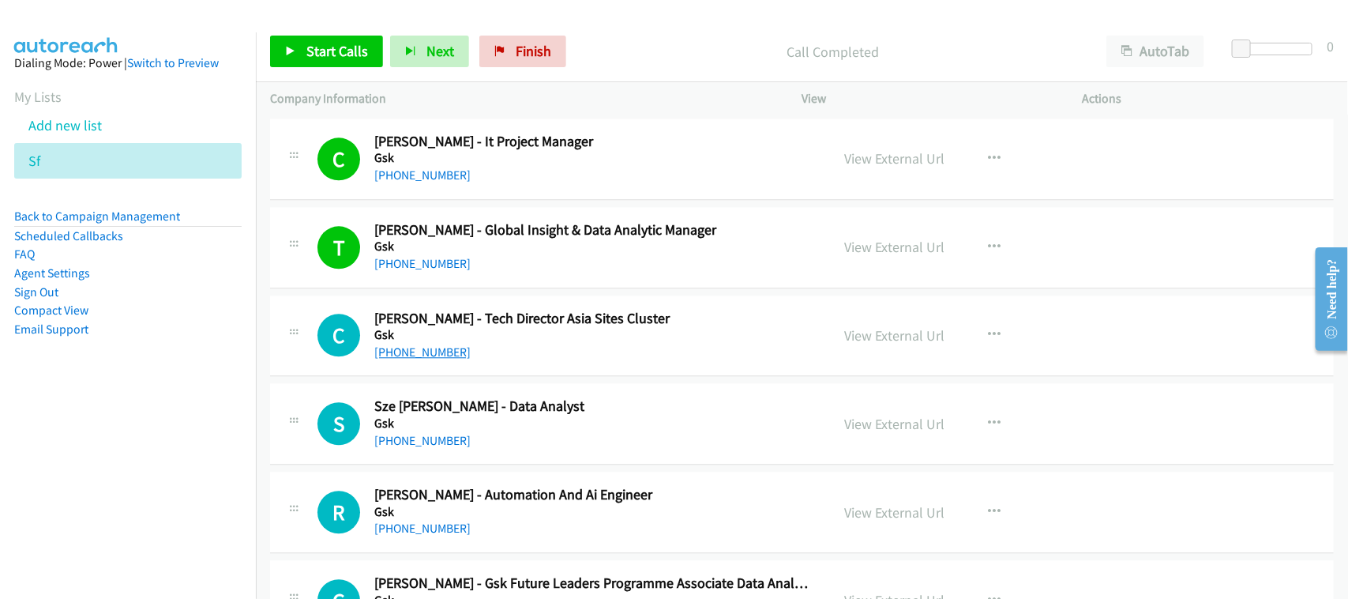
click at [435, 348] on link "+65 9125 0788" at bounding box center [422, 351] width 96 height 15
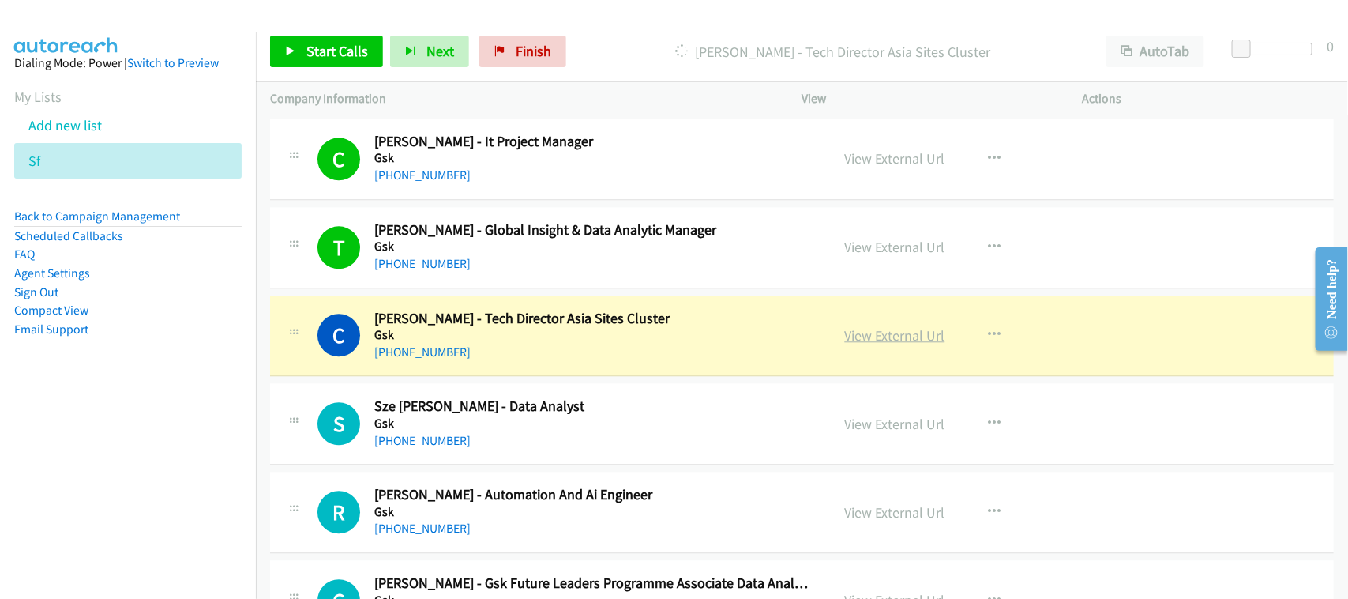
click at [882, 332] on link "View External Url" at bounding box center [895, 335] width 100 height 18
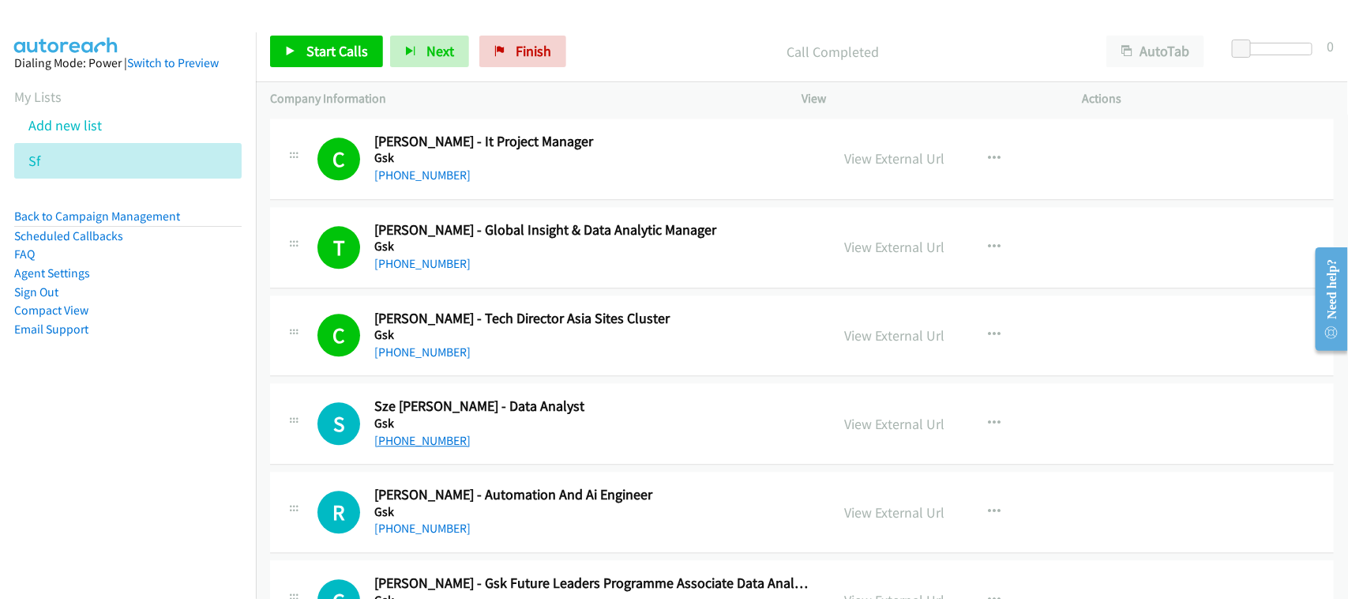
click at [403, 442] on link "+65 9270 0793" at bounding box center [422, 440] width 96 height 15
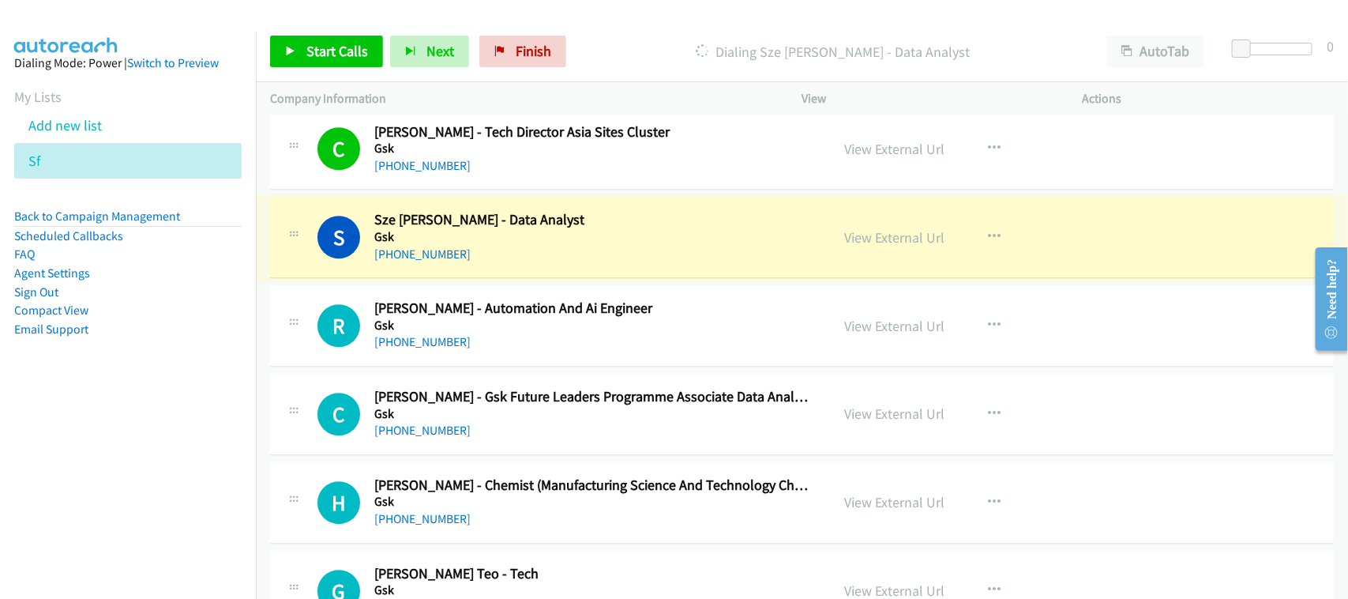
scroll to position [1876, 0]
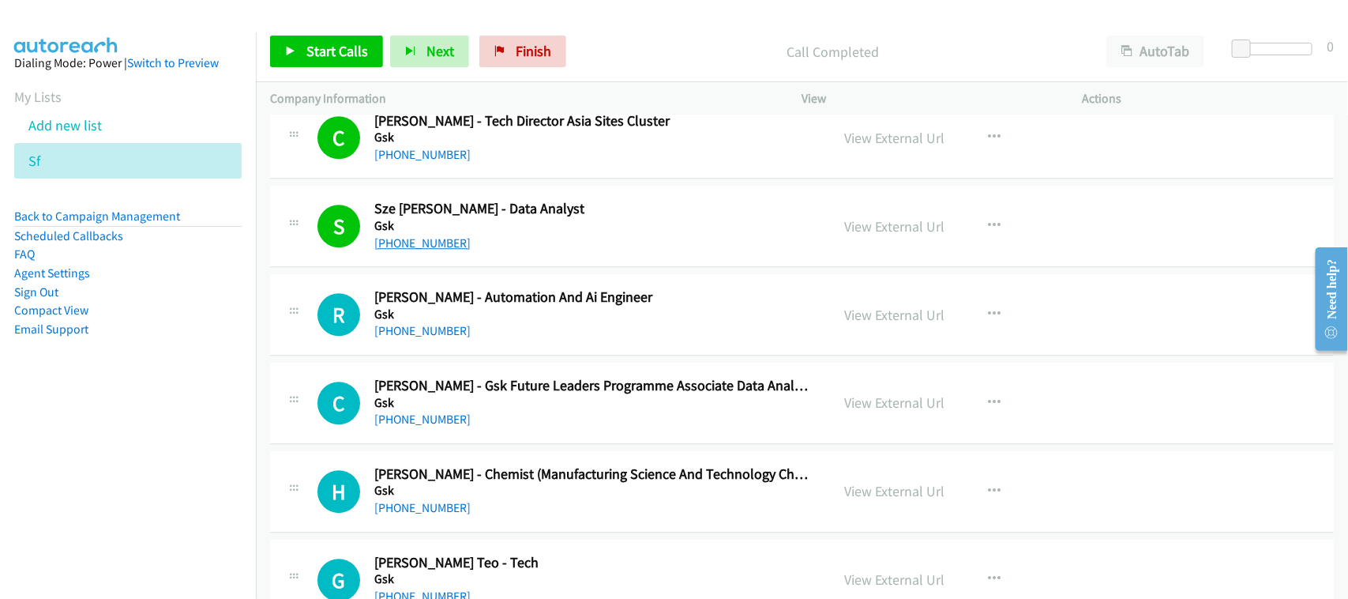
click at [440, 245] on link "+65 9270 0793" at bounding box center [422, 242] width 96 height 15
click at [513, 239] on div "+65 9270 0793" at bounding box center [591, 243] width 435 height 19
click at [887, 225] on link "View External Url" at bounding box center [895, 226] width 100 height 18
click at [428, 337] on link "+65 8889 2386" at bounding box center [422, 330] width 96 height 15
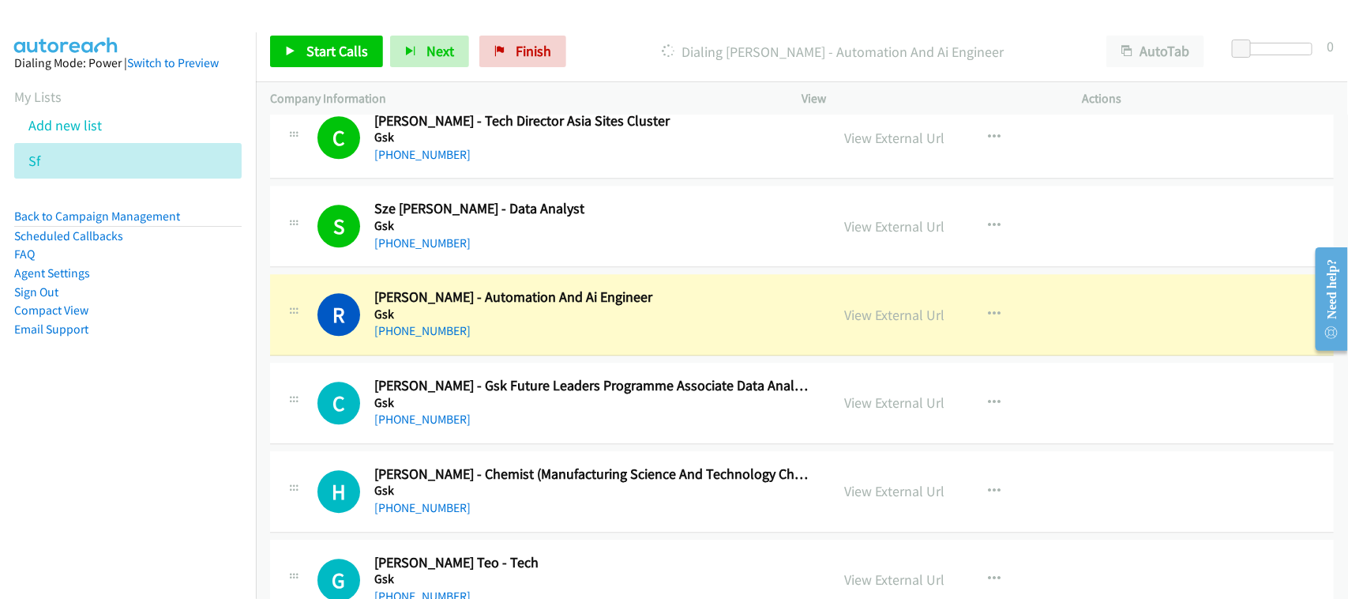
click at [527, 340] on div "+65 8889 2386" at bounding box center [591, 330] width 435 height 19
click at [892, 320] on link "View External Url" at bounding box center [895, 315] width 100 height 18
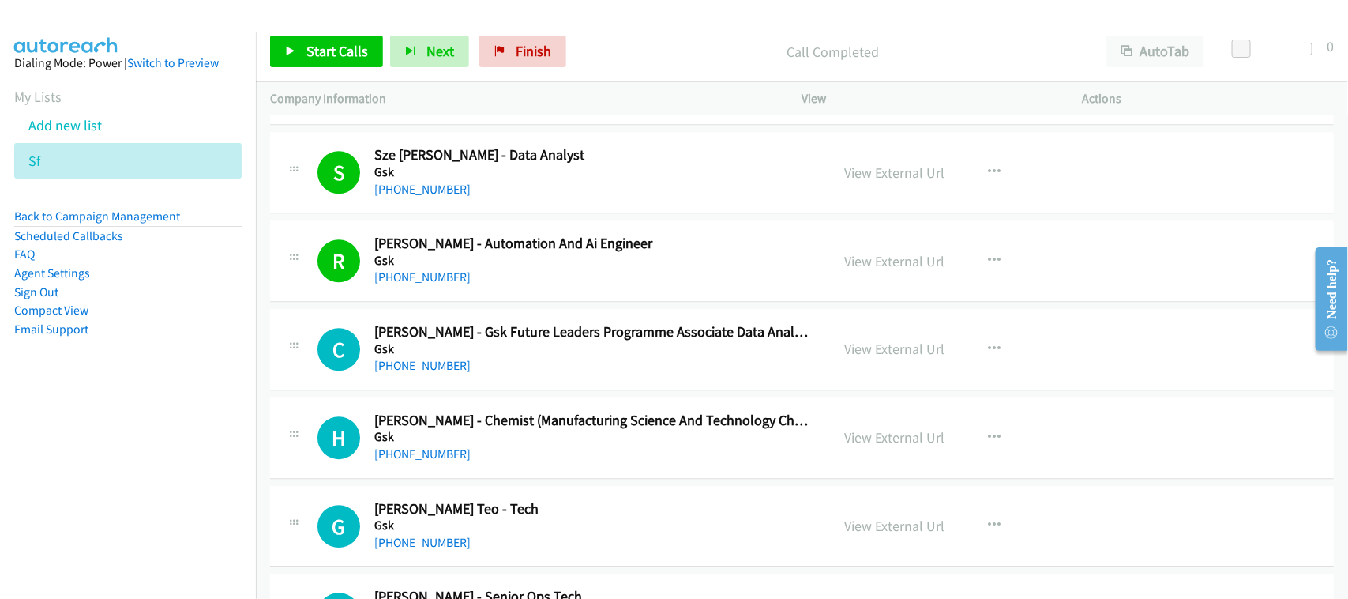
scroll to position [1974, 0]
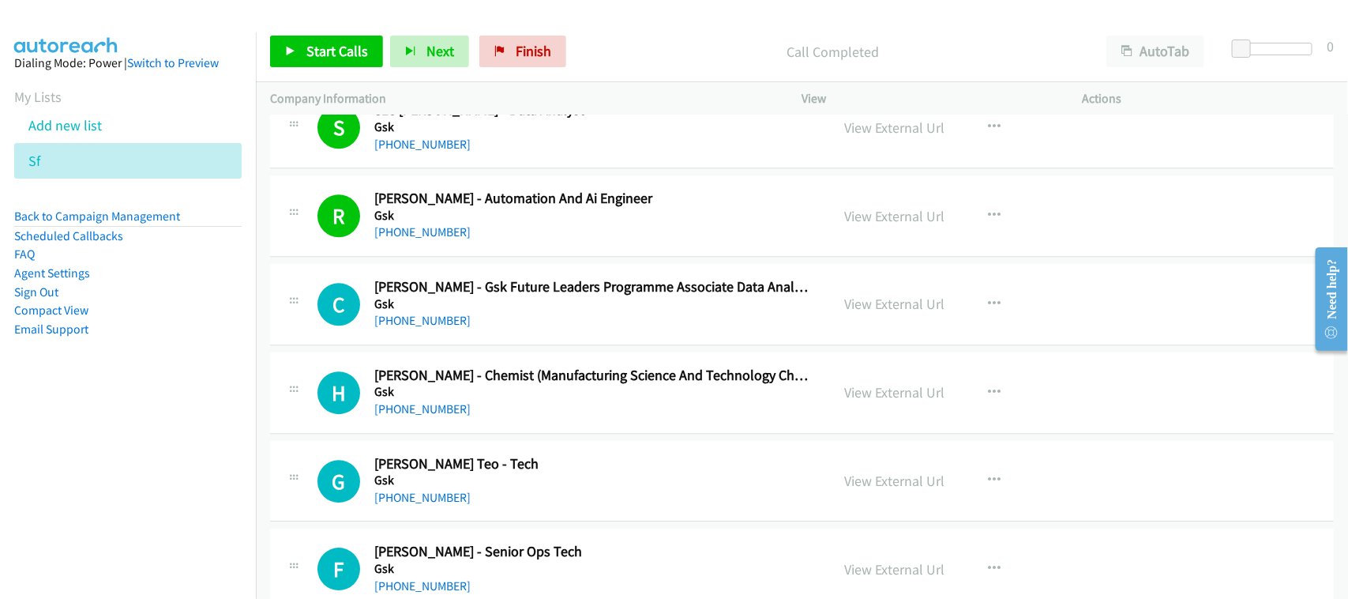
click at [419, 333] on div "C Callback Scheduled Clarence Wee - Gsk Future Leaders Programme Associate Data…" at bounding box center [802, 304] width 1064 height 81
click at [421, 325] on link "+65 8222 7515" at bounding box center [422, 320] width 96 height 15
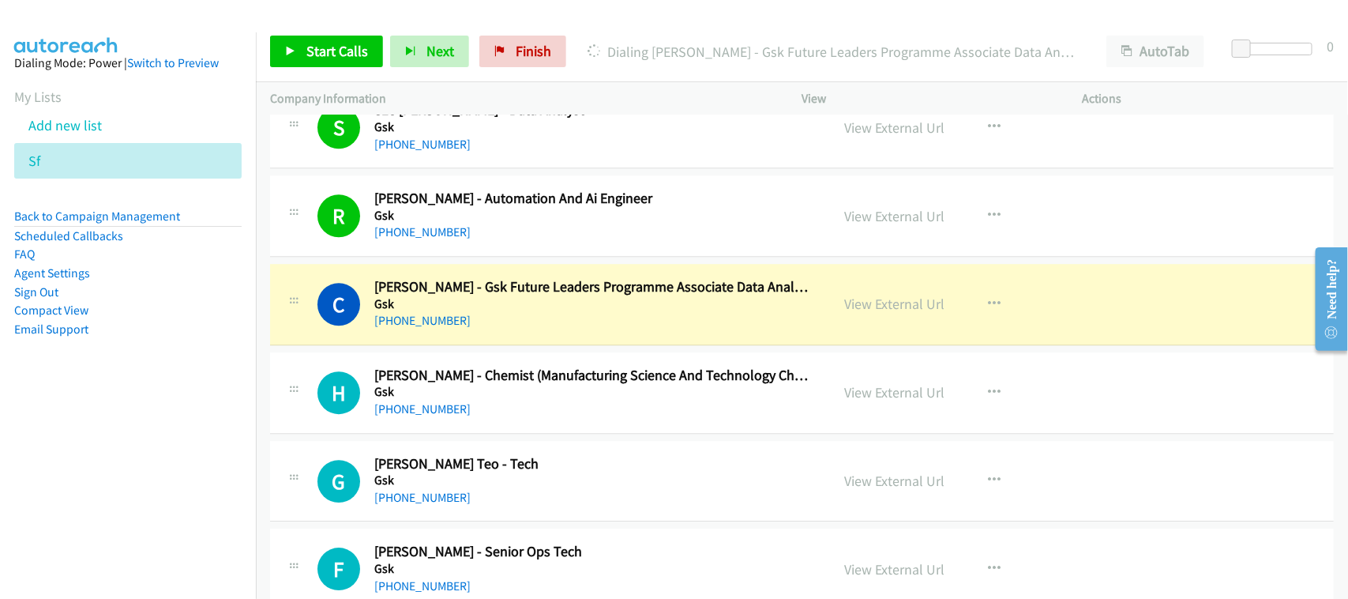
click at [547, 326] on div "+65 8222 7515" at bounding box center [591, 320] width 435 height 19
click at [885, 304] on link "View External Url" at bounding box center [895, 304] width 100 height 18
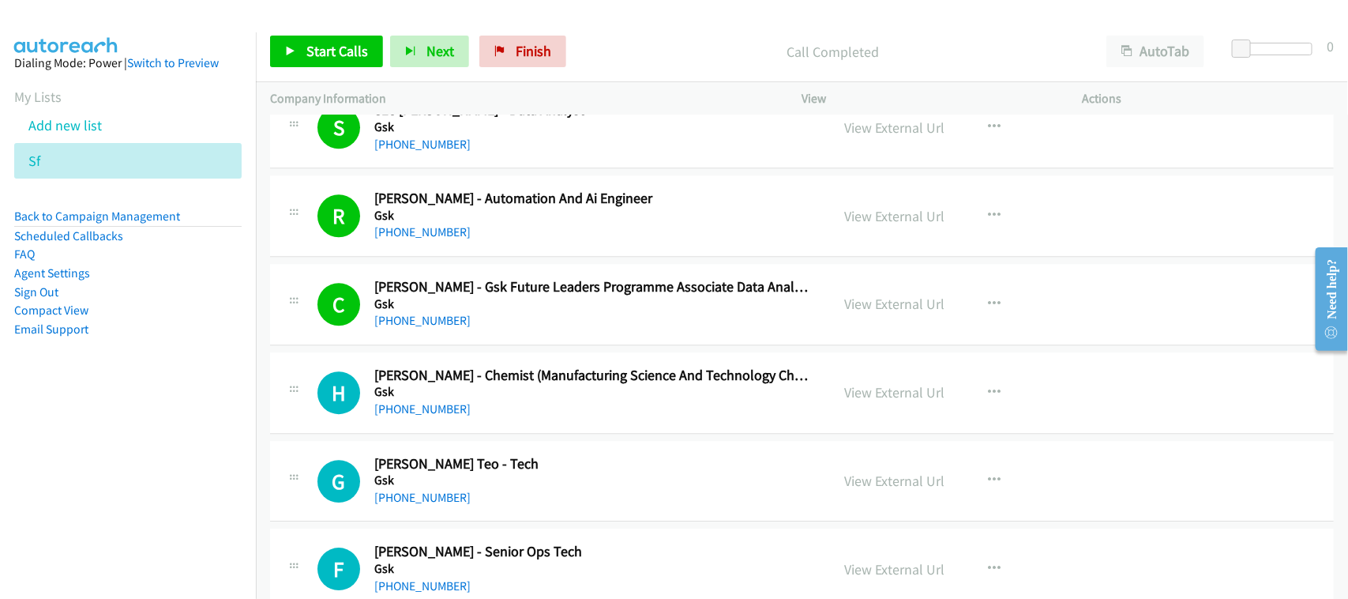
scroll to position [2073, 0]
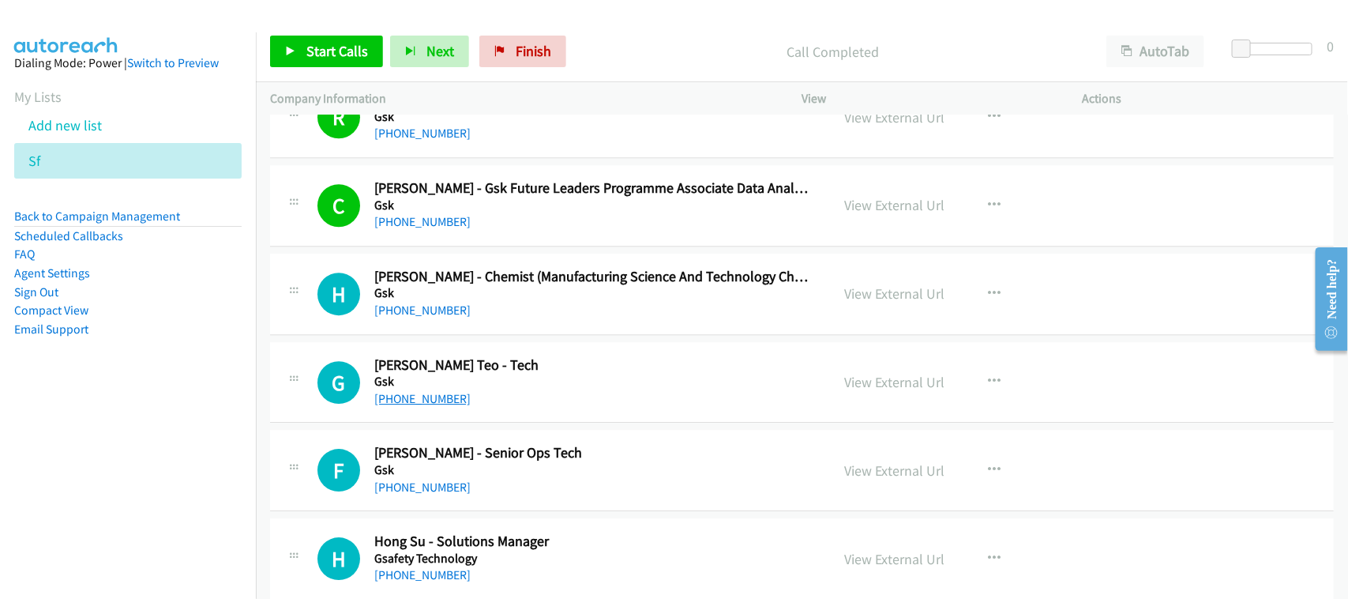
click at [412, 400] on link "+65 9754 8719" at bounding box center [422, 398] width 96 height 15
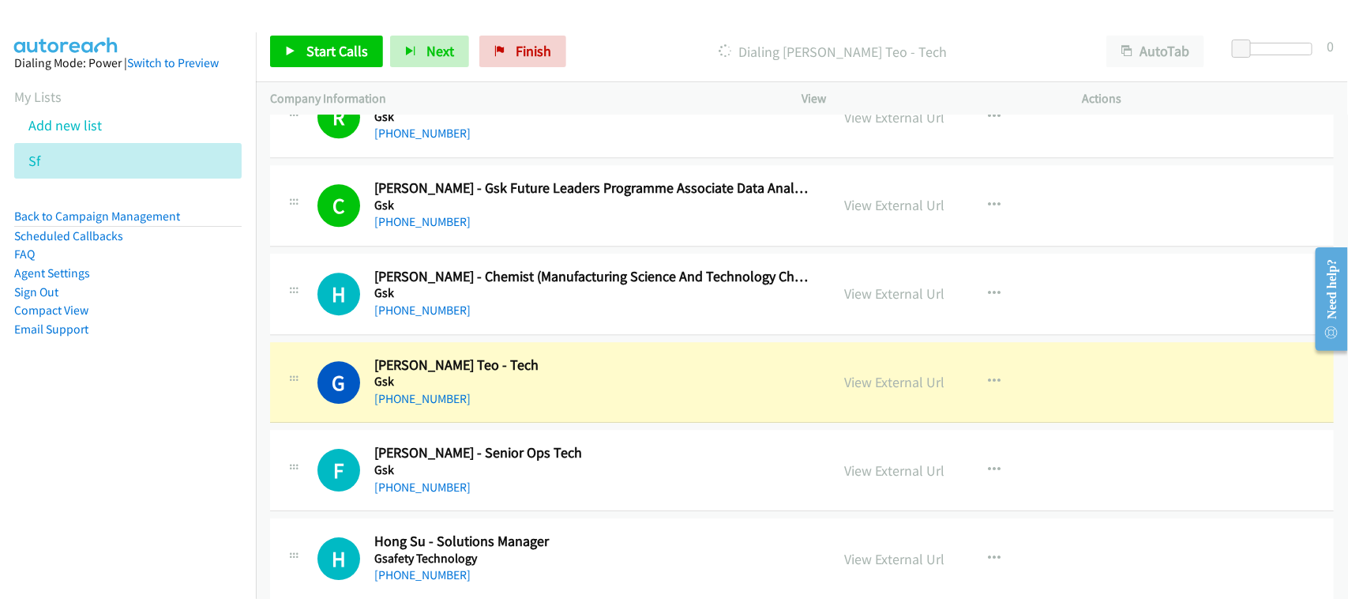
click at [525, 385] on h5 "Gsk" at bounding box center [591, 382] width 435 height 16
click at [918, 385] on link "View External Url" at bounding box center [895, 382] width 100 height 18
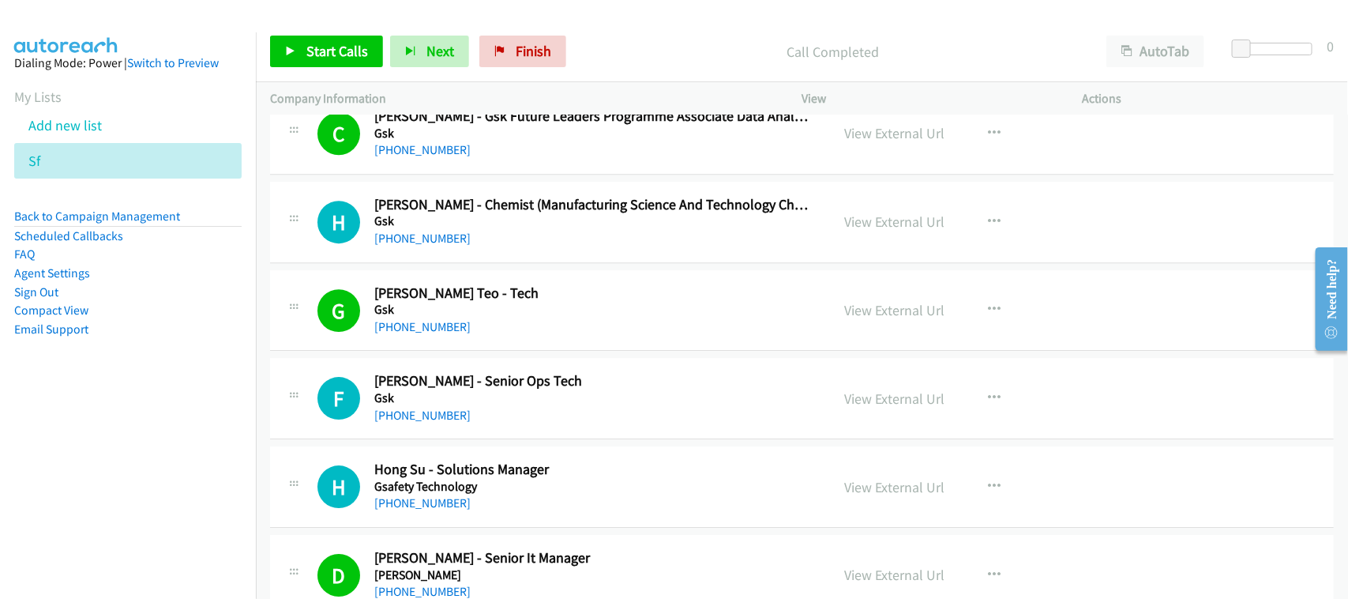
scroll to position [2271, 0]
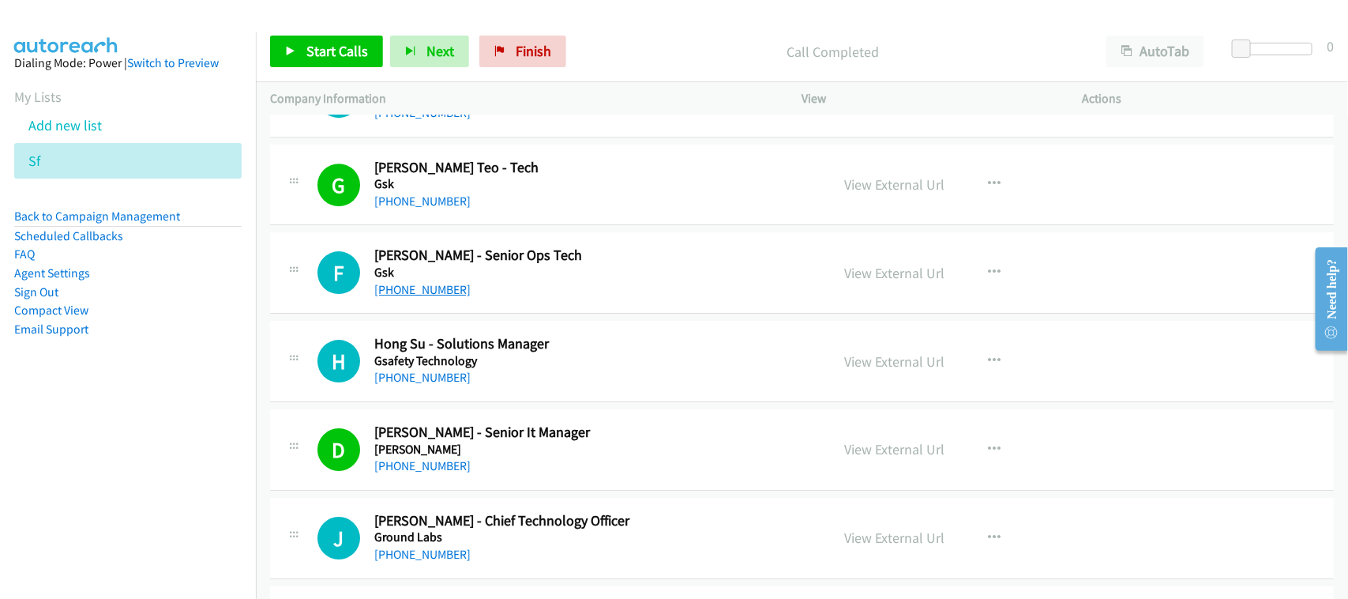
click at [404, 295] on link "+65 9815 0668" at bounding box center [422, 289] width 96 height 15
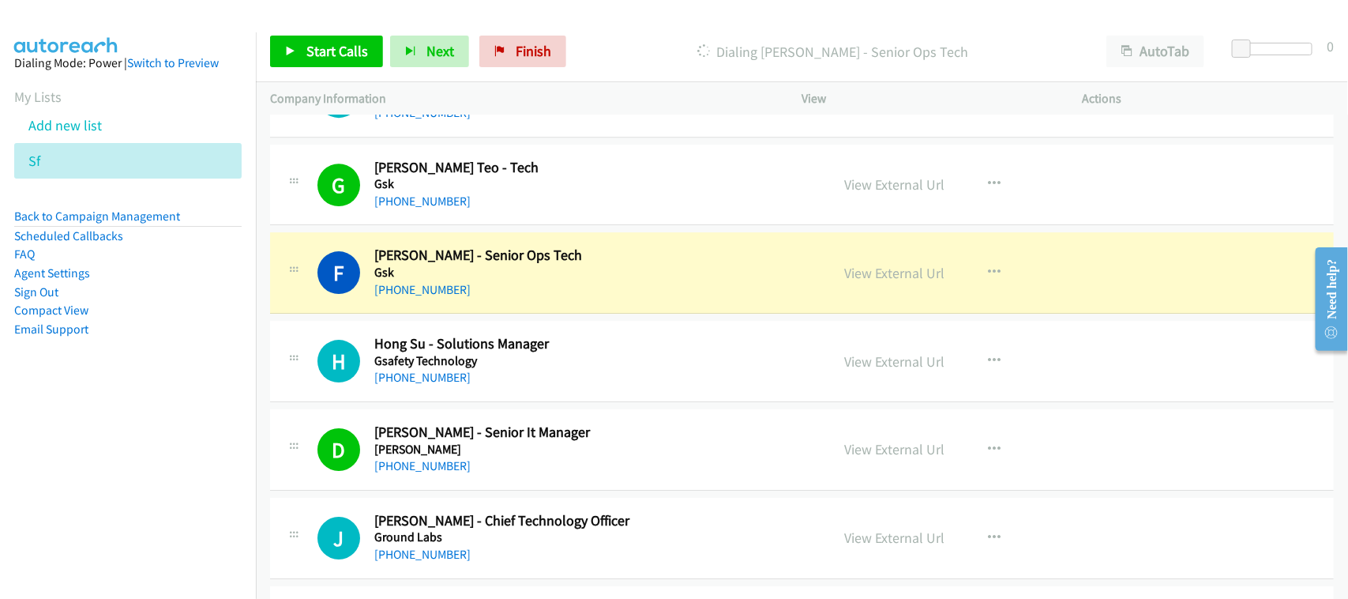
click at [470, 310] on div "F Callback Scheduled Frederick Lim - Senior Ops Tech Gsk Asia/Singapore +65 981…" at bounding box center [802, 272] width 1064 height 81
click at [896, 266] on link "View External Url" at bounding box center [895, 273] width 100 height 18
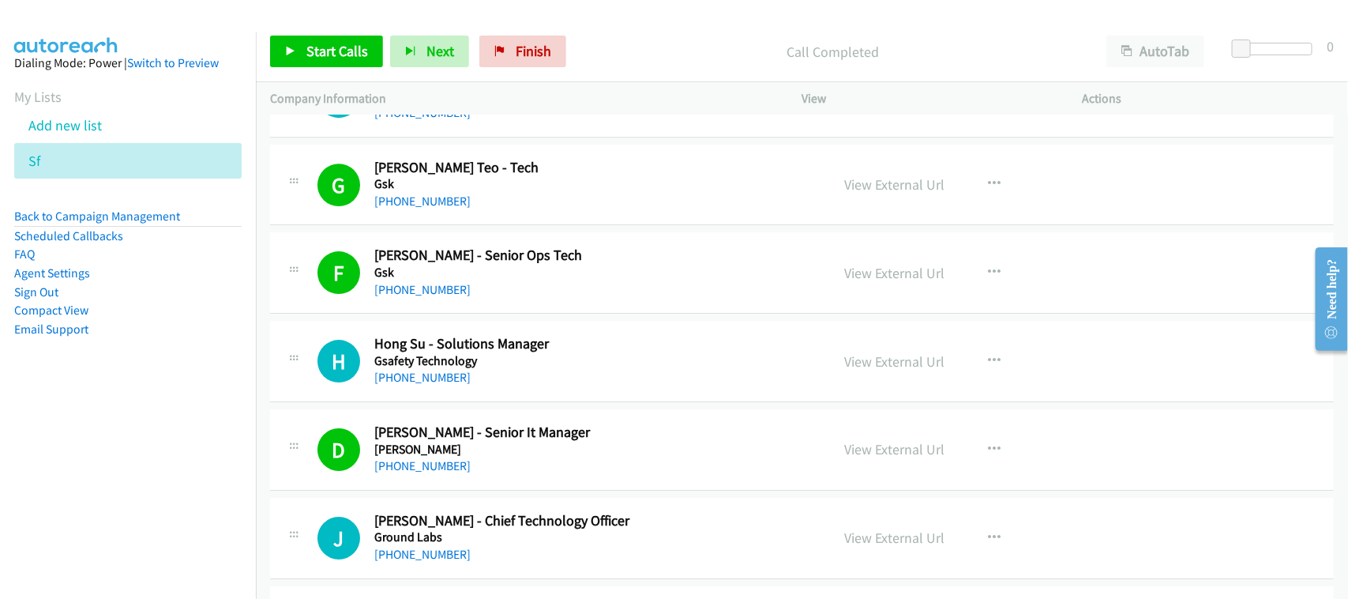
click at [424, 369] on h5 "Gsafety Technology" at bounding box center [591, 361] width 435 height 16
click at [420, 379] on link "+65 9132 8739" at bounding box center [422, 377] width 96 height 15
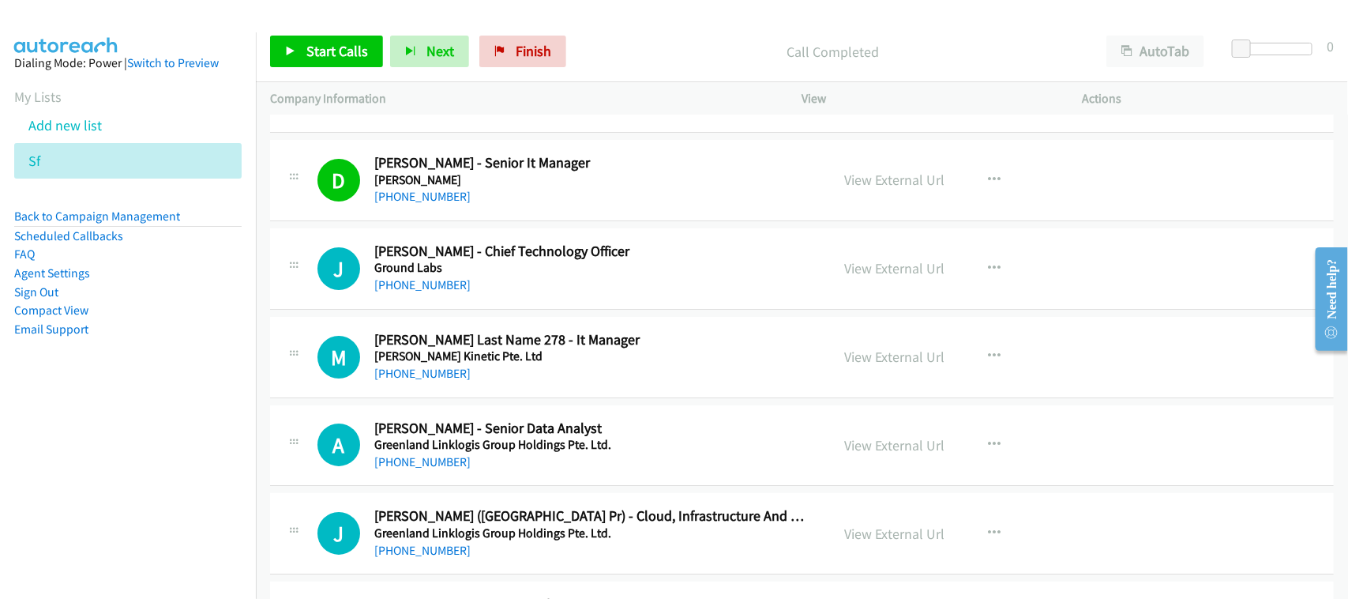
scroll to position [2567, 0]
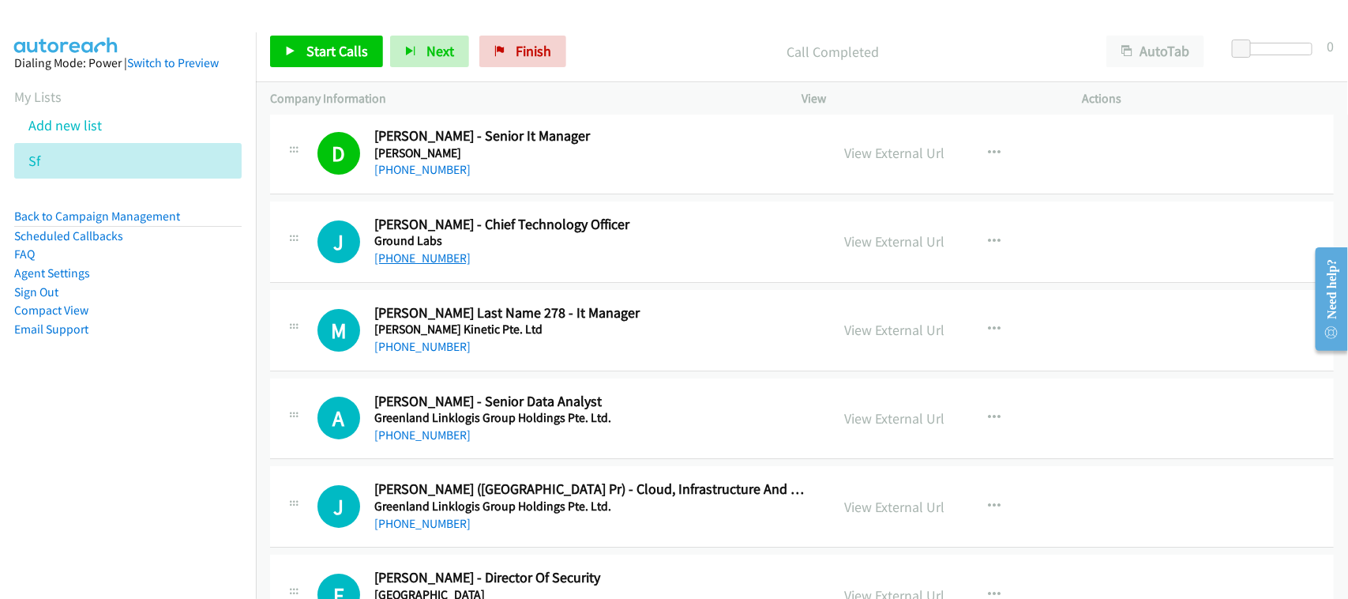
click at [432, 263] on link "+65 8842 0262" at bounding box center [422, 257] width 96 height 15
click at [529, 356] on div "+65 8200 4107" at bounding box center [591, 346] width 435 height 19
click at [404, 436] on link "+65 9373 4000" at bounding box center [422, 434] width 96 height 15
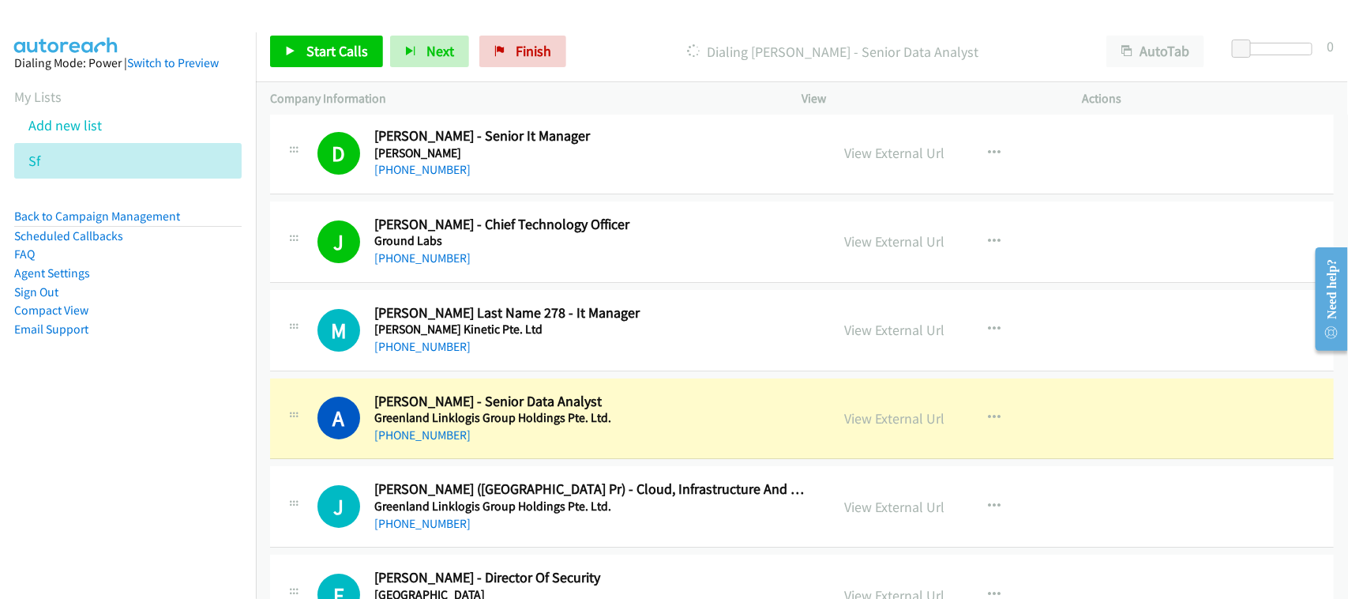
drag, startPoint x: 528, startPoint y: 450, endPoint x: 660, endPoint y: 439, distance: 133.1
click at [895, 419] on link "View External Url" at bounding box center [895, 418] width 100 height 18
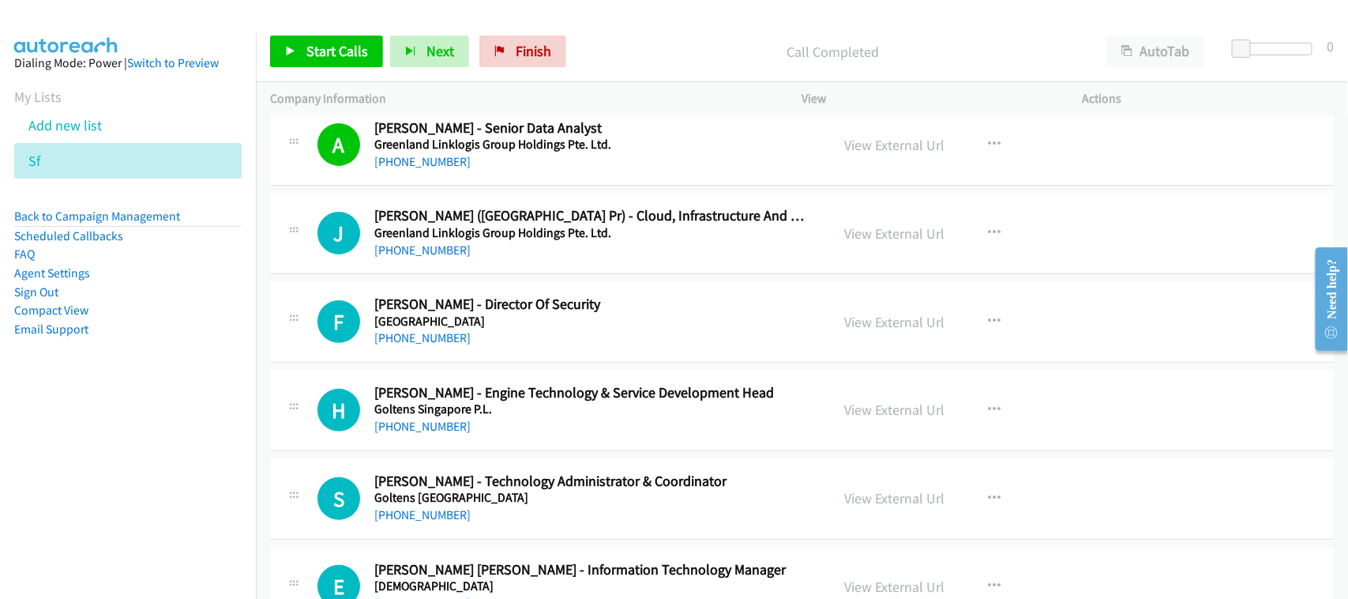
scroll to position [2863, 0]
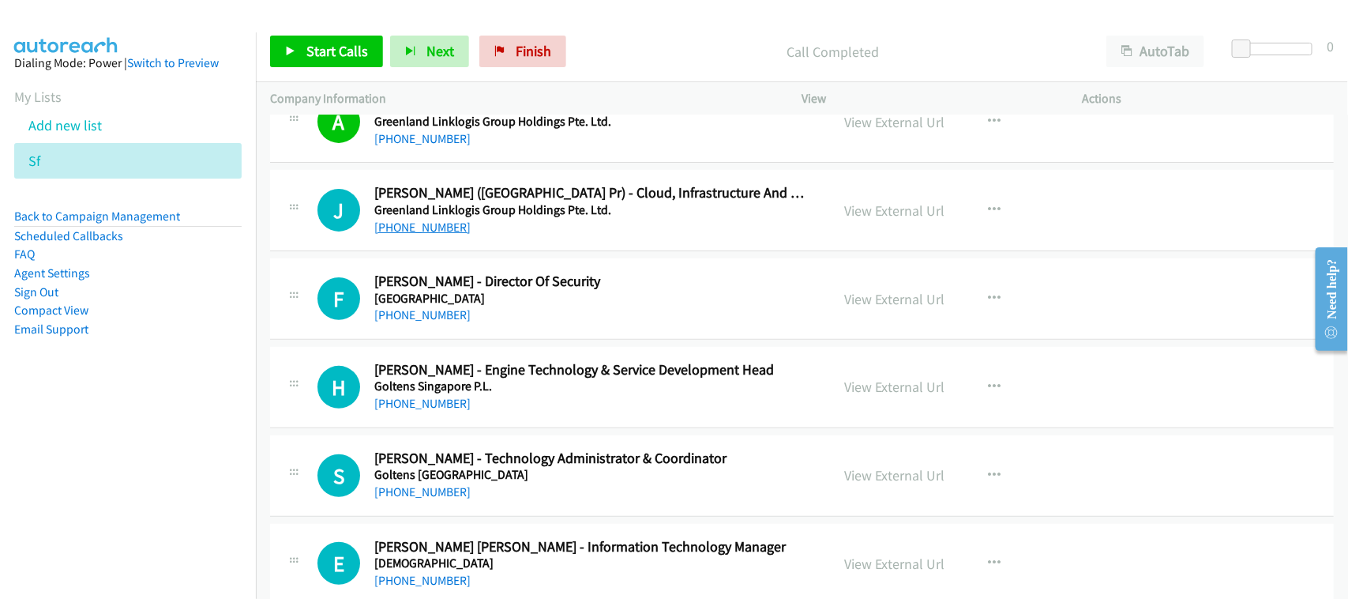
click at [426, 230] on link "+65 8722 6921" at bounding box center [422, 227] width 96 height 15
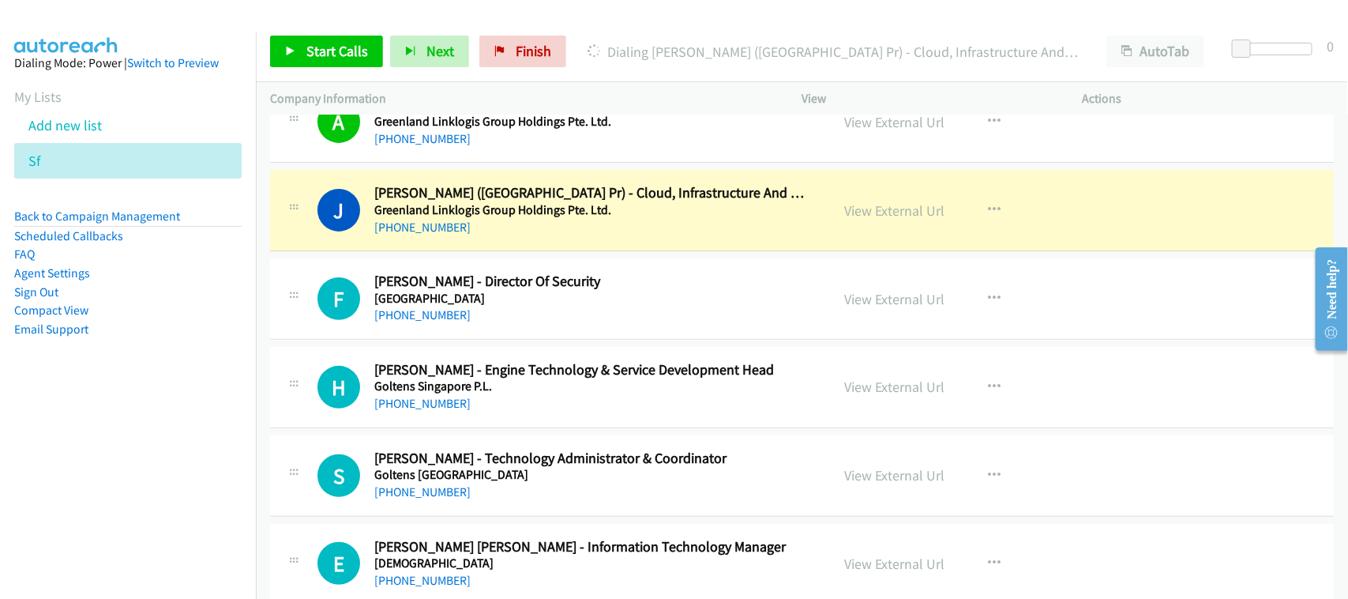
click at [530, 231] on div "+65 8722 6921" at bounding box center [591, 227] width 435 height 19
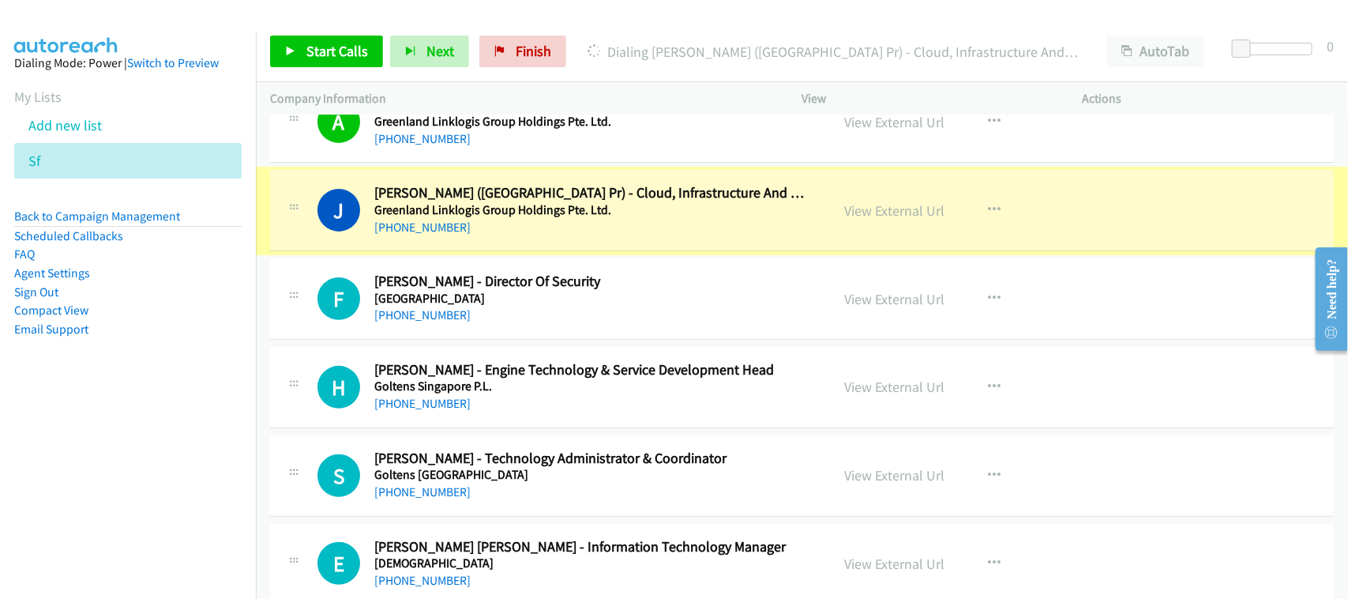
click at [913, 220] on link "View External Url" at bounding box center [895, 210] width 100 height 18
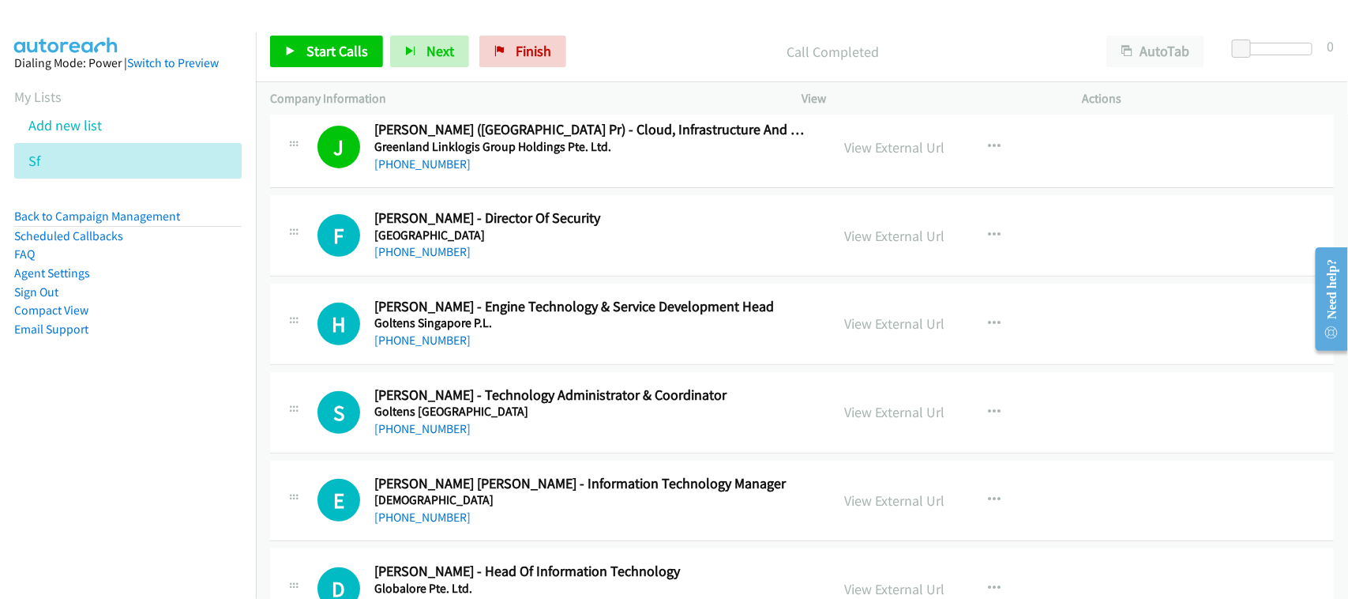
scroll to position [2962, 0]
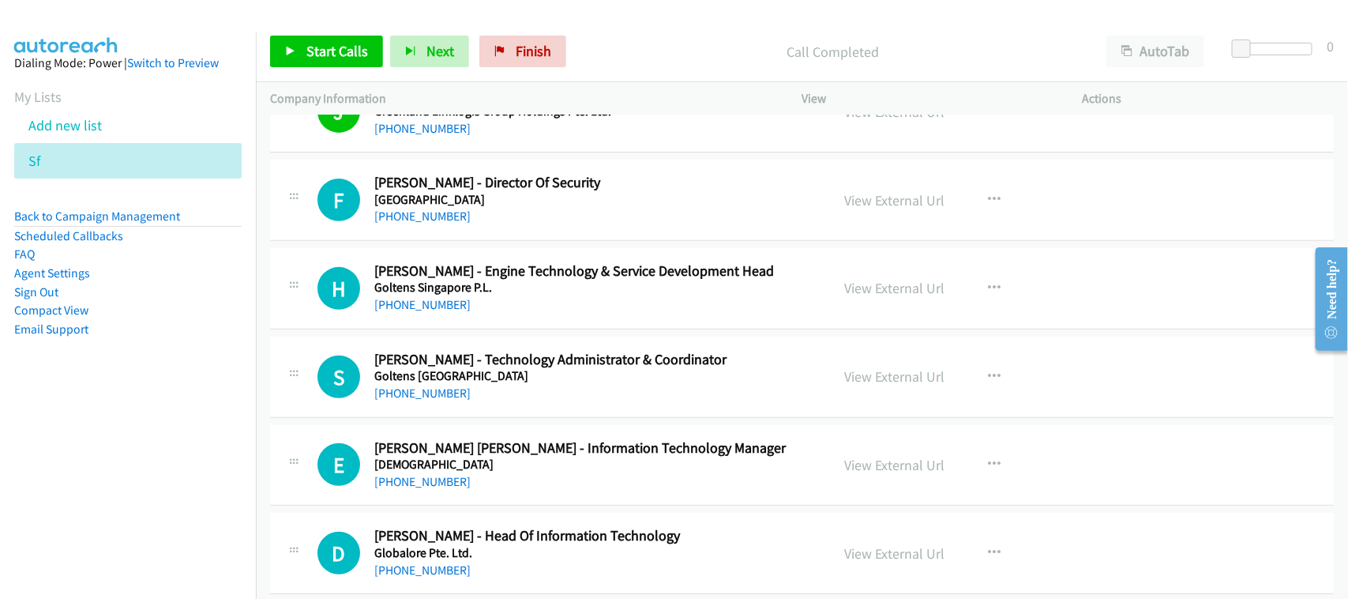
click at [411, 310] on link "+65 8402 4053" at bounding box center [422, 304] width 96 height 15
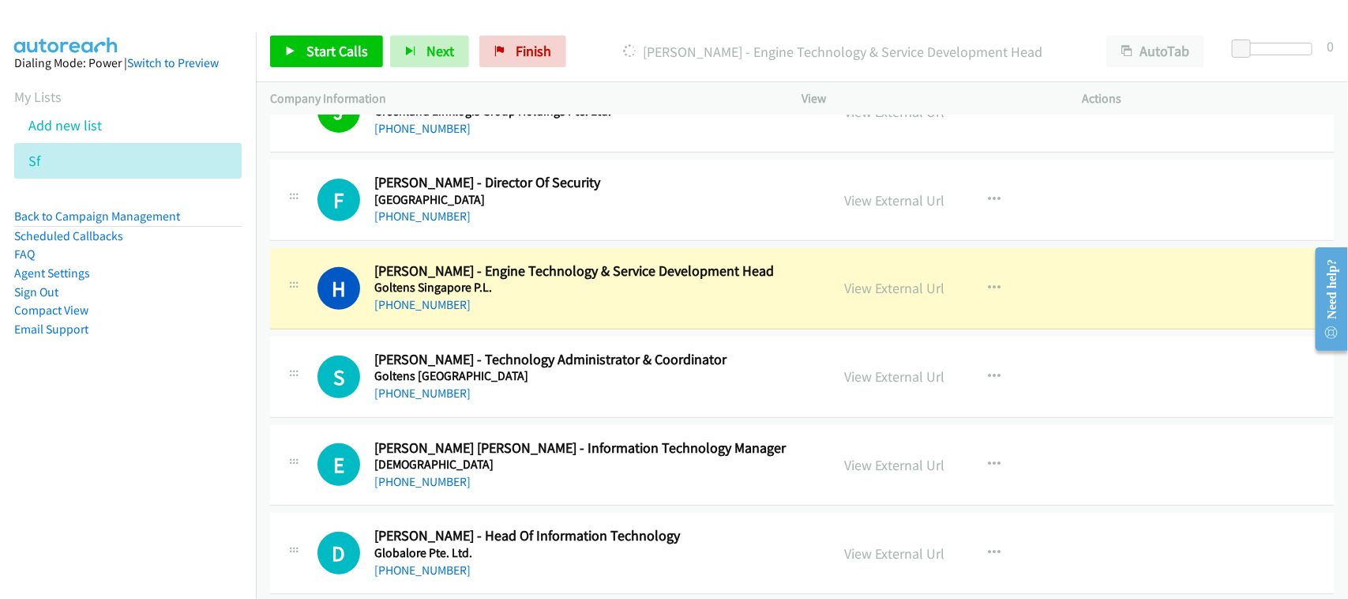
click at [543, 415] on div "S Callback Scheduled Sandy Ang - Technology Administrator & Coordinator Goltens…" at bounding box center [802, 376] width 1064 height 81
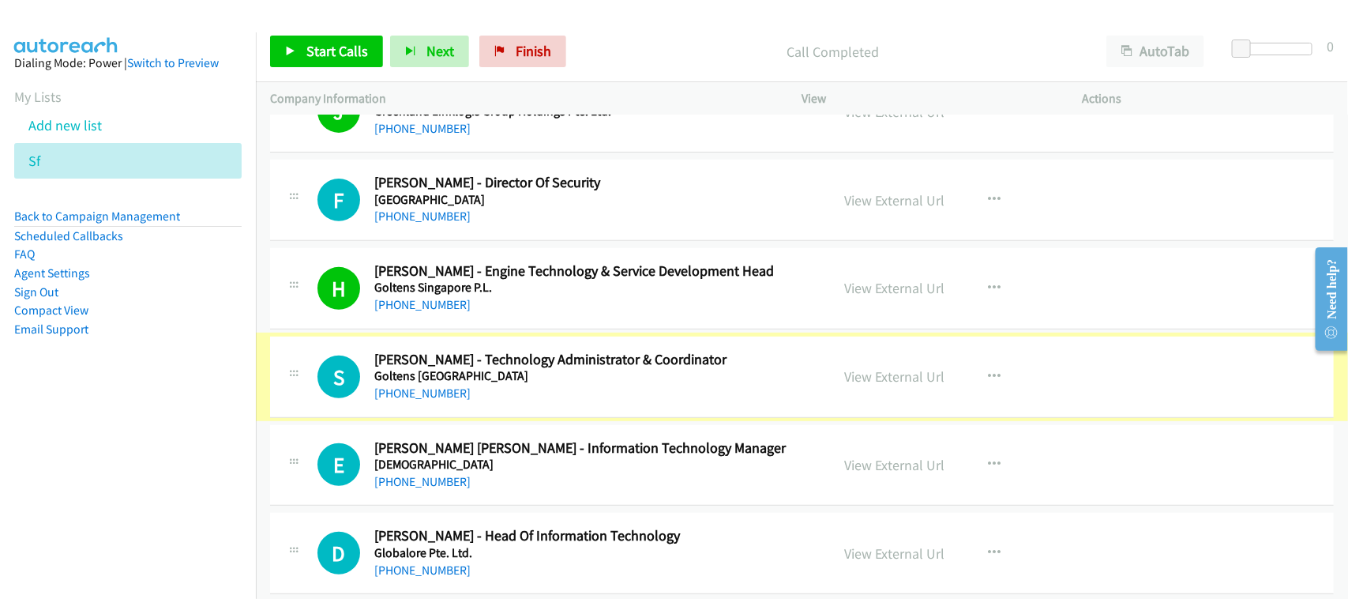
click at [456, 400] on div "+65 8282 6045" at bounding box center [591, 393] width 435 height 19
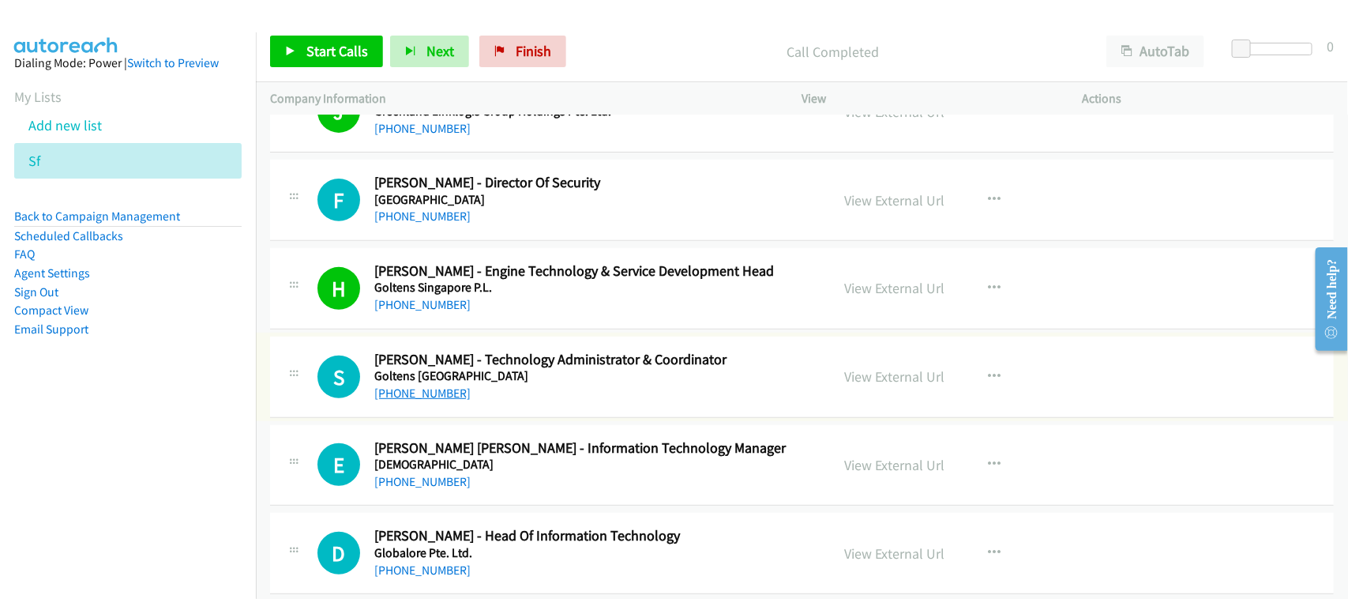
click at [420, 400] on link "+65 8282 6045" at bounding box center [422, 392] width 96 height 15
click at [521, 435] on div "E Callback Scheduled Evans Wu - Information Technology Manager Golden Pagoda Bu…" at bounding box center [802, 465] width 1064 height 81
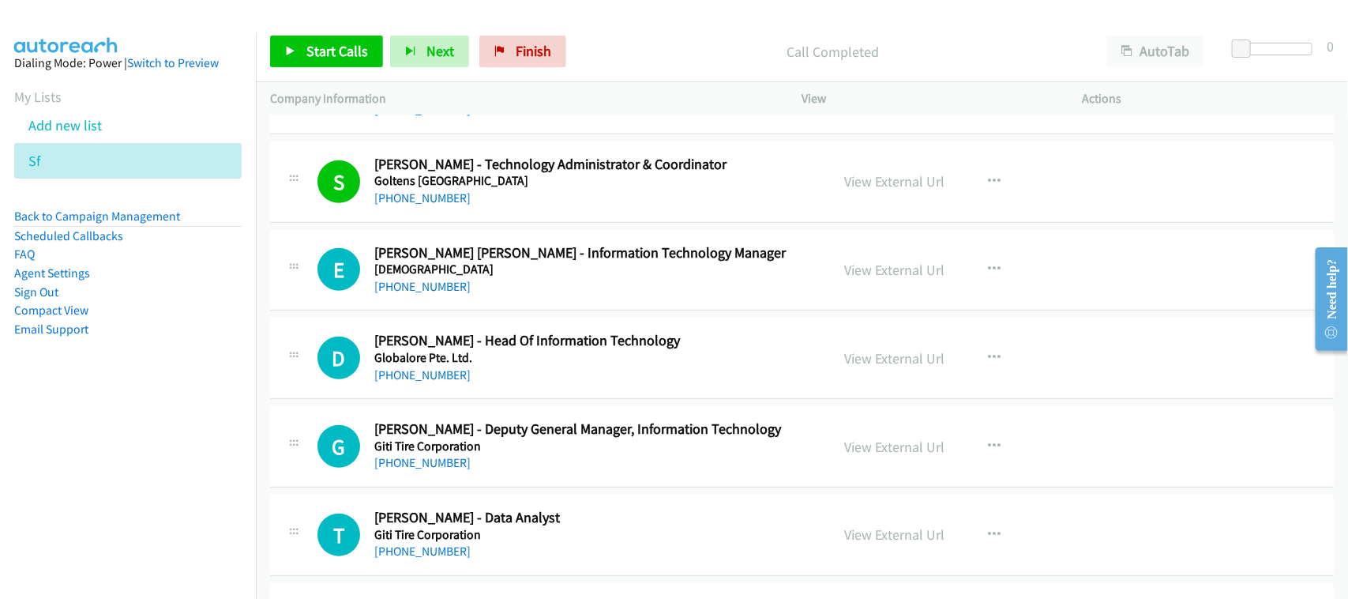
scroll to position [3159, 0]
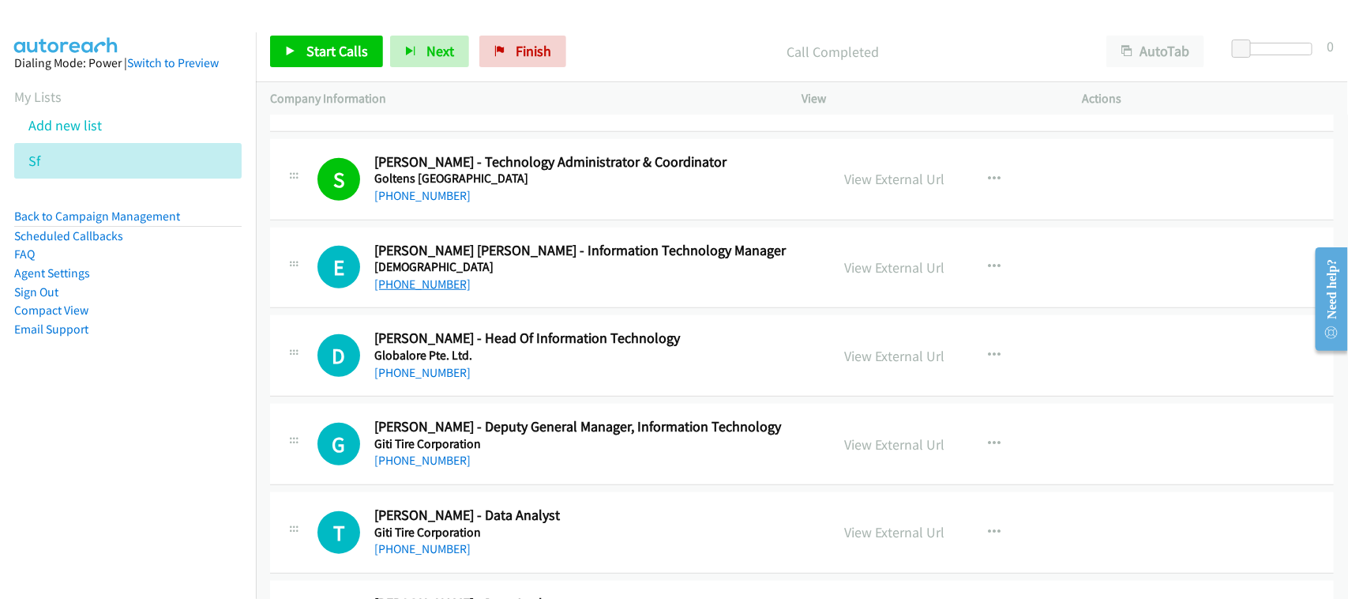
click at [434, 283] on link "+65 9127 5774" at bounding box center [422, 283] width 96 height 15
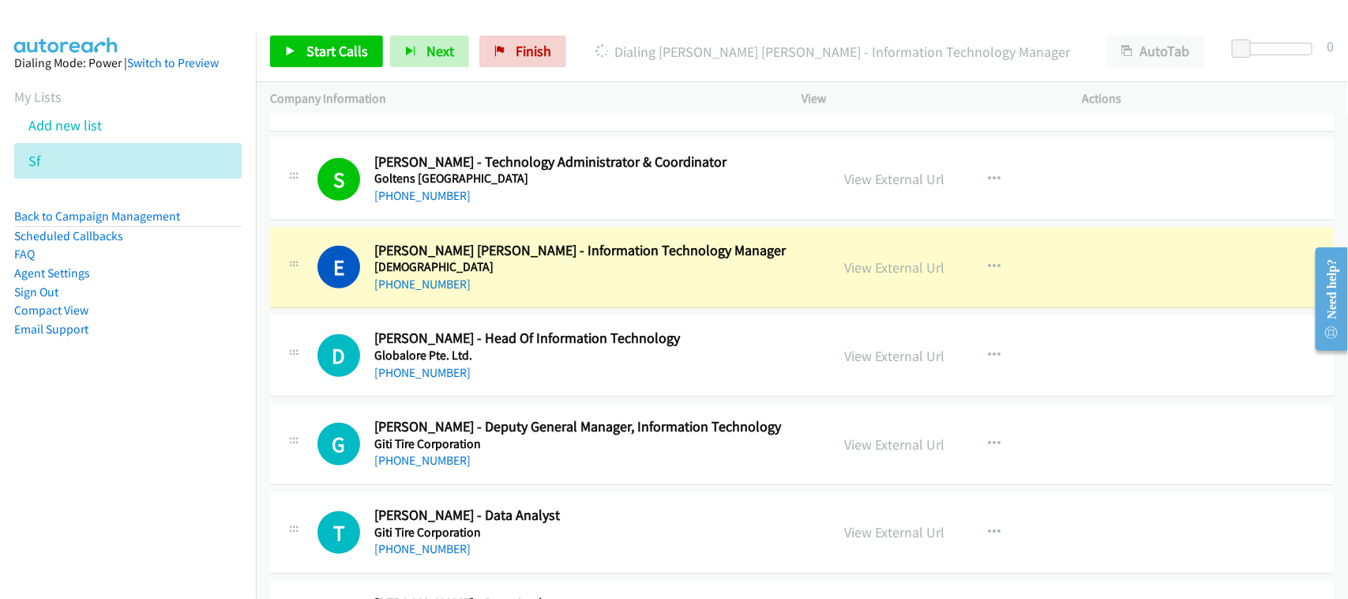
click at [534, 294] on div "+65 9127 5774" at bounding box center [591, 284] width 435 height 19
click at [875, 273] on link "View External Url" at bounding box center [895, 267] width 100 height 18
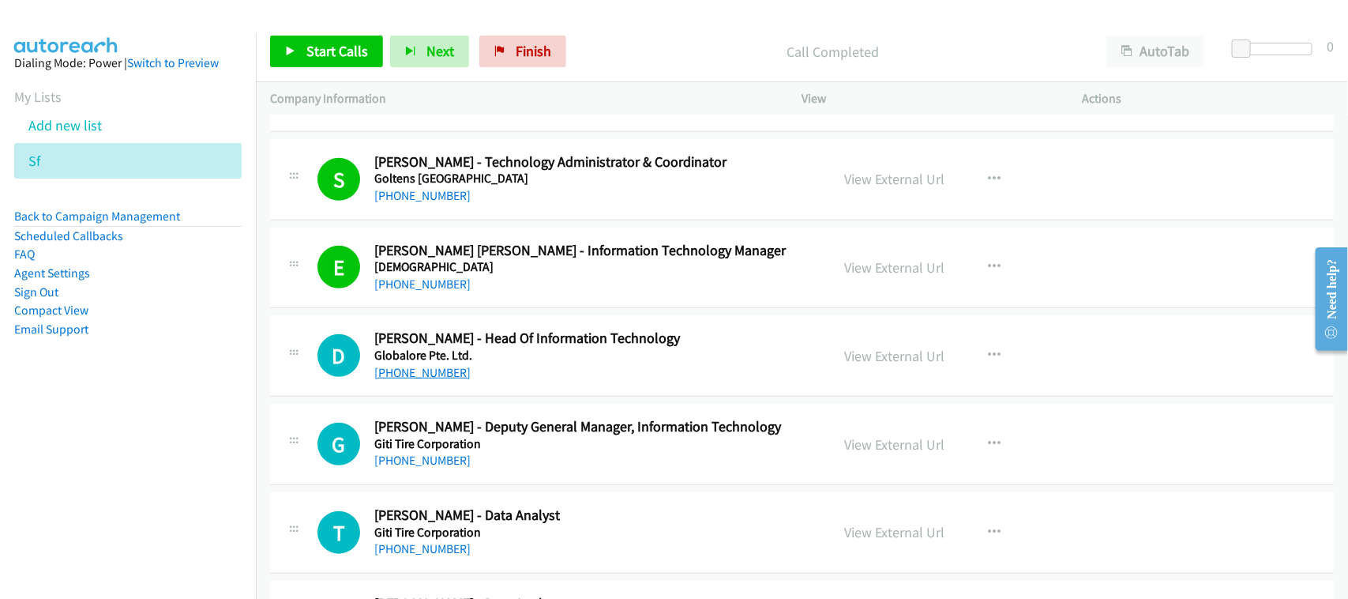
click at [404, 371] on link "+65 9729 5520" at bounding box center [422, 372] width 96 height 15
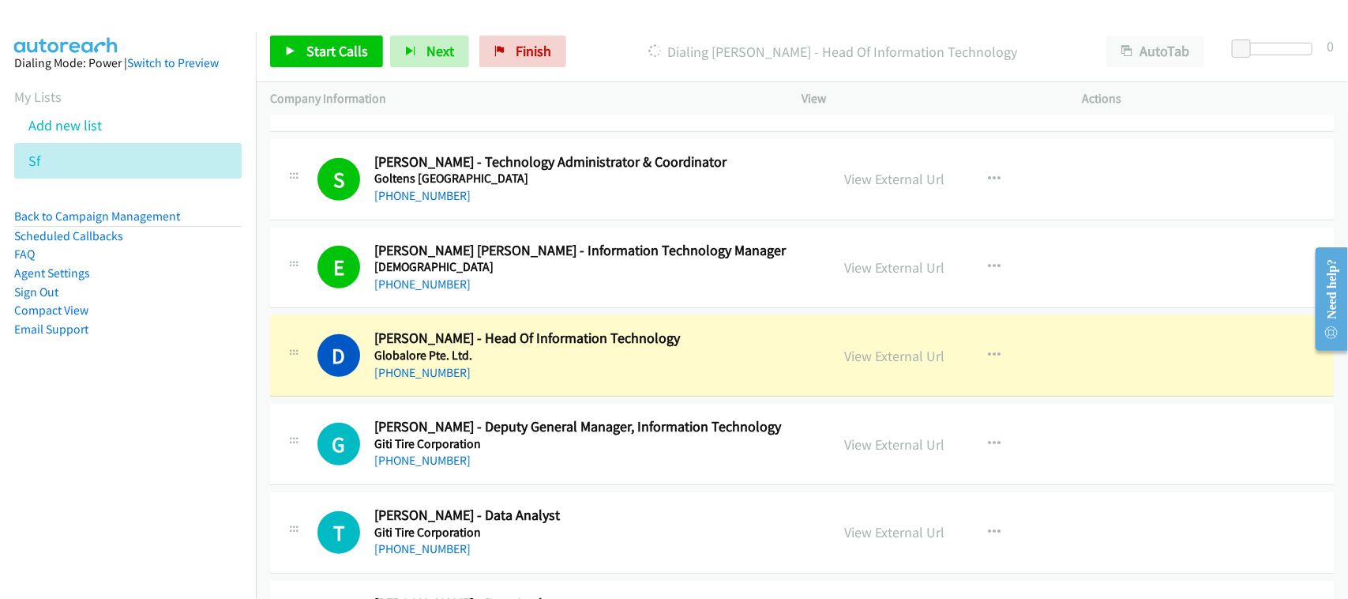
click at [525, 382] on div "+65 9729 5520" at bounding box center [591, 372] width 435 height 19
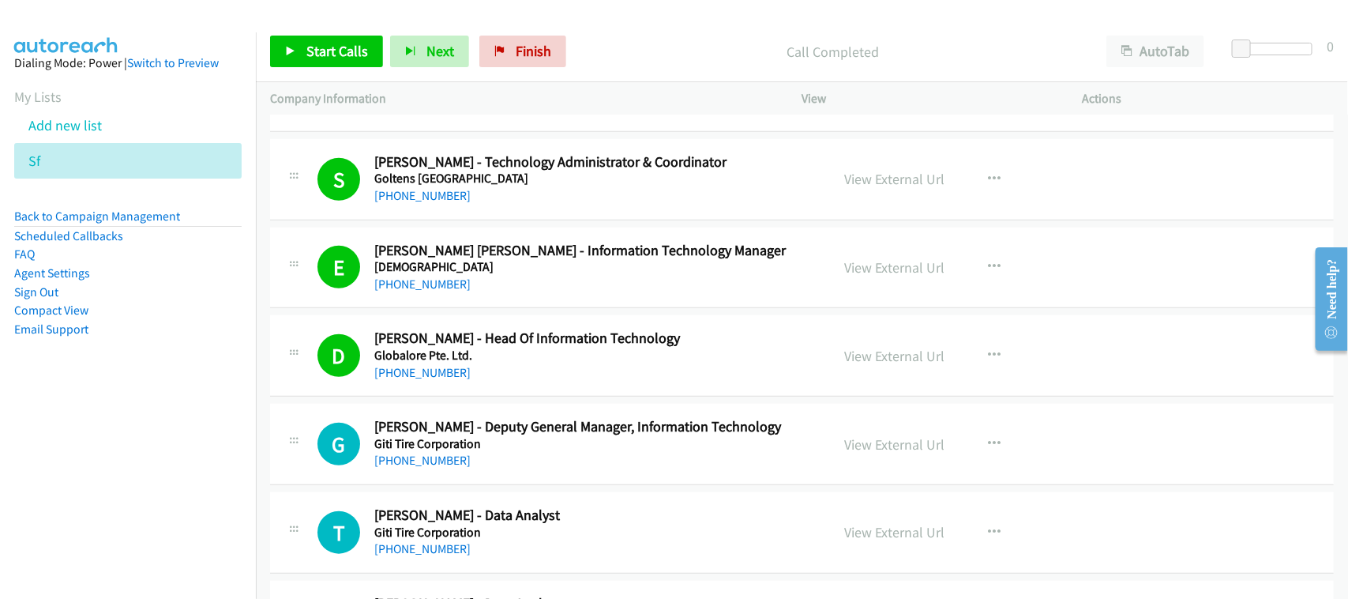
click at [505, 378] on div "+65 9729 5520" at bounding box center [591, 372] width 435 height 19
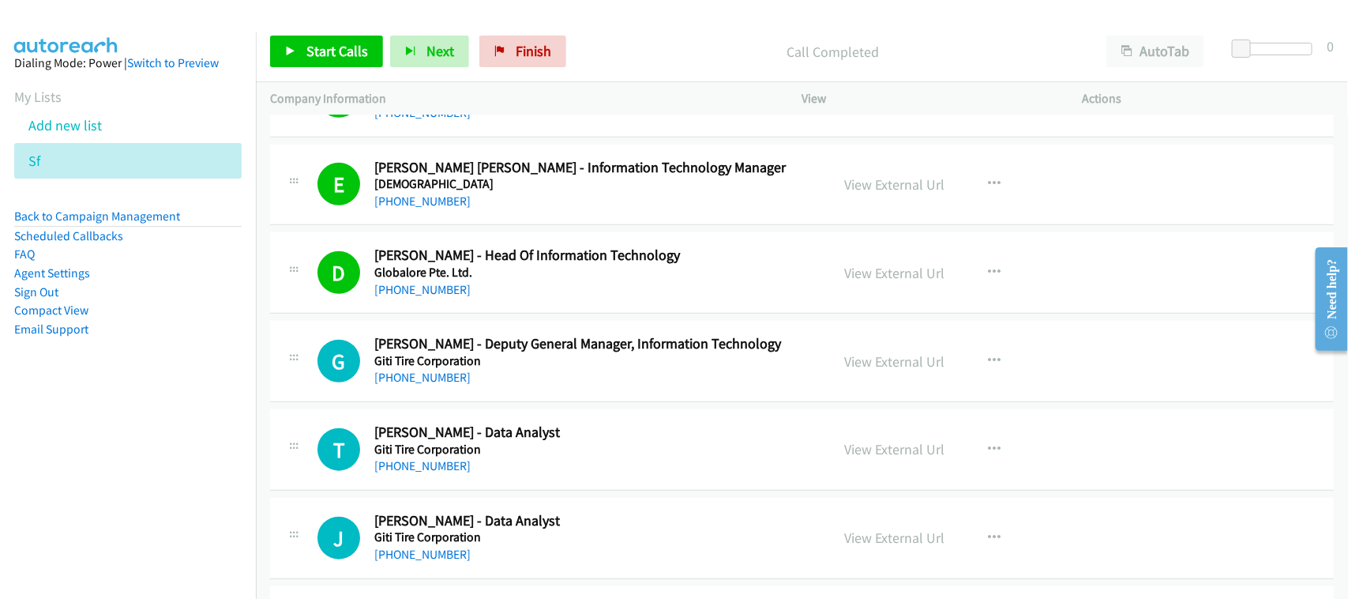
scroll to position [3357, 0]
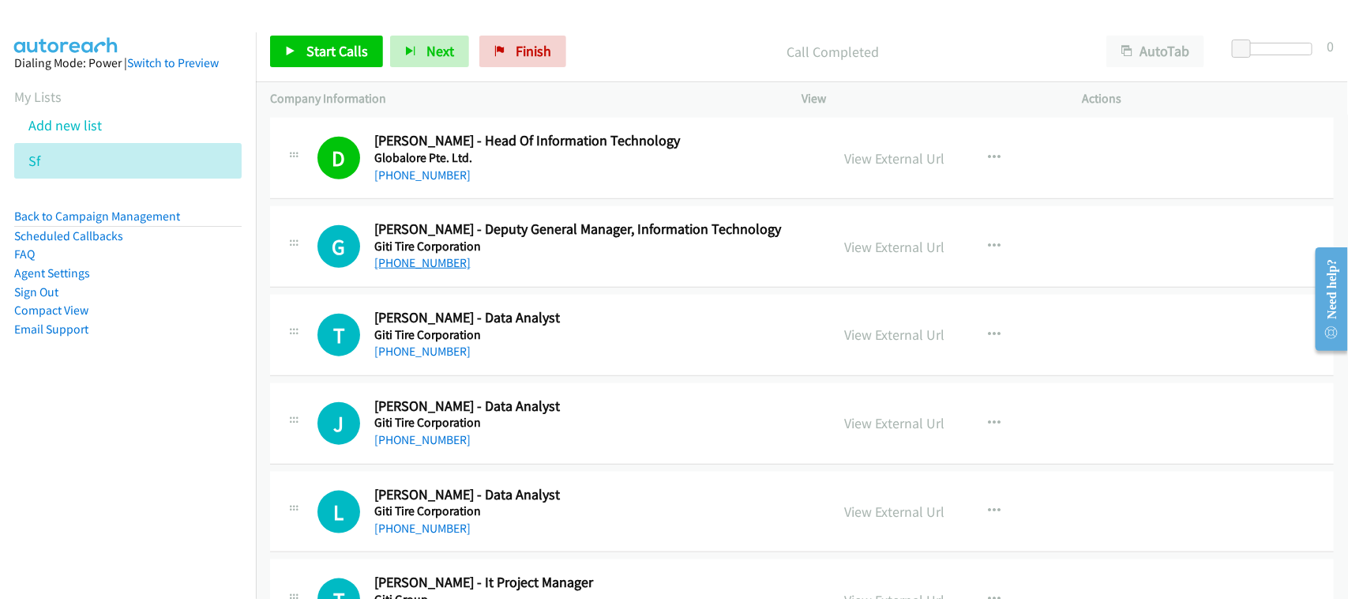
click at [428, 269] on link "+65 9882 7086" at bounding box center [422, 262] width 96 height 15
click at [506, 43] on link "Finish" at bounding box center [522, 52] width 87 height 32
